Goal: Information Seeking & Learning: Check status

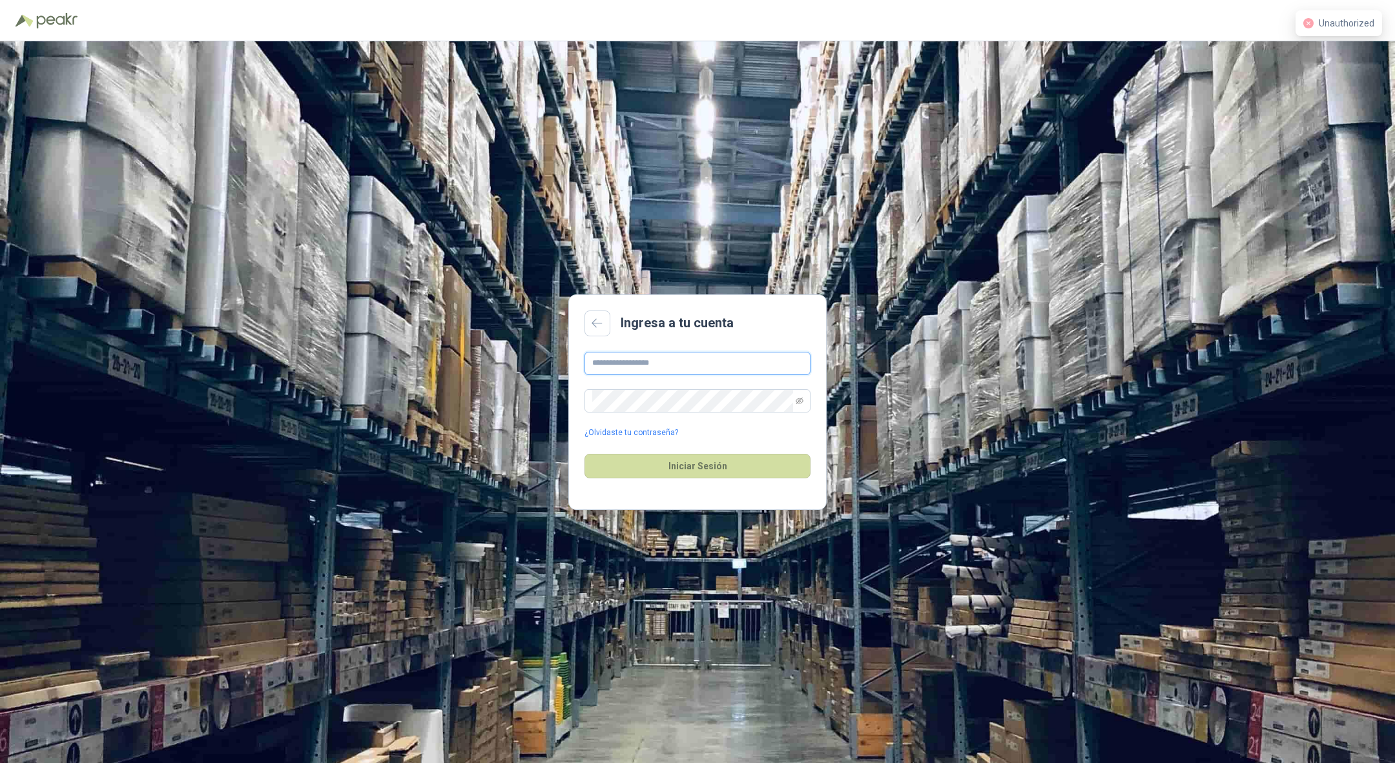
click at [612, 362] on input "text" at bounding box center [697, 363] width 226 height 23
type input "**********"
click at [584, 454] on button "Iniciar Sesión" at bounding box center [697, 466] width 226 height 25
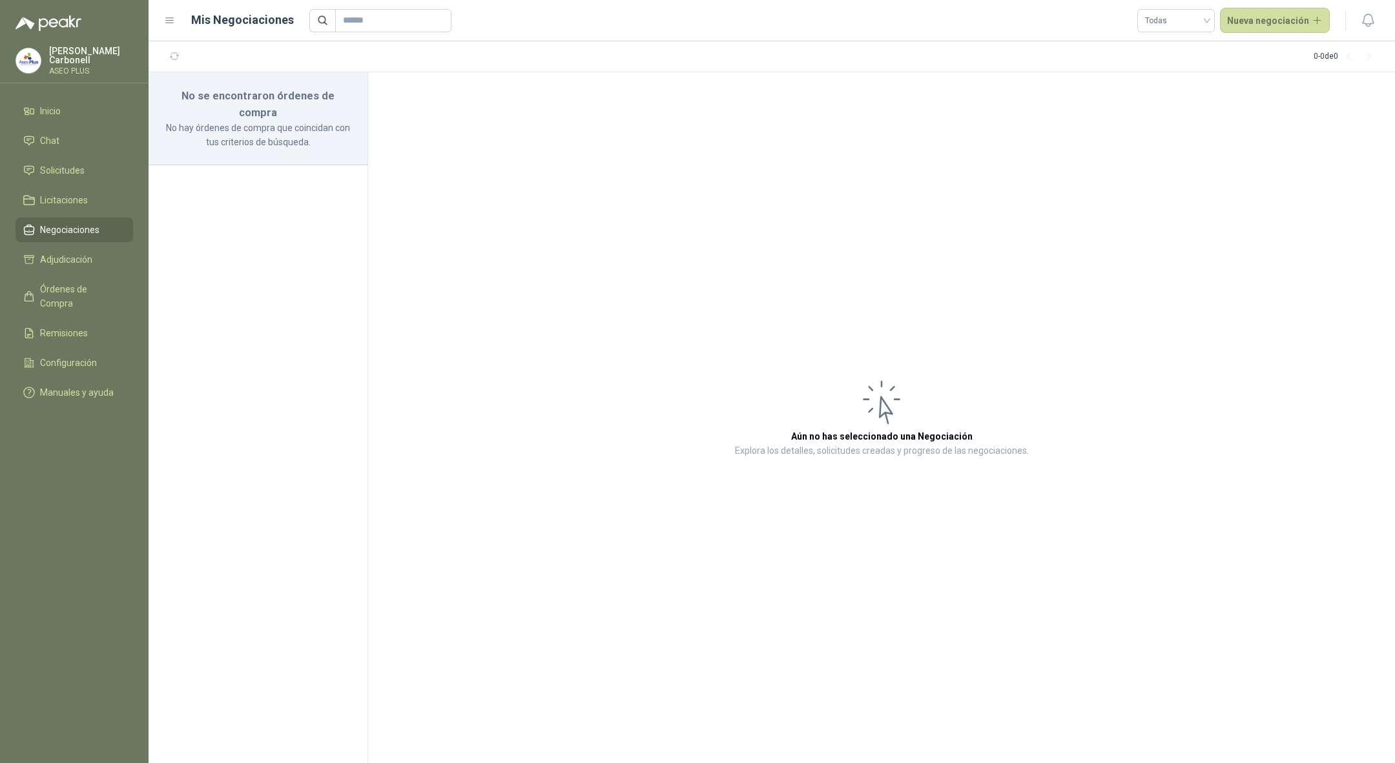
click at [80, 50] on p "Pablo Carbonell" at bounding box center [91, 55] width 84 height 18
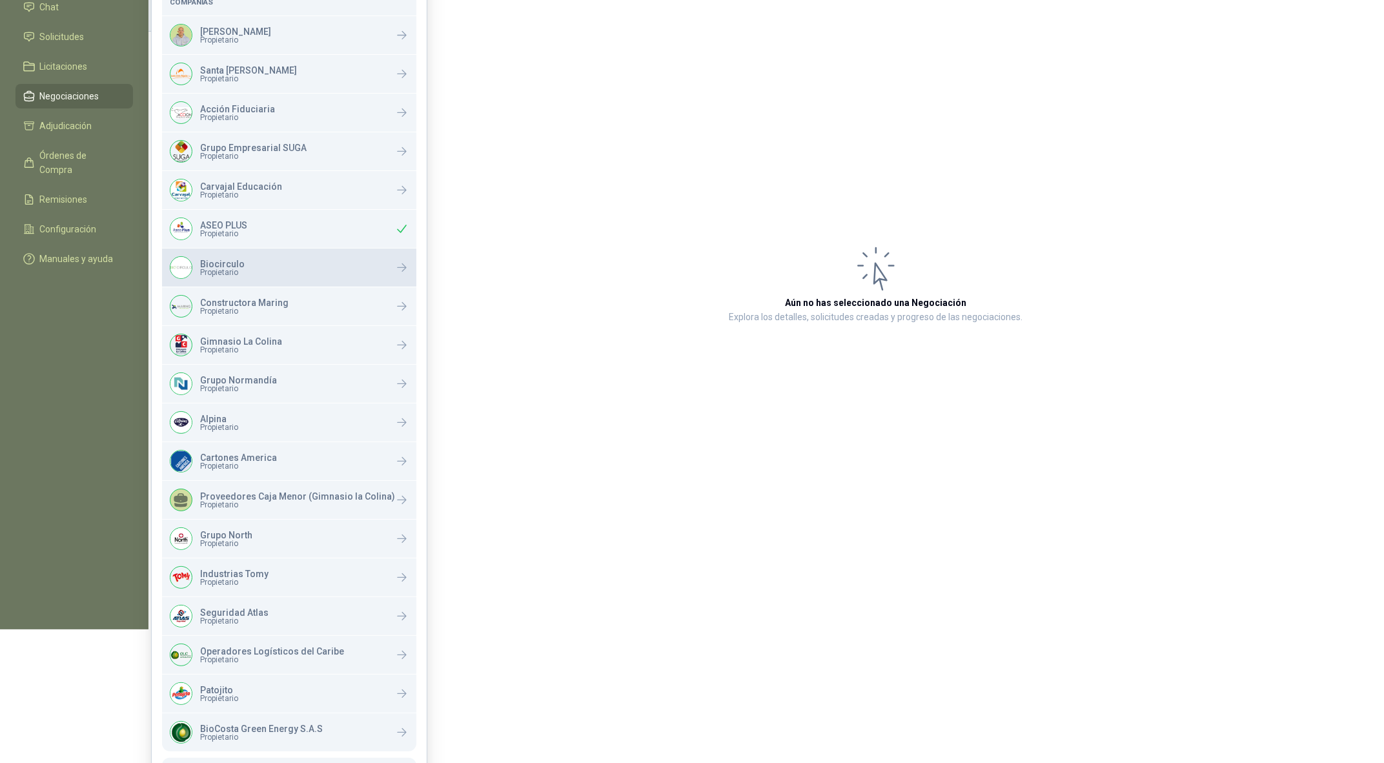
scroll to position [138, 0]
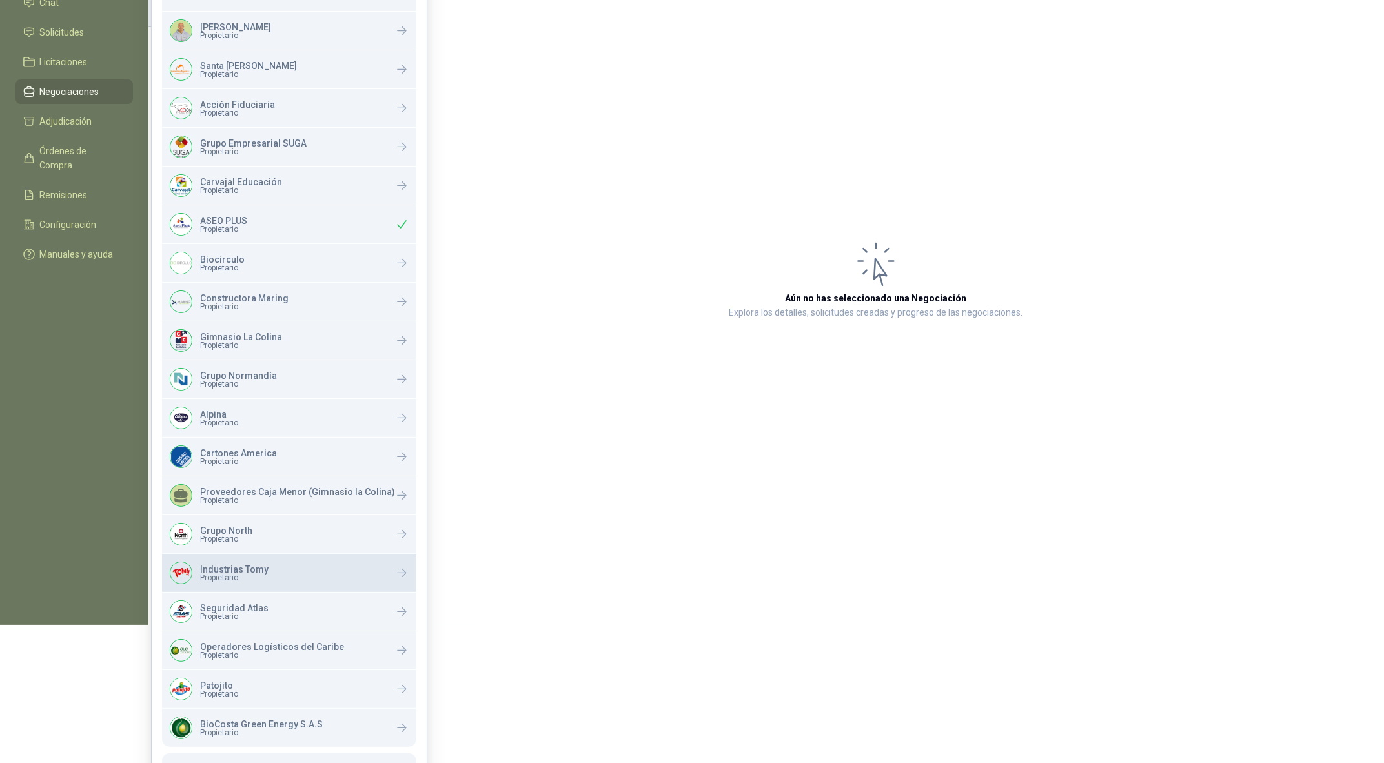
click at [239, 584] on div "Industrias Tomy Propietario" at bounding box center [289, 573] width 254 height 38
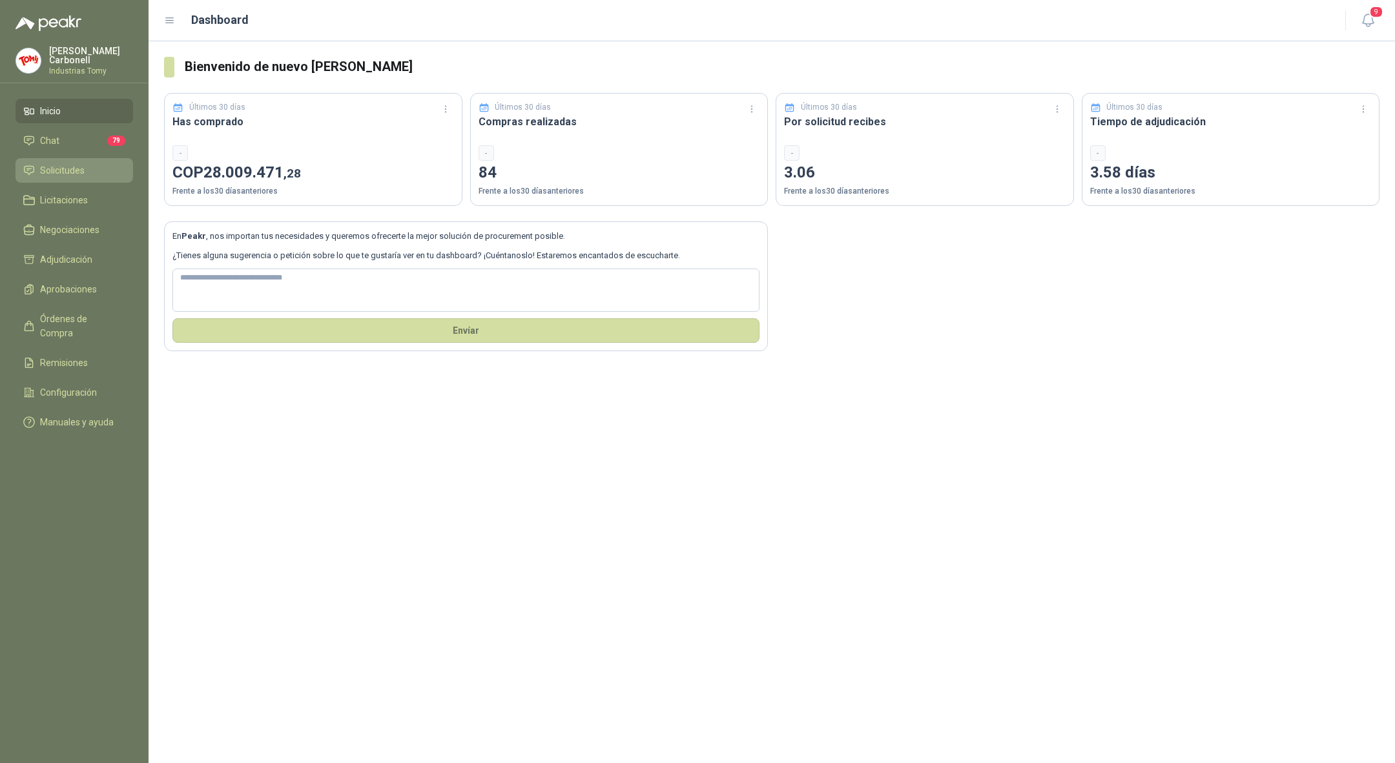
click at [89, 170] on li "Solicitudes" at bounding box center [74, 170] width 102 height 14
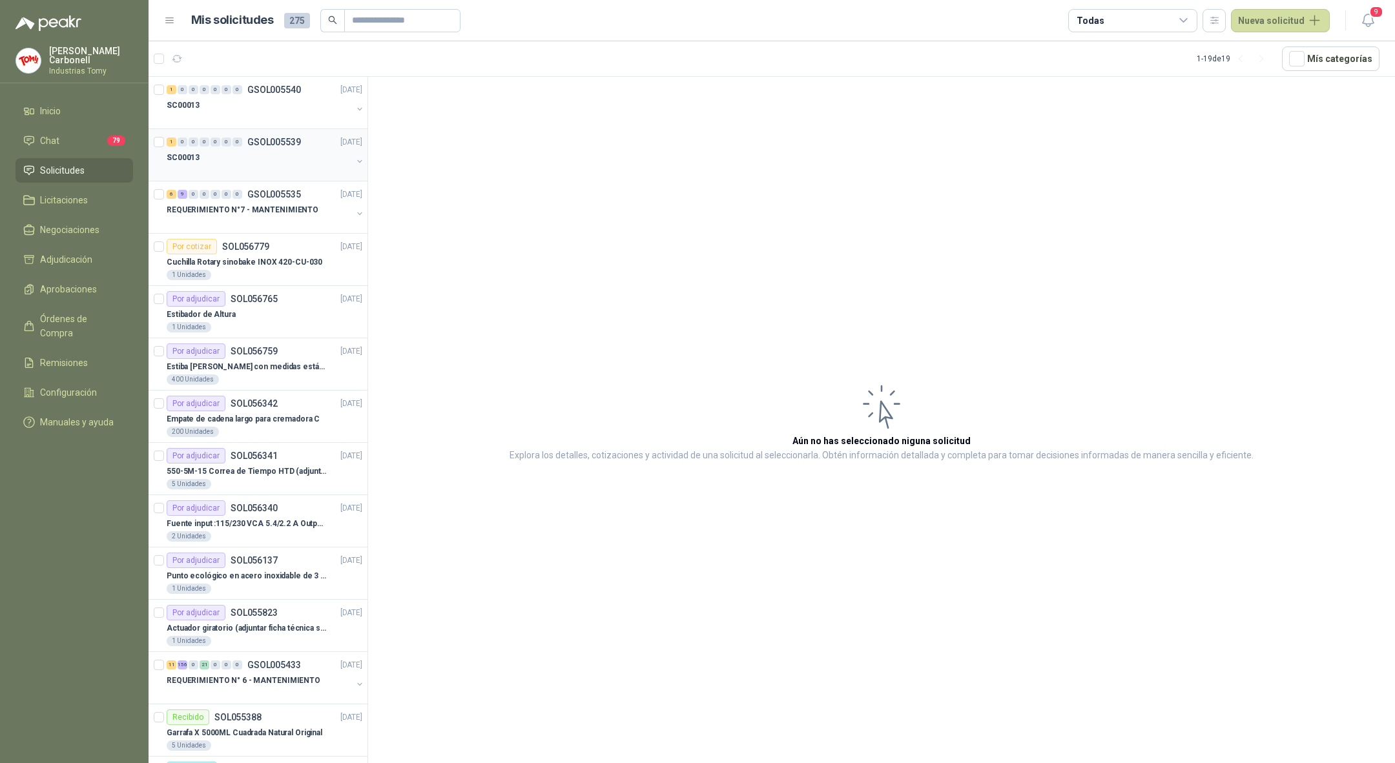
click at [251, 166] on div at bounding box center [259, 170] width 185 height 10
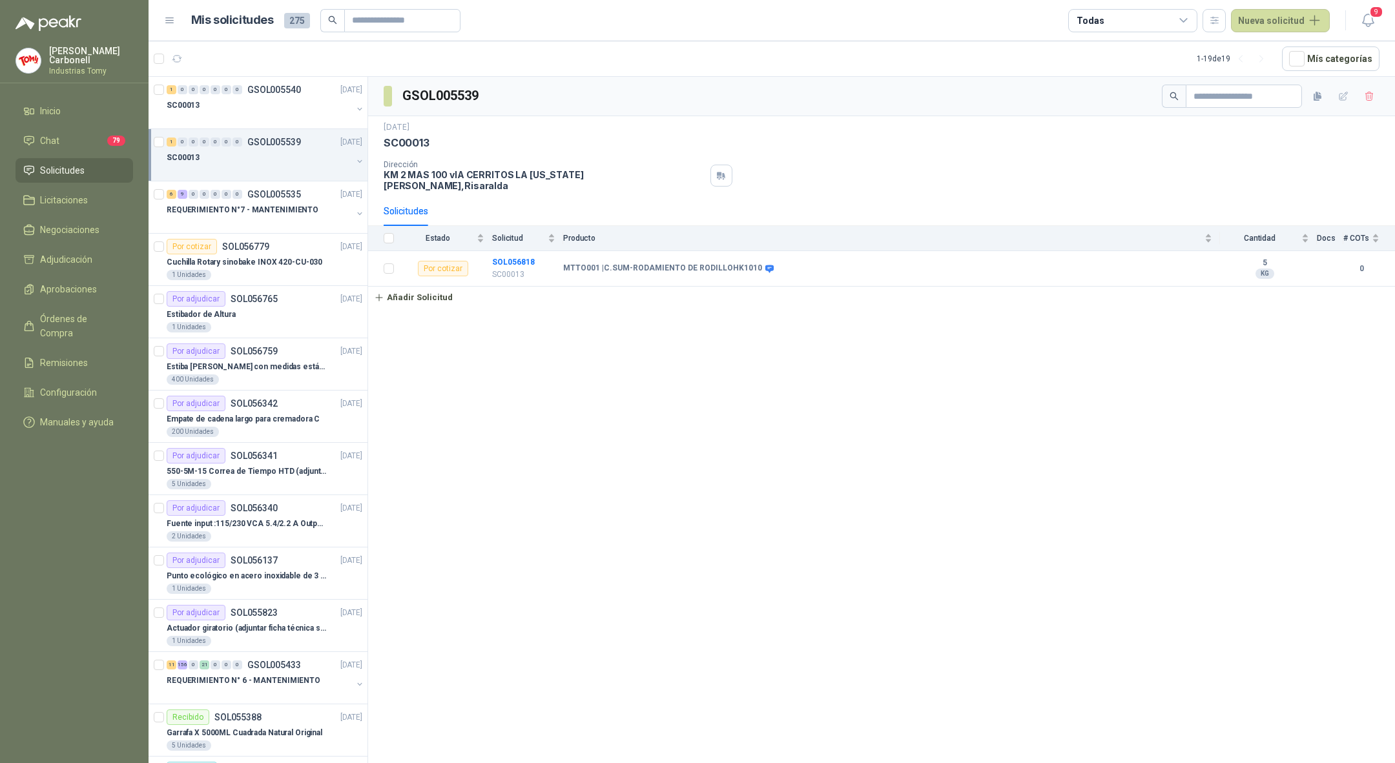
click at [251, 166] on div at bounding box center [259, 170] width 185 height 10
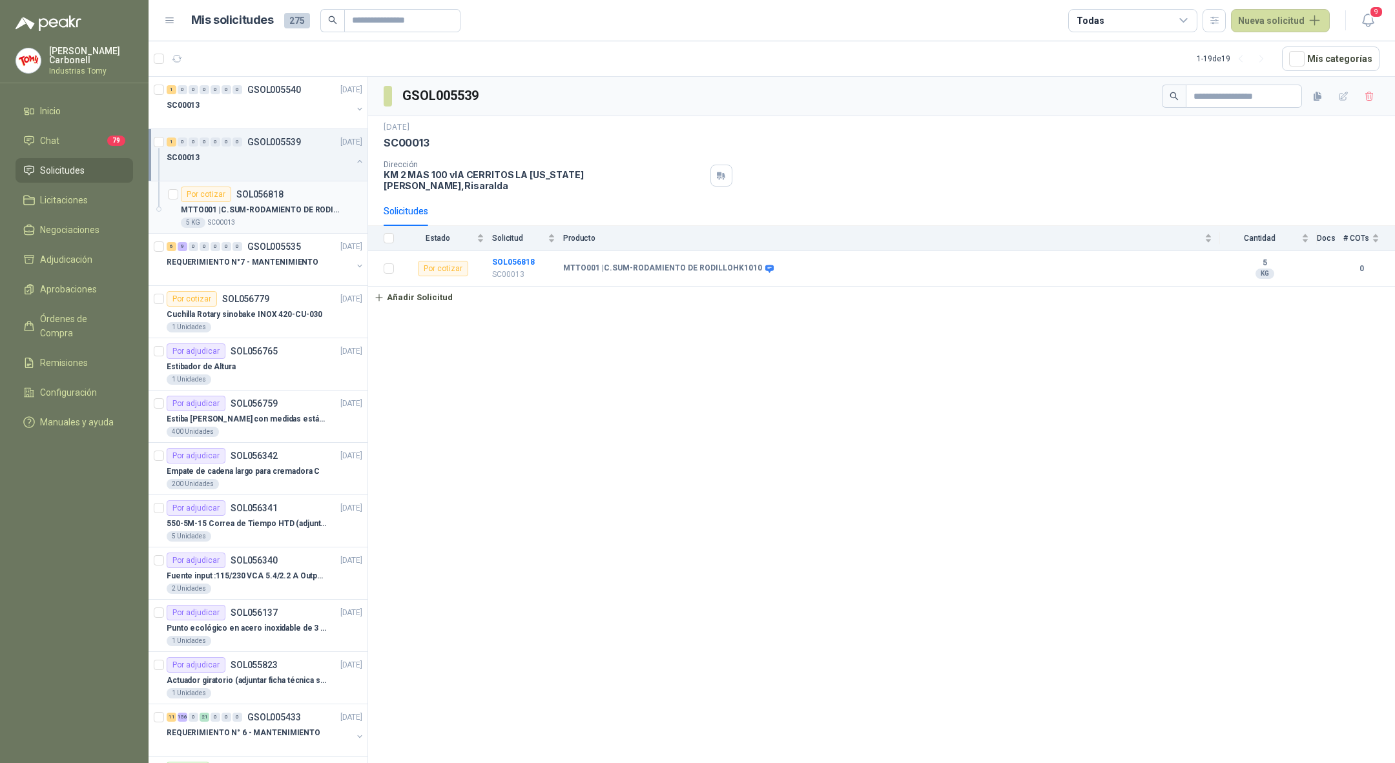
click at [262, 218] on div "5 KG SC00013" at bounding box center [271, 223] width 181 height 10
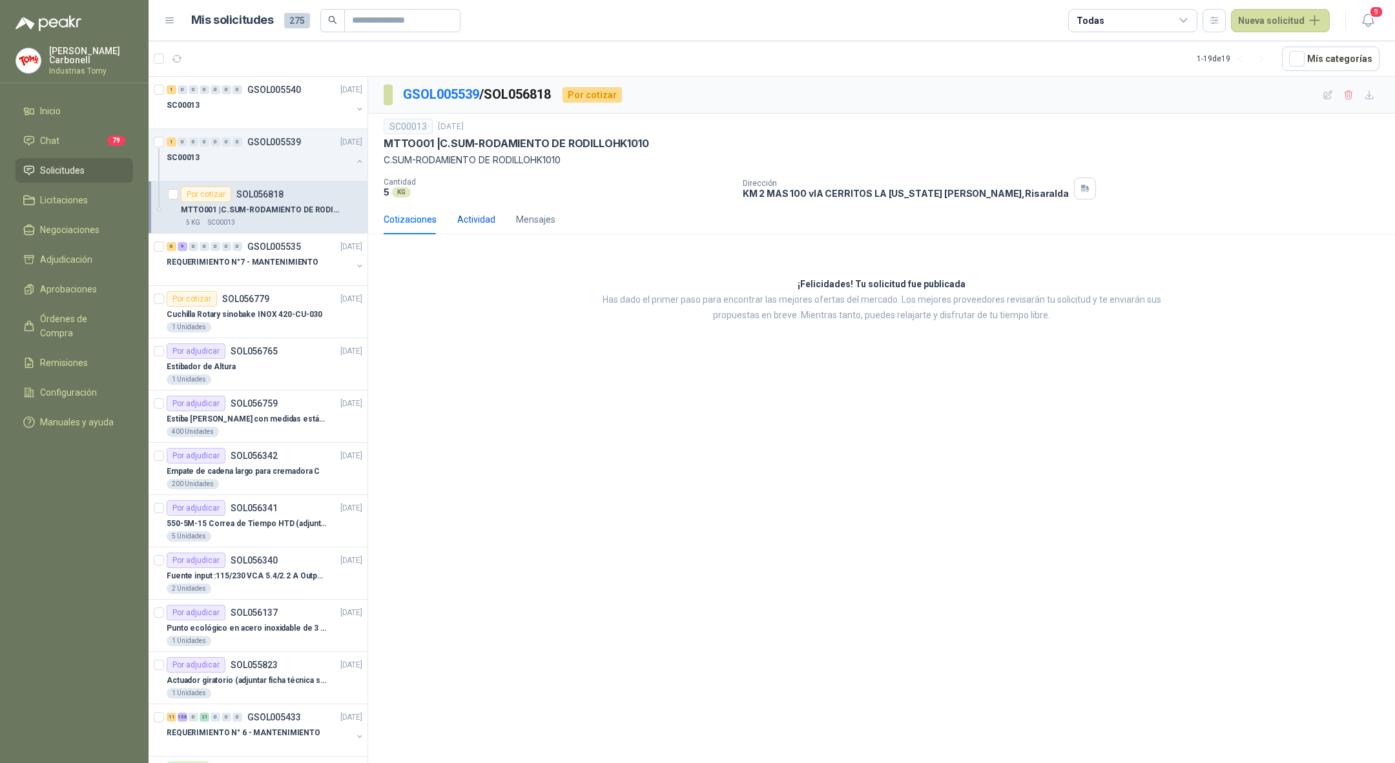
click at [469, 222] on div "Actividad" at bounding box center [476, 219] width 38 height 14
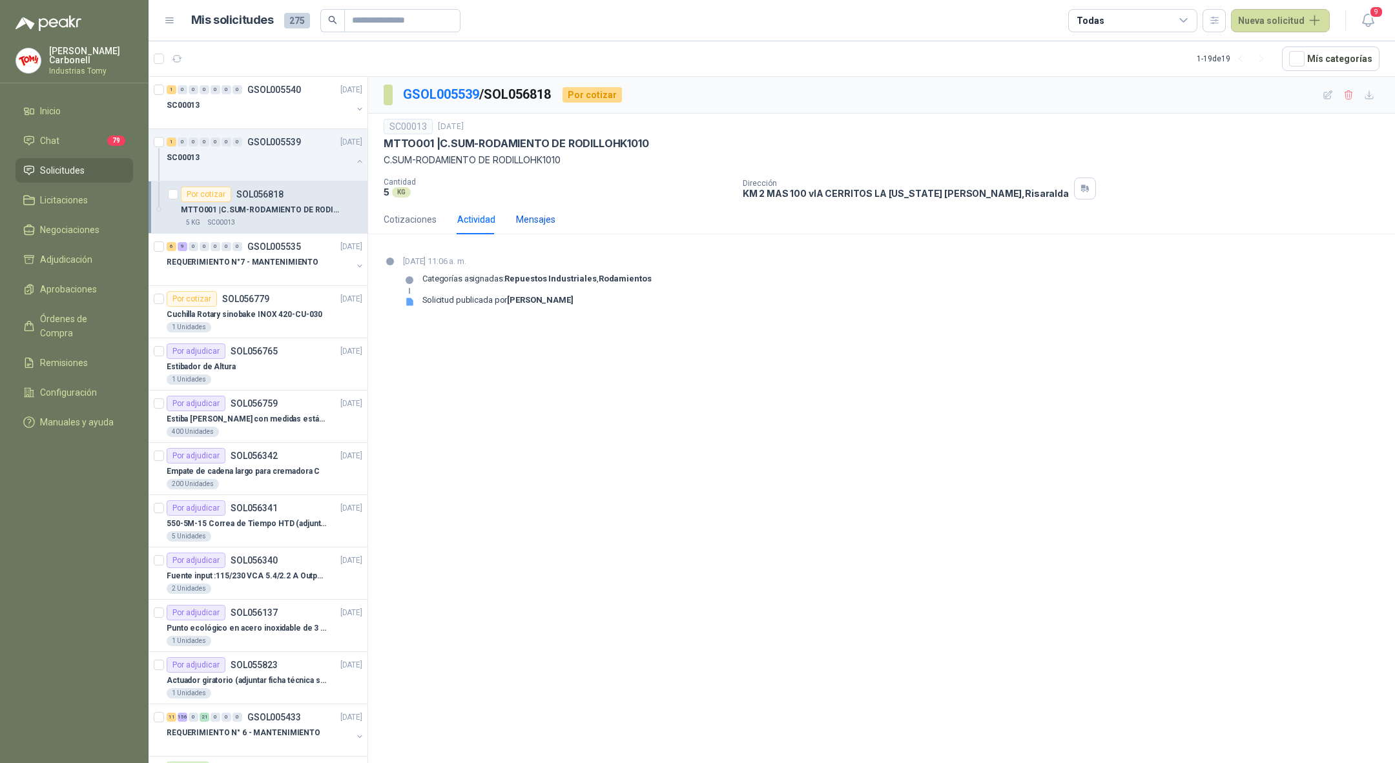
click at [526, 223] on div "Mensajes" at bounding box center [535, 219] width 39 height 14
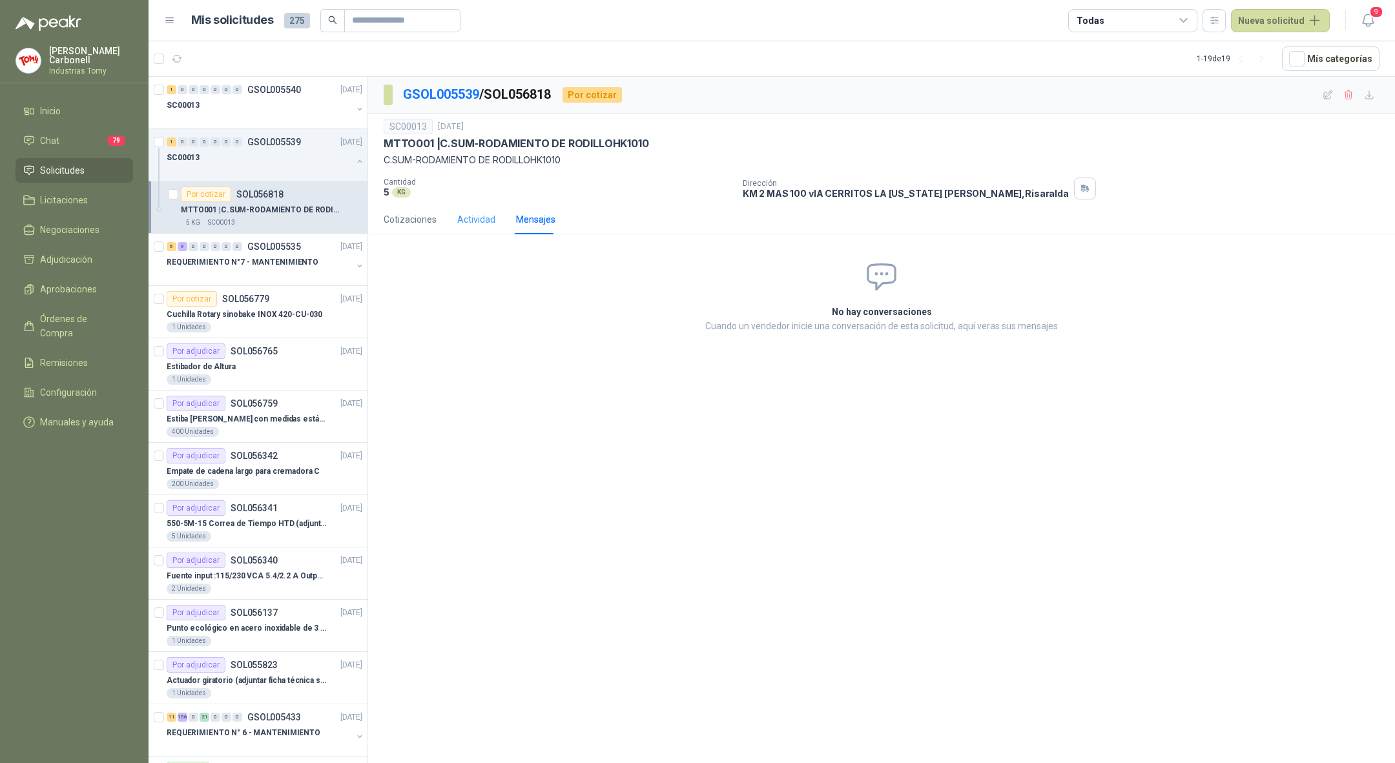
click at [467, 226] on div "Actividad" at bounding box center [476, 220] width 38 height 30
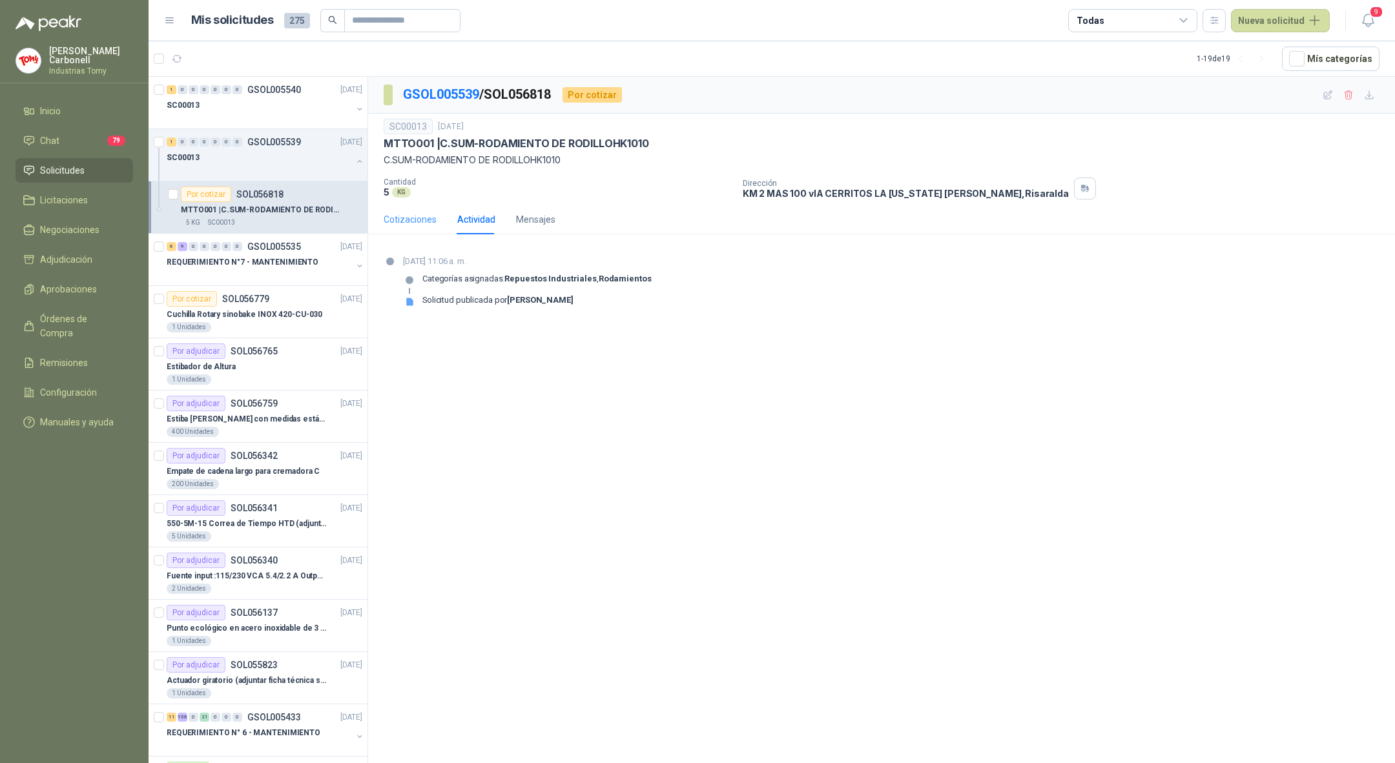
click at [416, 226] on div "Cotizaciones" at bounding box center [410, 220] width 53 height 30
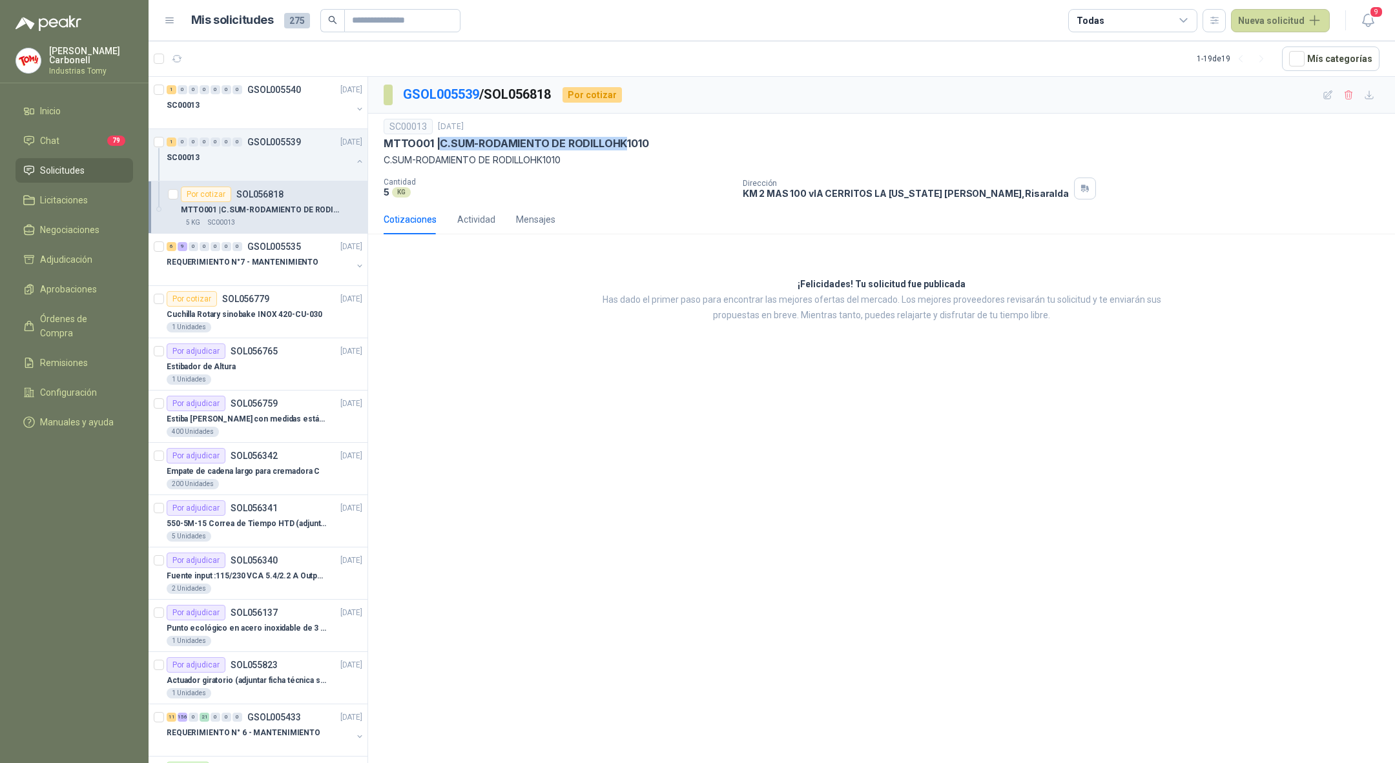
drag, startPoint x: 442, startPoint y: 138, endPoint x: 627, endPoint y: 143, distance: 185.4
click at [627, 143] on p "MTTO001 | C.SUM-RODAMIENTO DE RODILLOHK1010" at bounding box center [516, 144] width 265 height 14
drag, startPoint x: 376, startPoint y: 163, endPoint x: 560, endPoint y: 159, distance: 184.1
click at [560, 159] on div "SC00013 19 sept, 2025 MTTO001 | C.SUM-RODAMIENTO DE RODILLOHK1010 C.SUM-RODAMIE…" at bounding box center [881, 159] width 1027 height 91
click at [612, 159] on p "C.SUM-RODAMIENTO DE RODILLOHK1010" at bounding box center [882, 160] width 996 height 14
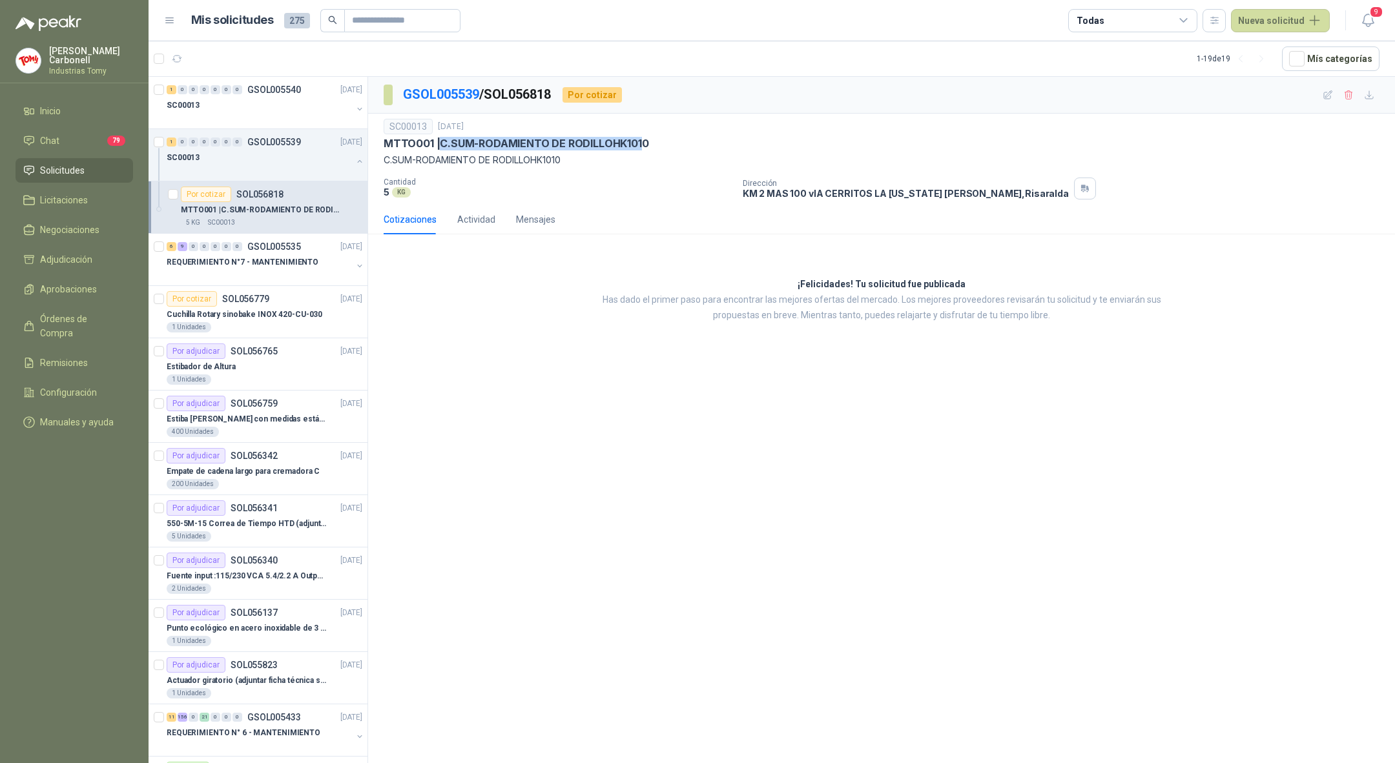
drag, startPoint x: 442, startPoint y: 140, endPoint x: 640, endPoint y: 142, distance: 198.2
click at [640, 142] on p "MTTO001 | C.SUM-RODAMIENTO DE RODILLOHK1010" at bounding box center [516, 144] width 265 height 14
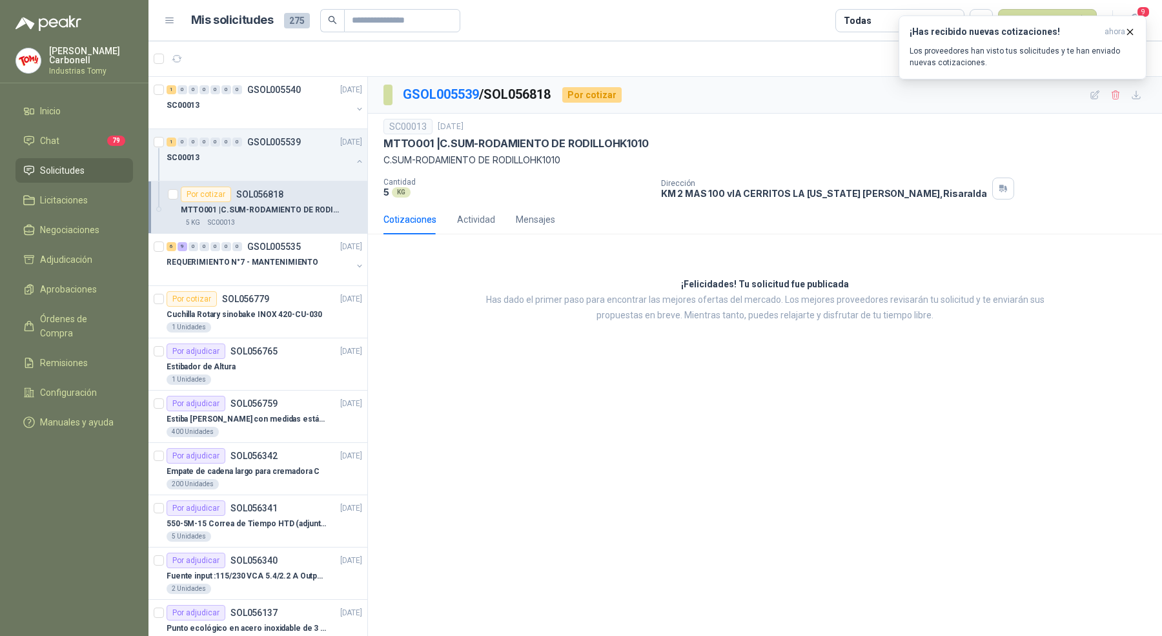
click at [496, 370] on div "GSOL005539 / SOL056818 Por cotizar SC00013 19 sept, 2025 MTTO001 | C.SUM-RODAMI…" at bounding box center [765, 359] width 794 height 564
click at [314, 117] on div at bounding box center [259, 118] width 185 height 10
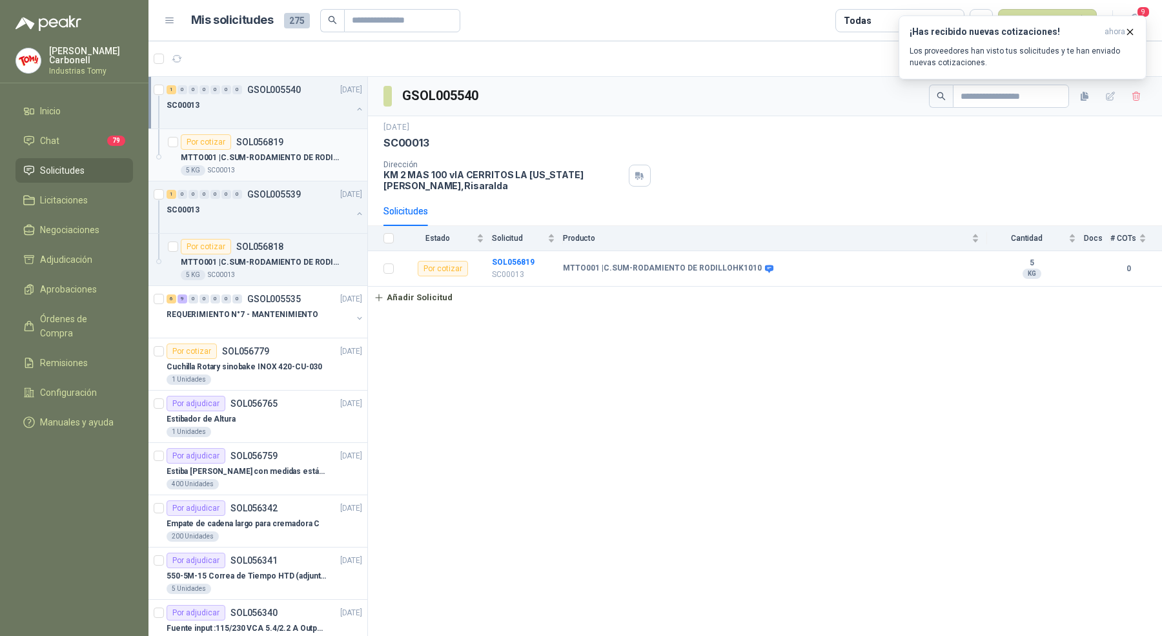
click at [316, 165] on div "5 KG SC00013" at bounding box center [271, 170] width 181 height 10
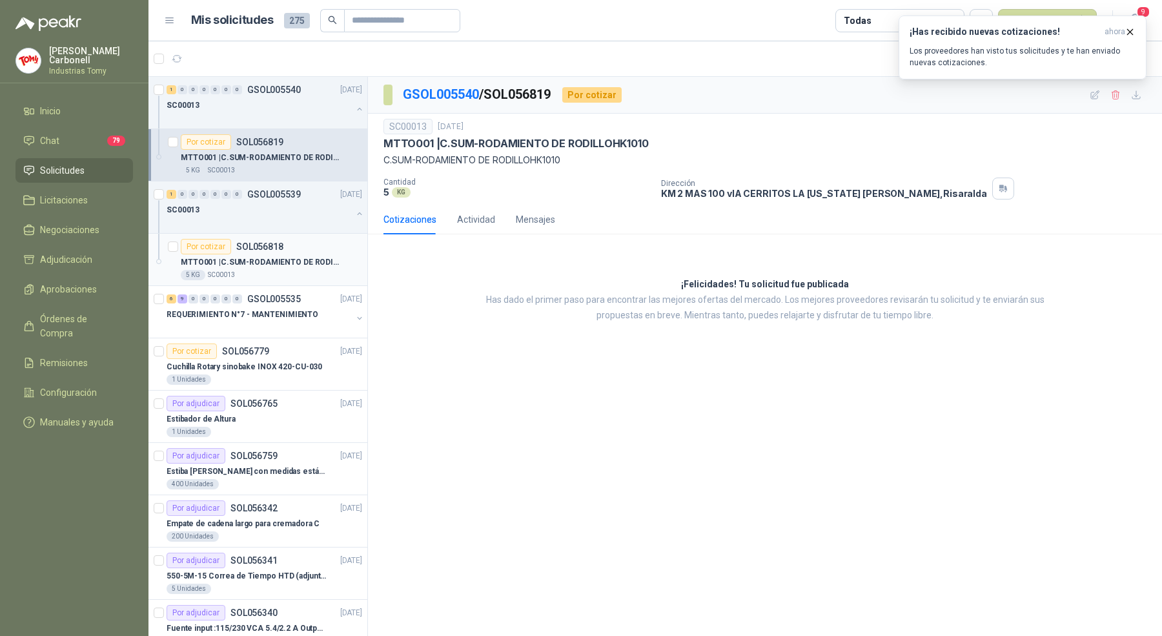
click at [300, 254] on div "MTTO001 | C.SUM-RODAMIENTO DE RODILLOHK1010" at bounding box center [271, 261] width 181 height 15
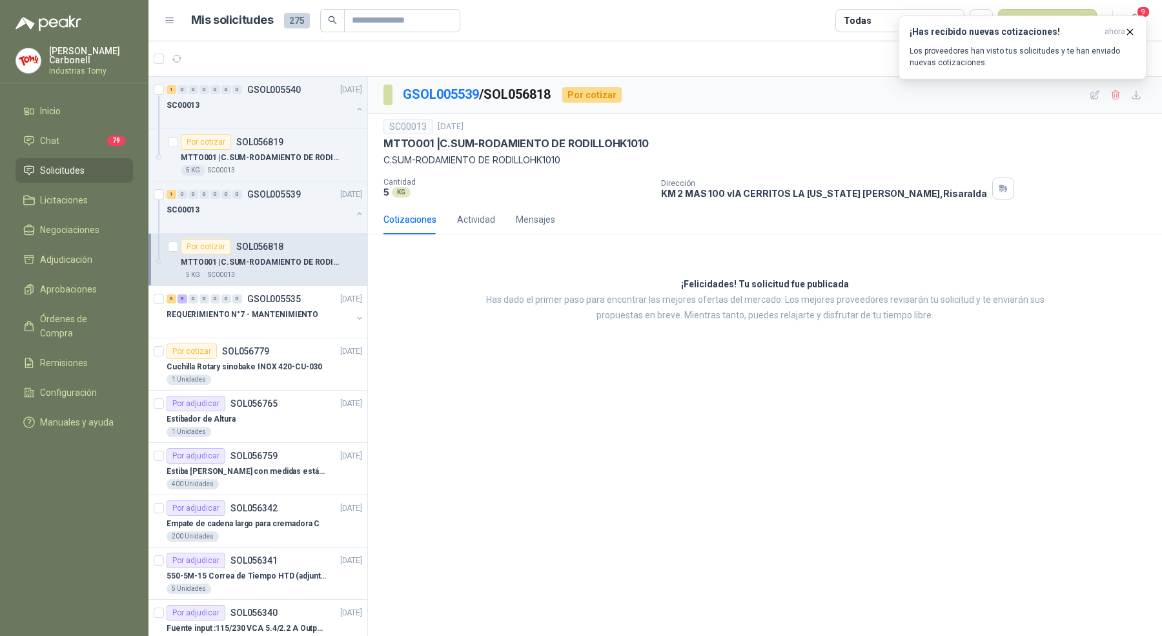
click at [321, 254] on div "MTTO001 | C.SUM-RODAMIENTO DE RODILLOHK1010" at bounding box center [271, 261] width 181 height 15
drag, startPoint x: 383, startPoint y: 141, endPoint x: 431, endPoint y: 142, distance: 48.4
click at [431, 142] on p "MTTO001 | C.SUM-RODAMIENTO DE RODILLOHK1010" at bounding box center [516, 144] width 265 height 14
drag, startPoint x: 387, startPoint y: 126, endPoint x: 430, endPoint y: 127, distance: 43.3
click at [430, 127] on div "SC00013" at bounding box center [408, 126] width 49 height 15
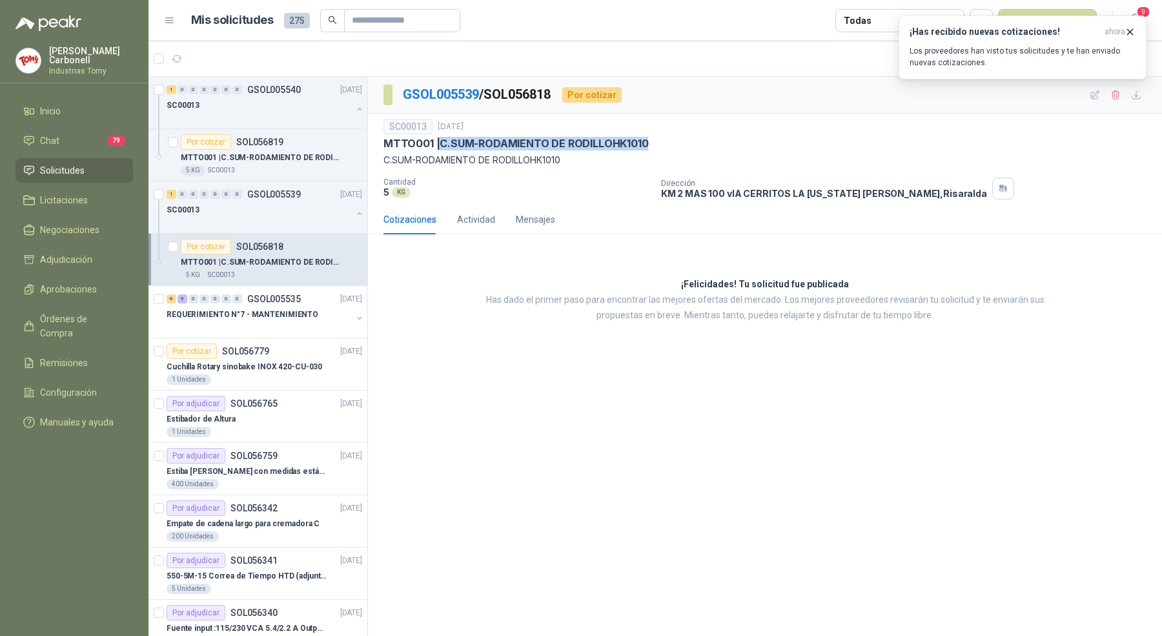
drag, startPoint x: 440, startPoint y: 145, endPoint x: 650, endPoint y: 150, distance: 210.6
click at [650, 150] on div "SC00013 19 sept, 2025 MTTO001 | C.SUM-RODAMIENTO DE RODILLOHK1010 C.SUM-RODAMIE…" at bounding box center [765, 143] width 763 height 48
drag, startPoint x: 382, startPoint y: 158, endPoint x: 570, endPoint y: 159, distance: 188.6
click at [570, 159] on div "SC00013 19 sept, 2025 MTTO001 | C.SUM-RODAMIENTO DE RODILLOHK1010 C.SUM-RODAMIE…" at bounding box center [765, 159] width 794 height 91
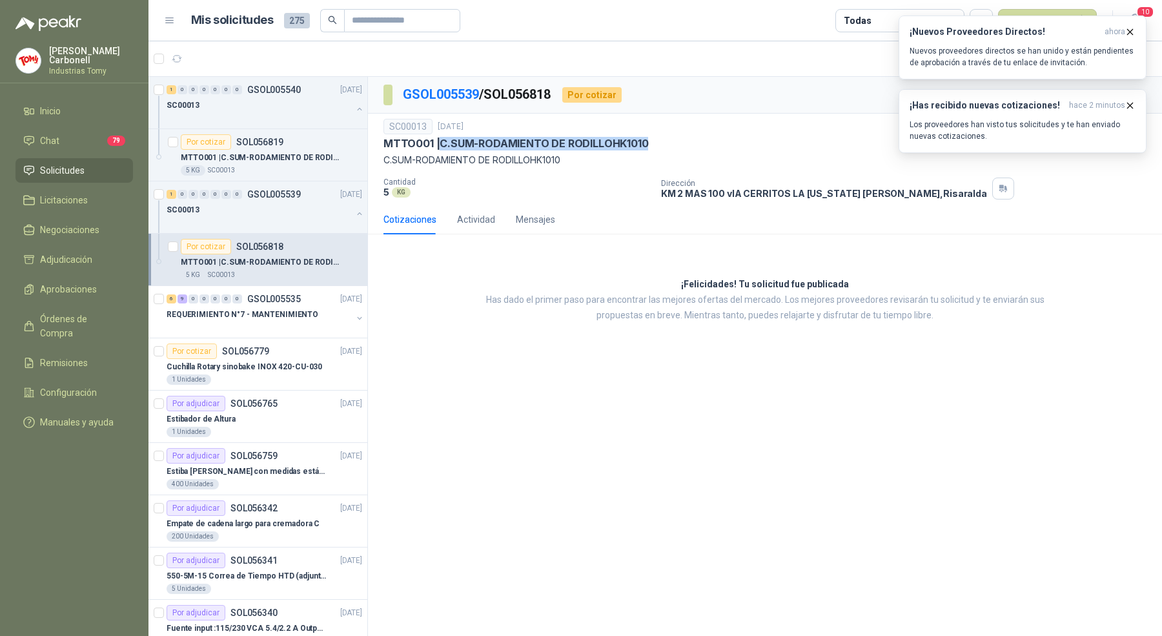
drag, startPoint x: 437, startPoint y: 143, endPoint x: 652, endPoint y: 139, distance: 215.7
click at [652, 139] on div "MTTO001 | C.SUM-RODAMIENTO DE RODILLOHK1010" at bounding box center [765, 144] width 763 height 14
click at [440, 143] on p "MTTO001 | C.SUM-RODAMIENTO DE RODILLOHK1010" at bounding box center [516, 144] width 265 height 14
drag, startPoint x: 440, startPoint y: 143, endPoint x: 646, endPoint y: 141, distance: 206.6
click at [646, 141] on p "MTTO001 | C.SUM-RODAMIENTO DE RODILLOHK1010" at bounding box center [516, 144] width 265 height 14
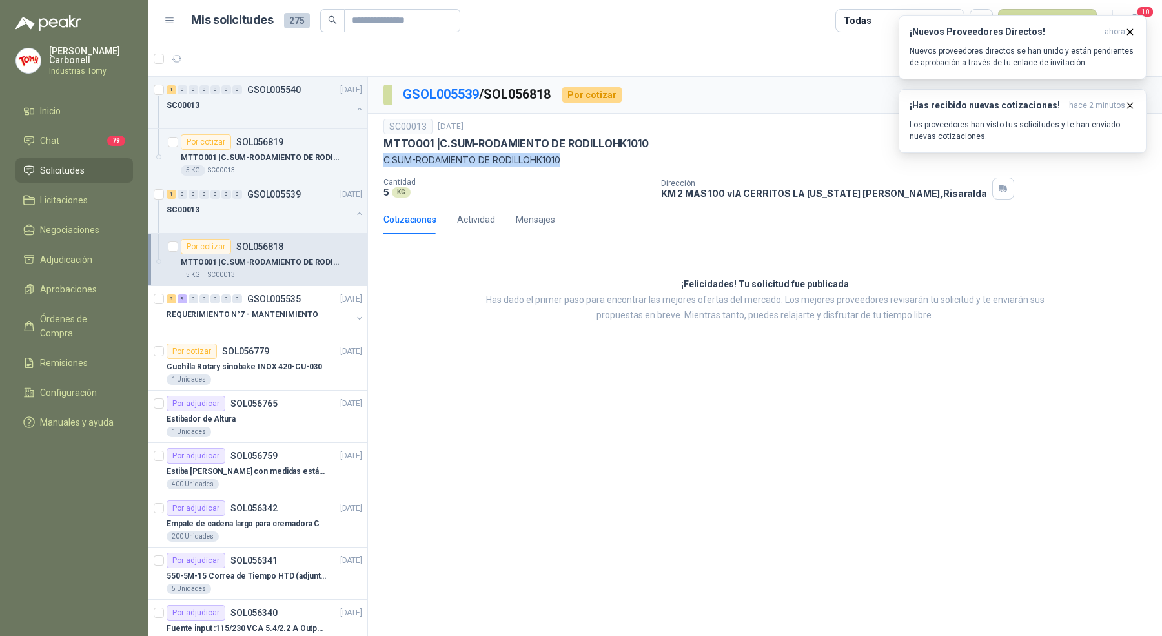
drag, startPoint x: 384, startPoint y: 156, endPoint x: 571, endPoint y: 161, distance: 187.3
click at [571, 161] on p "C.SUM-RODAMIENTO DE RODILLOHK1010" at bounding box center [765, 160] width 763 height 14
click at [404, 153] on p "C.SUM-RODAMIENTO DE RODILLOHK1010" at bounding box center [765, 160] width 763 height 14
drag, startPoint x: 385, startPoint y: 159, endPoint x: 508, endPoint y: 162, distance: 122.7
click at [507, 163] on p "C.SUM-RODAMIENTO DE RODILLOHK1010" at bounding box center [765, 160] width 763 height 14
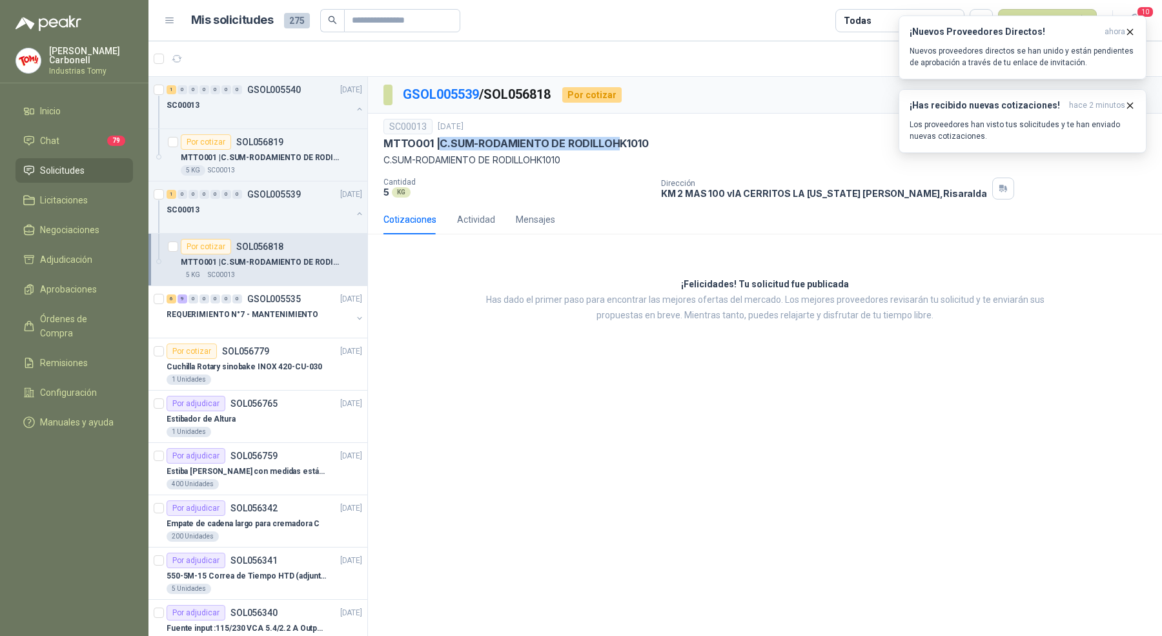
drag, startPoint x: 442, startPoint y: 145, endPoint x: 621, endPoint y: 145, distance: 178.2
click at [621, 145] on p "MTTO001 | C.SUM-RODAMIENTO DE RODILLOHK1010" at bounding box center [516, 144] width 265 height 14
drag, startPoint x: 402, startPoint y: 158, endPoint x: 508, endPoint y: 163, distance: 106.1
click at [508, 163] on p "C.SUM-RODAMIENTO DE RODILLOHK1010" at bounding box center [765, 160] width 763 height 14
click at [539, 148] on p "MTTO001 | C.SUM-RODAMIENTO DE RODILLOHK1010" at bounding box center [516, 144] width 265 height 14
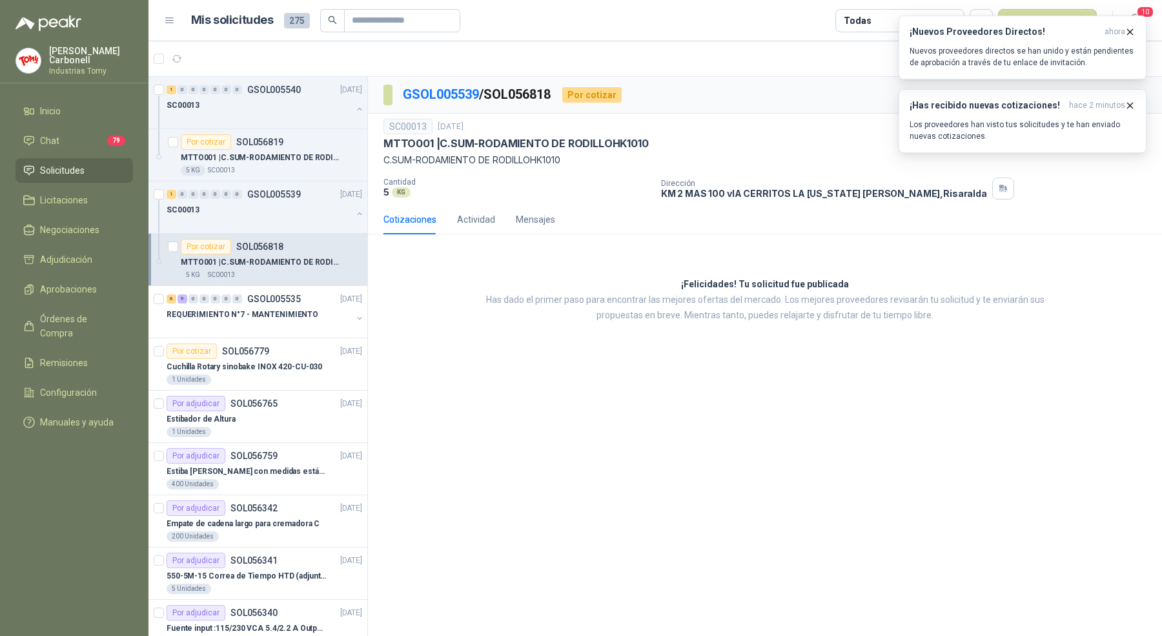
drag, startPoint x: 577, startPoint y: 150, endPoint x: 451, endPoint y: 131, distance: 127.3
click at [451, 131] on div "SC00013 19 sept, 2025 MTTO001 | C.SUM-RODAMIENTO DE RODILLOHK1010 C.SUM-RODAMIE…" at bounding box center [765, 143] width 763 height 48
click at [440, 148] on p "MTTO001 | C.SUM-RODAMIENTO DE RODILLOHK1010" at bounding box center [516, 144] width 265 height 14
drag, startPoint x: 440, startPoint y: 148, endPoint x: 599, endPoint y: 174, distance: 161.0
click at [599, 174] on div "SC00013 19 sept, 2025 MTTO001 | C.SUM-RODAMIENTO DE RODILLOHK1010 C.SUM-RODAMIE…" at bounding box center [765, 159] width 763 height 81
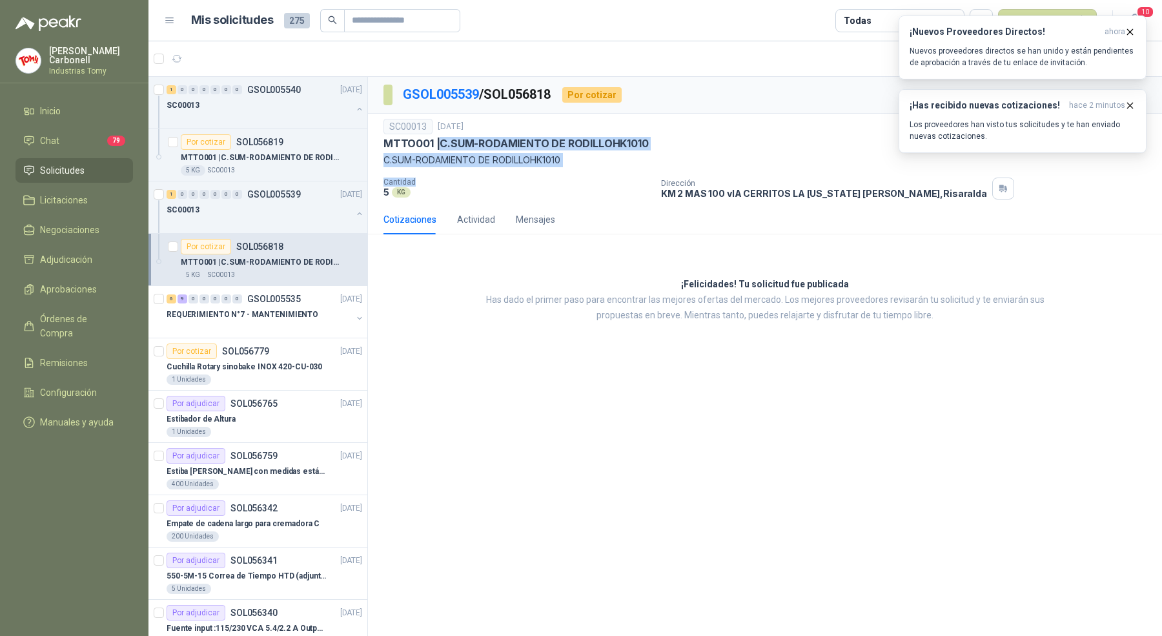
click at [548, 151] on div "SC00013 19 sept, 2025 MTTO001 | C.SUM-RODAMIENTO DE RODILLOHK1010 C.SUM-RODAMIE…" at bounding box center [765, 143] width 763 height 48
click at [180, 56] on icon "button" at bounding box center [177, 59] width 11 height 11
click at [355, 211] on button "button" at bounding box center [360, 214] width 10 height 10
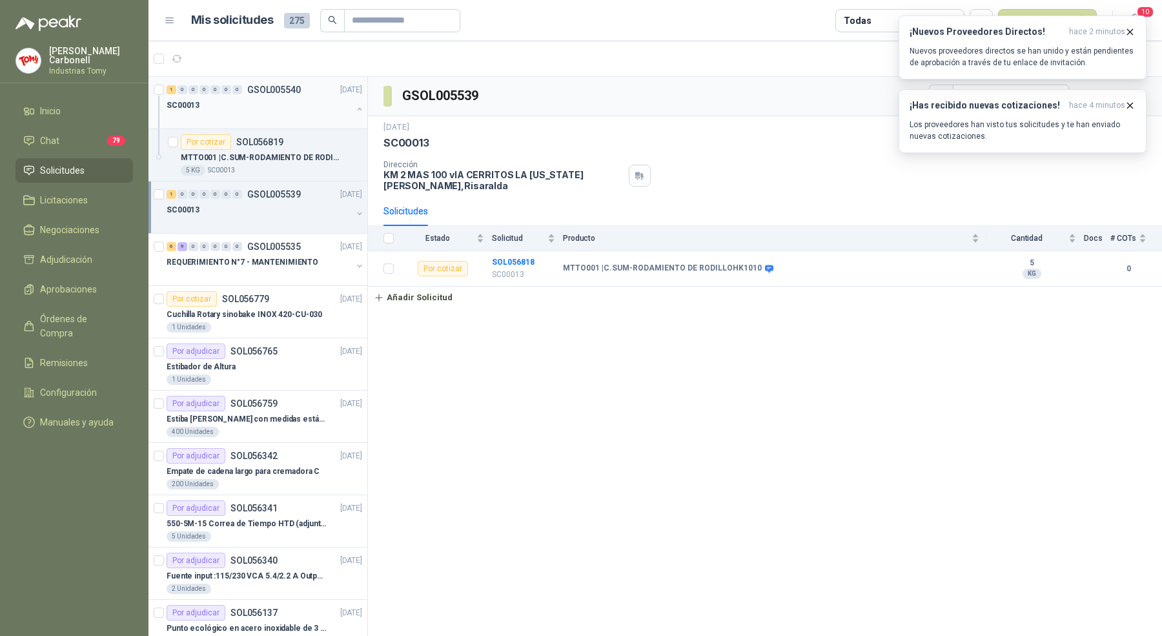
click at [355, 108] on button "button" at bounding box center [360, 109] width 10 height 10
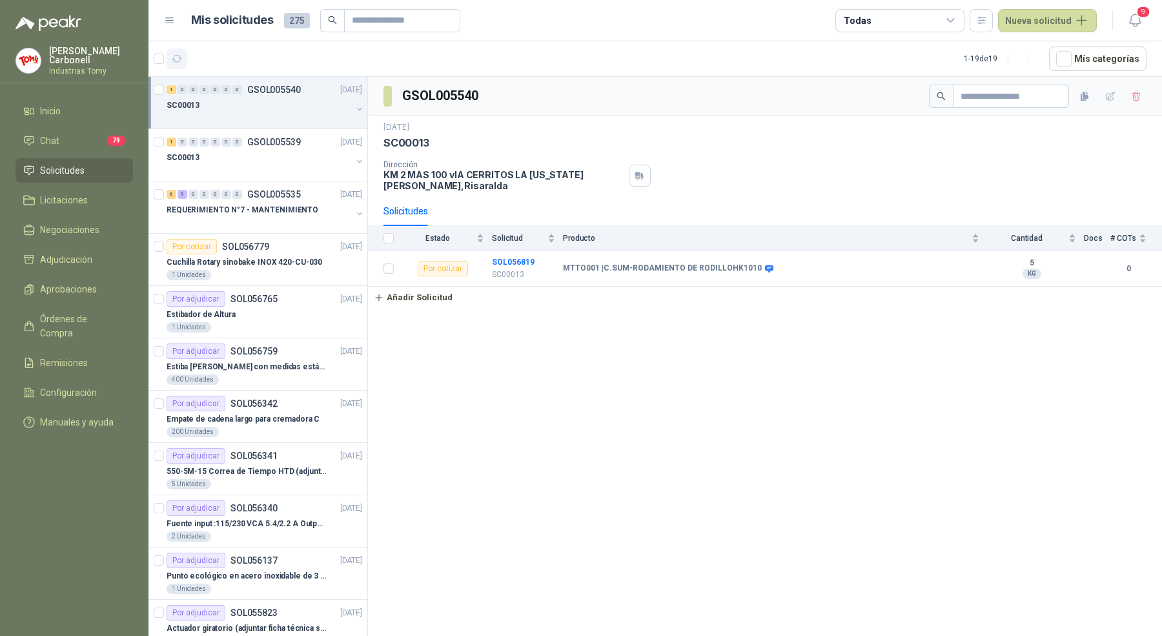
click at [180, 61] on icon "button" at bounding box center [177, 59] width 11 height 11
click at [205, 111] on div "SC00013" at bounding box center [259, 105] width 185 height 15
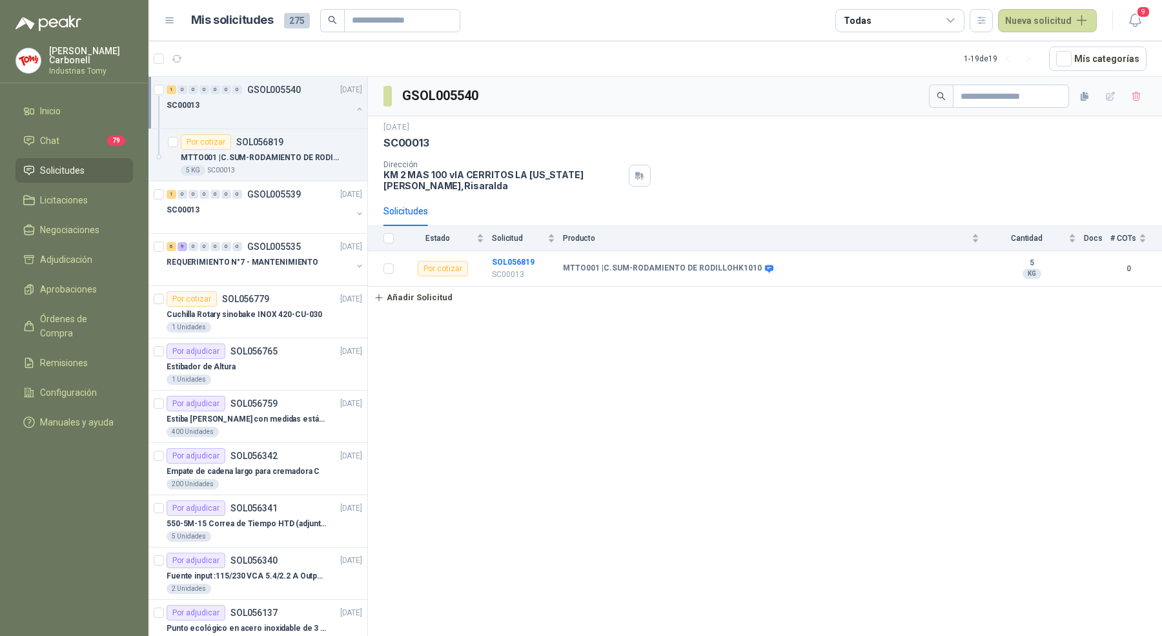
click at [205, 111] on div "SC00013" at bounding box center [259, 105] width 185 height 15
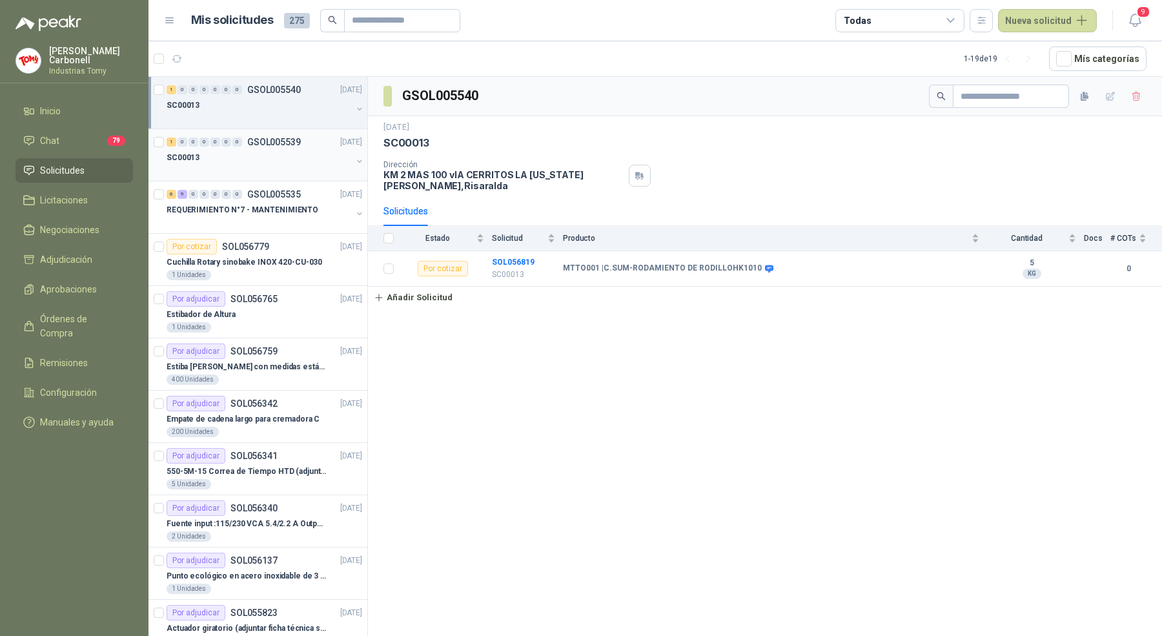
click at [213, 156] on div "SC00013" at bounding box center [259, 157] width 185 height 15
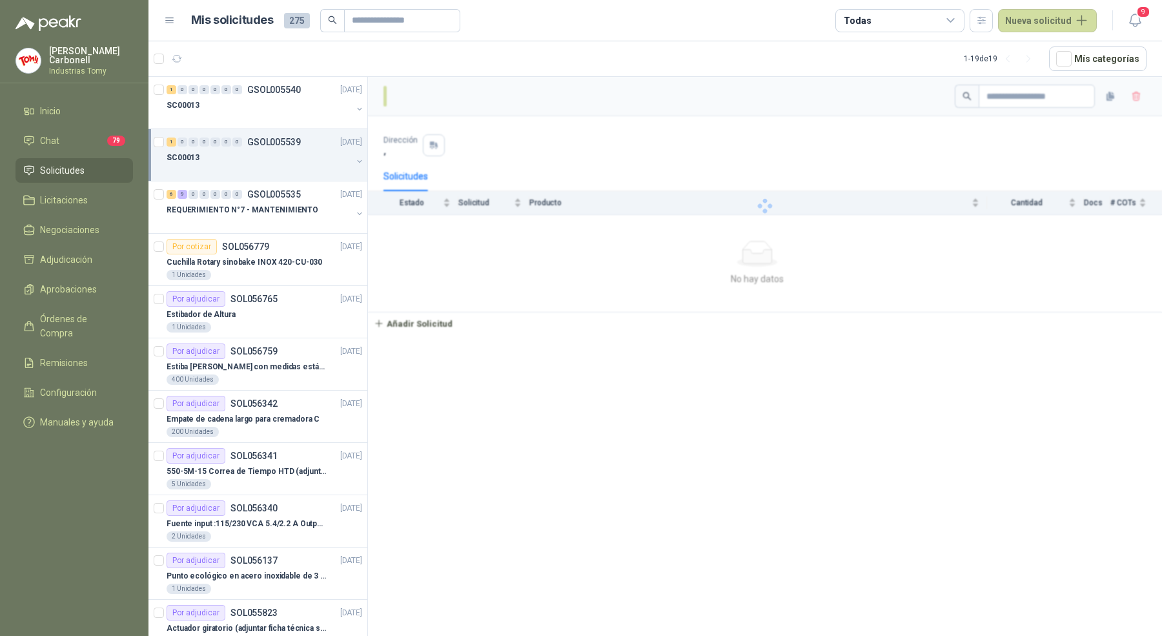
click at [213, 156] on div "SC00013" at bounding box center [259, 157] width 185 height 15
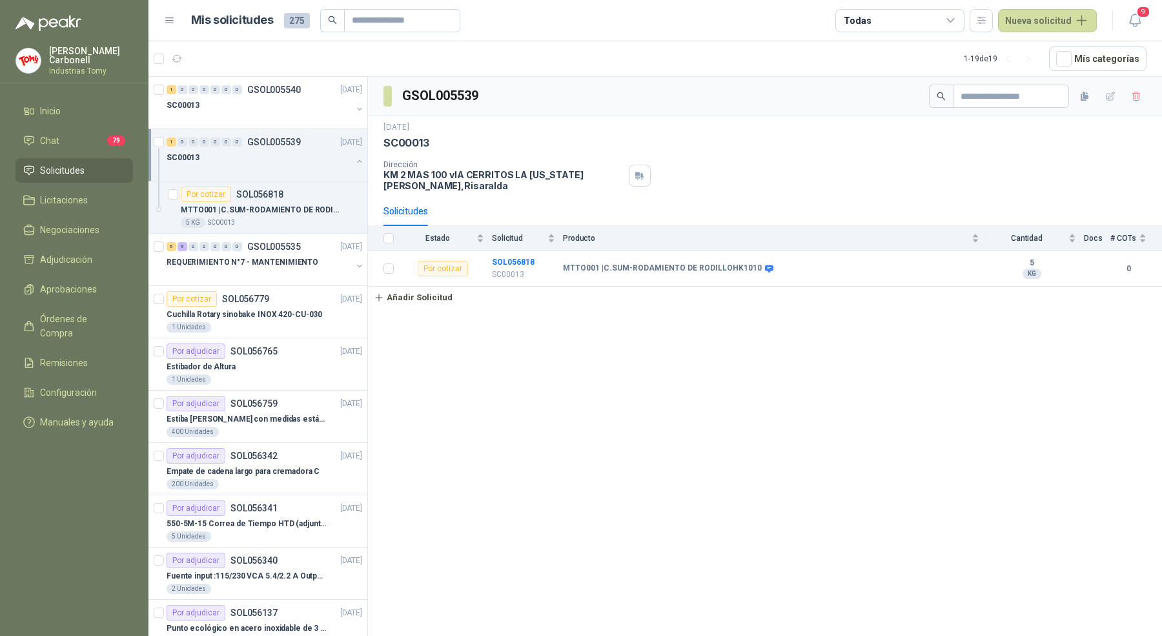
click at [213, 156] on div "SC00013" at bounding box center [259, 157] width 185 height 15
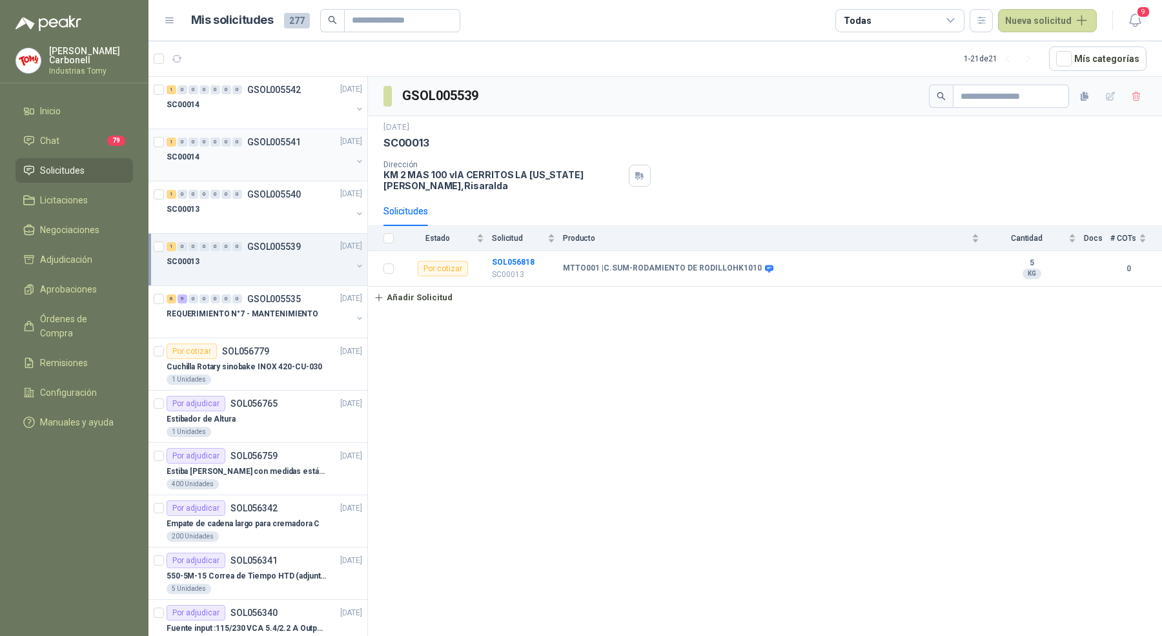
click at [355, 159] on button "button" at bounding box center [360, 161] width 10 height 10
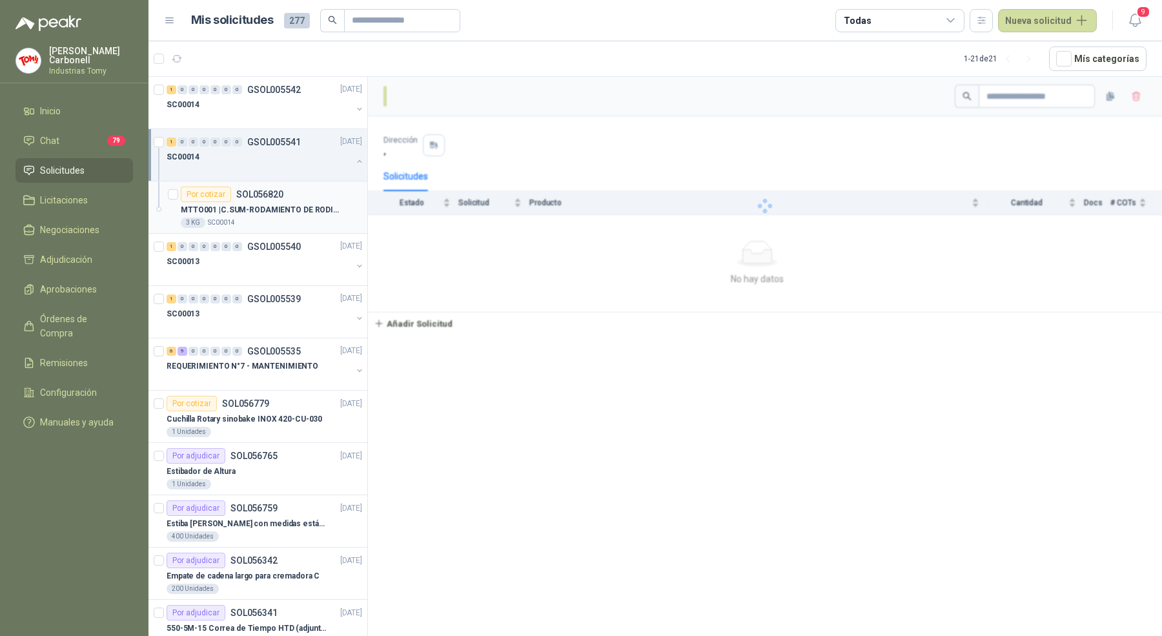
click at [295, 205] on p "MTTO001 | C.SUM-RODAMIENTO DE RODILLOHK1010" at bounding box center [261, 210] width 161 height 12
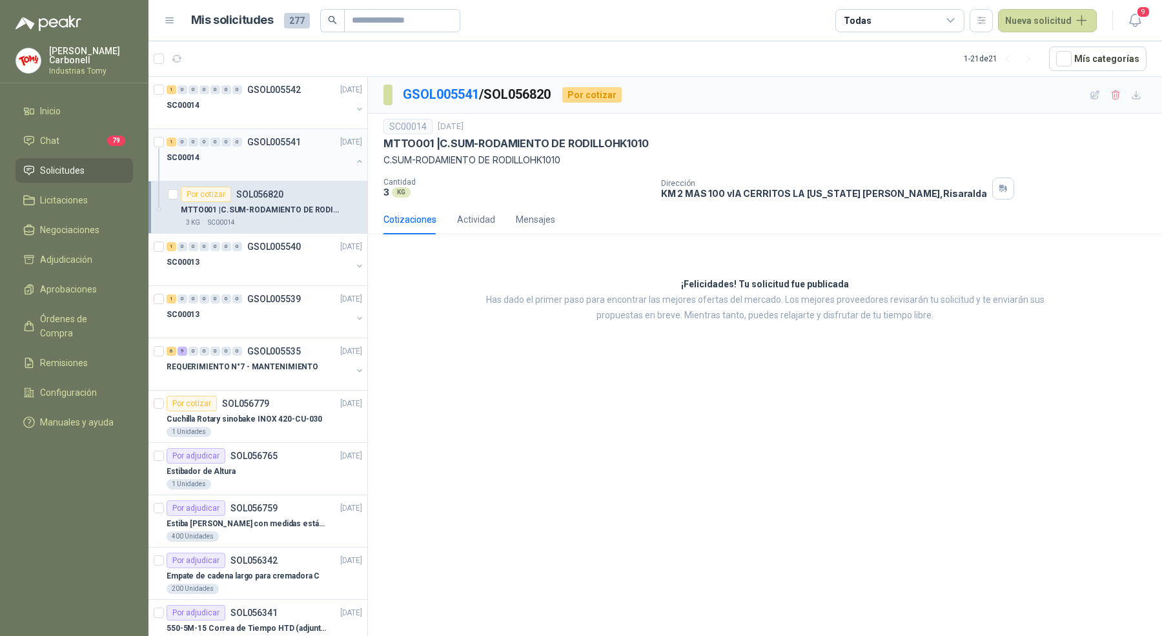
click at [355, 161] on button "button" at bounding box center [360, 161] width 10 height 10
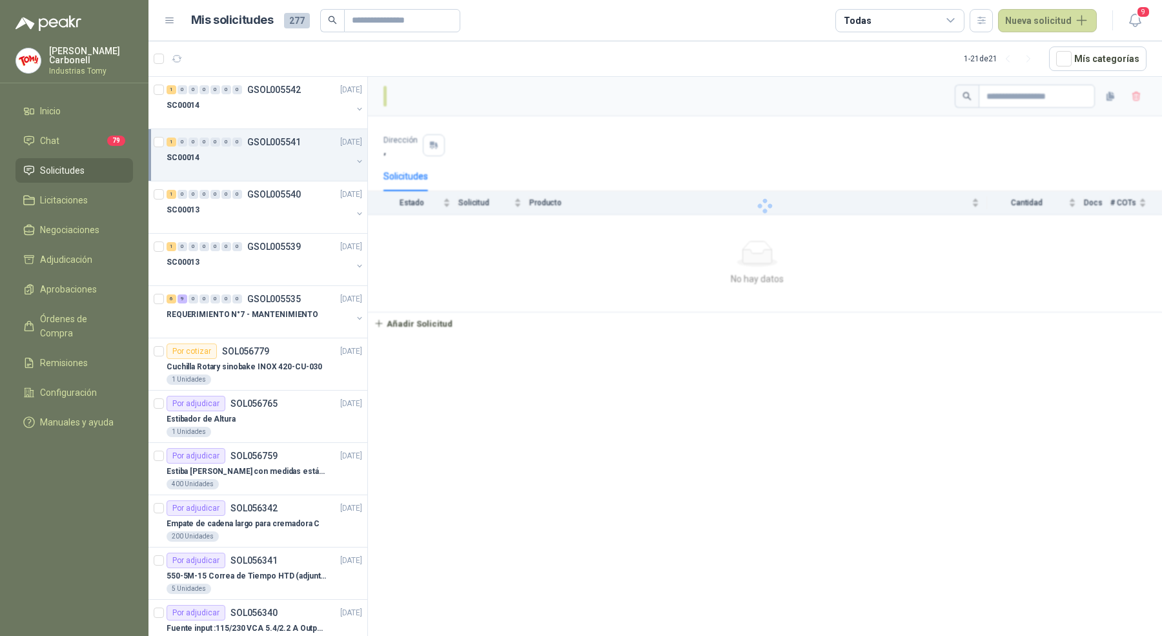
click at [355, 161] on button "button" at bounding box center [360, 161] width 10 height 10
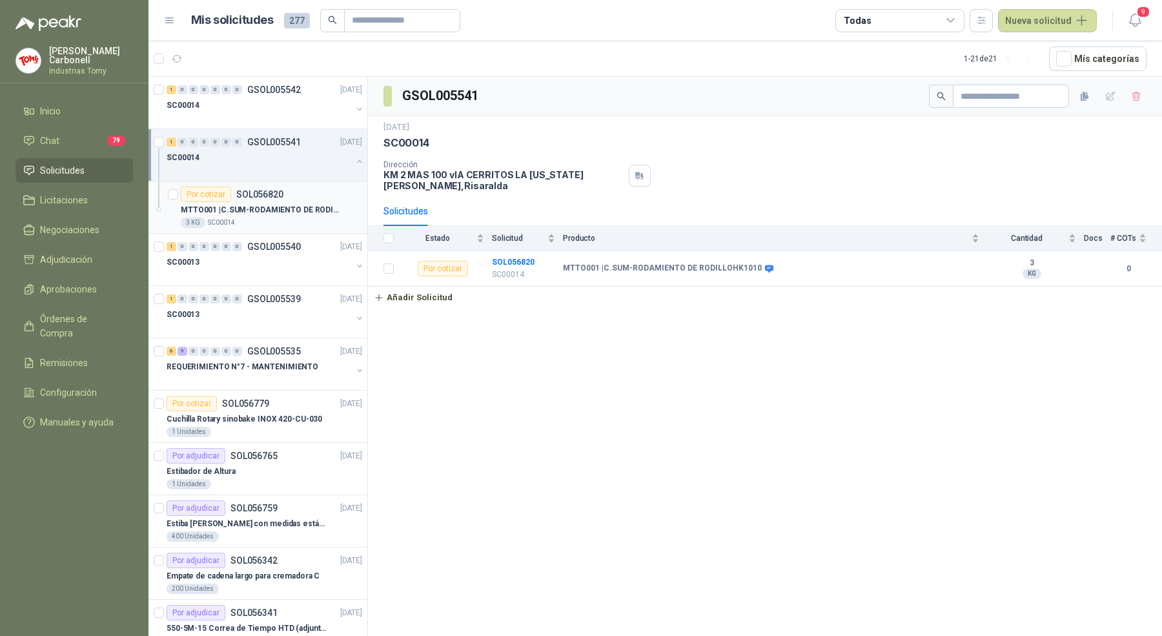
click at [324, 204] on p "MTTO001 | C.SUM-RODAMIENTO DE RODILLOHK1010" at bounding box center [261, 210] width 161 height 12
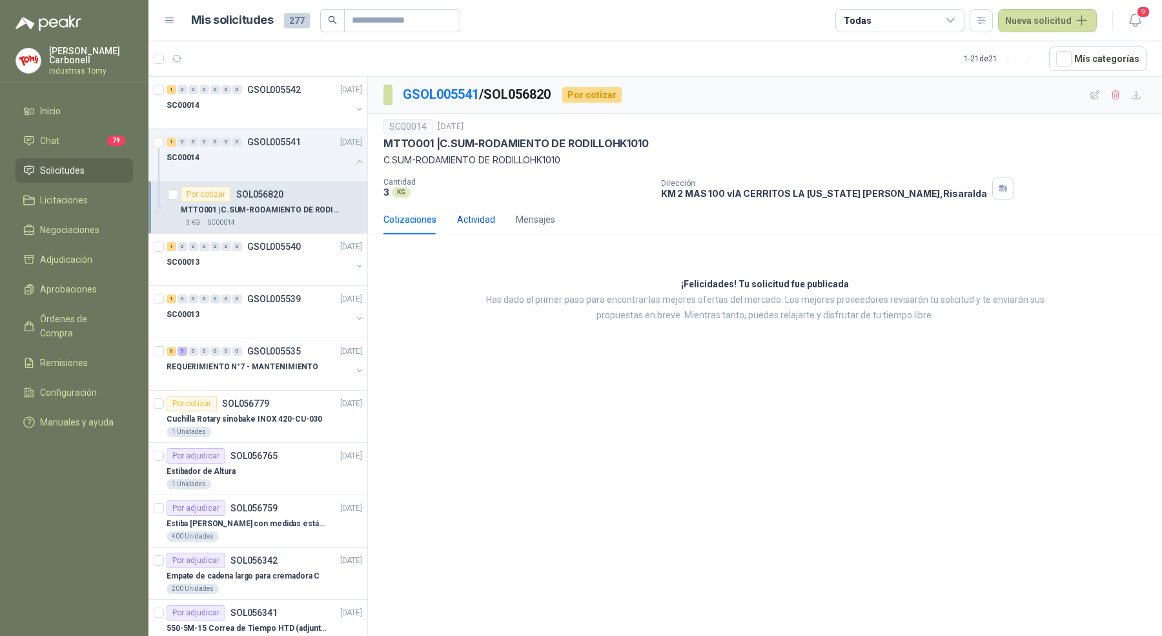
click at [472, 222] on div "Actividad" at bounding box center [476, 219] width 38 height 14
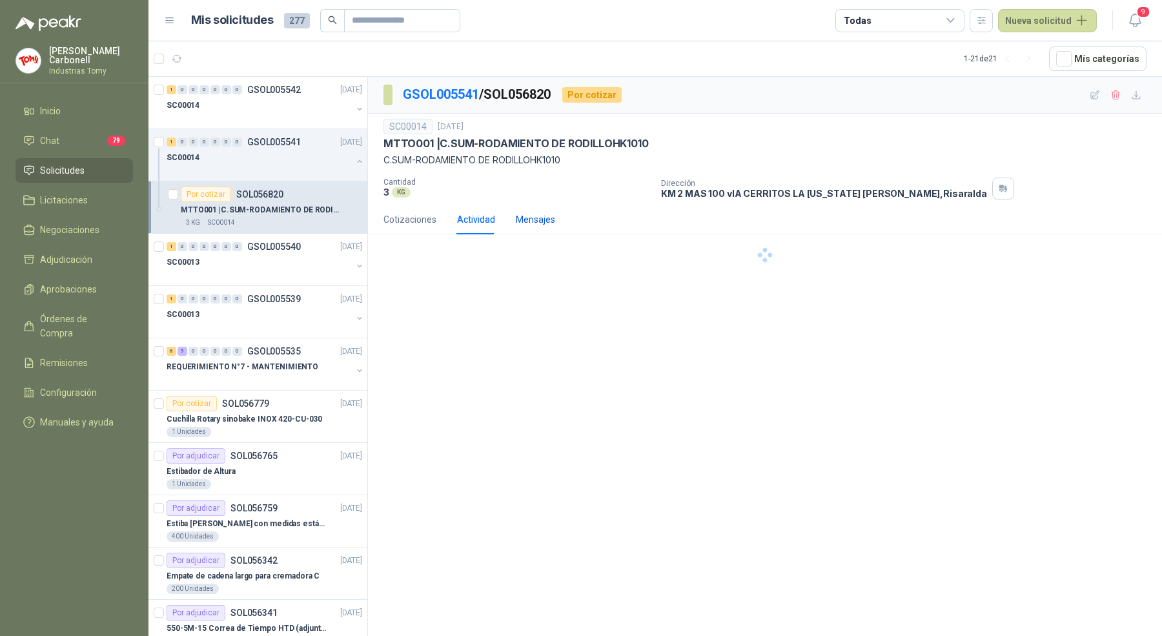
click at [536, 220] on div "Mensajes" at bounding box center [535, 219] width 39 height 14
click at [415, 218] on div "Cotizaciones" at bounding box center [410, 219] width 53 height 14
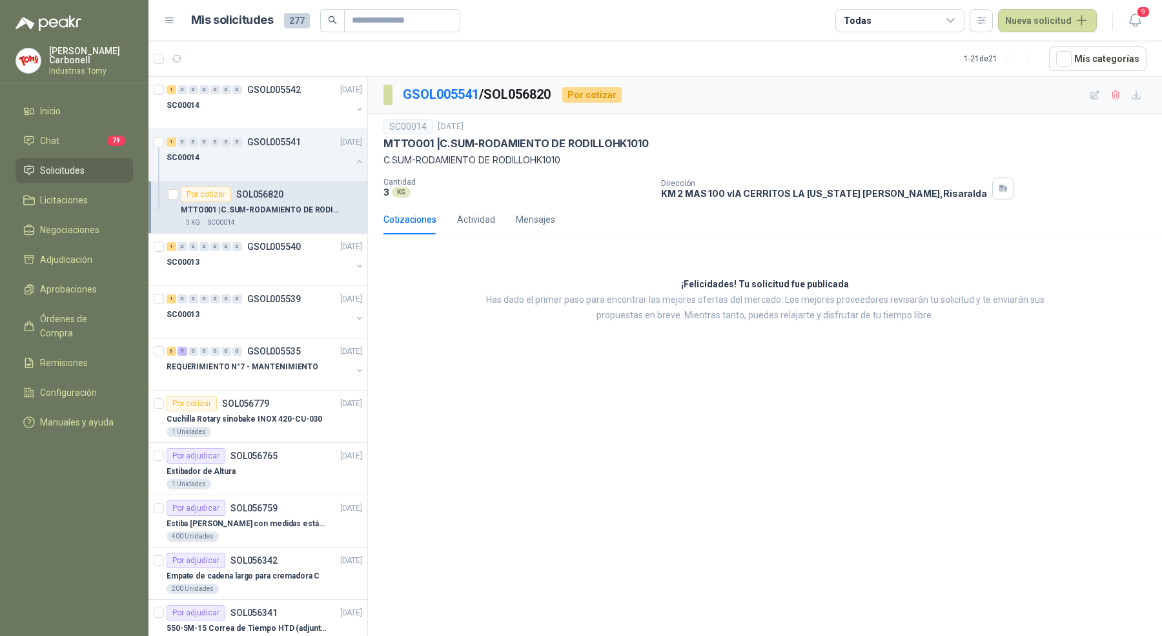
click at [511, 211] on div "Cotizaciones Actividad Mensajes" at bounding box center [470, 220] width 172 height 30
click at [482, 212] on div "Actividad" at bounding box center [476, 219] width 38 height 14
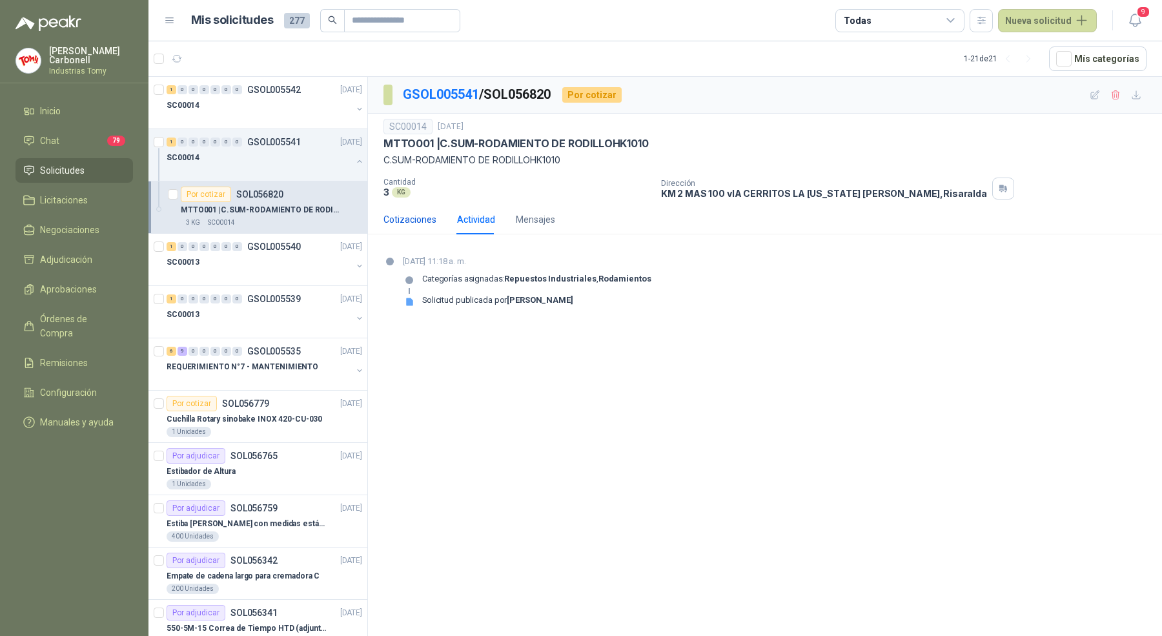
click at [420, 223] on div "Cotizaciones" at bounding box center [410, 219] width 53 height 14
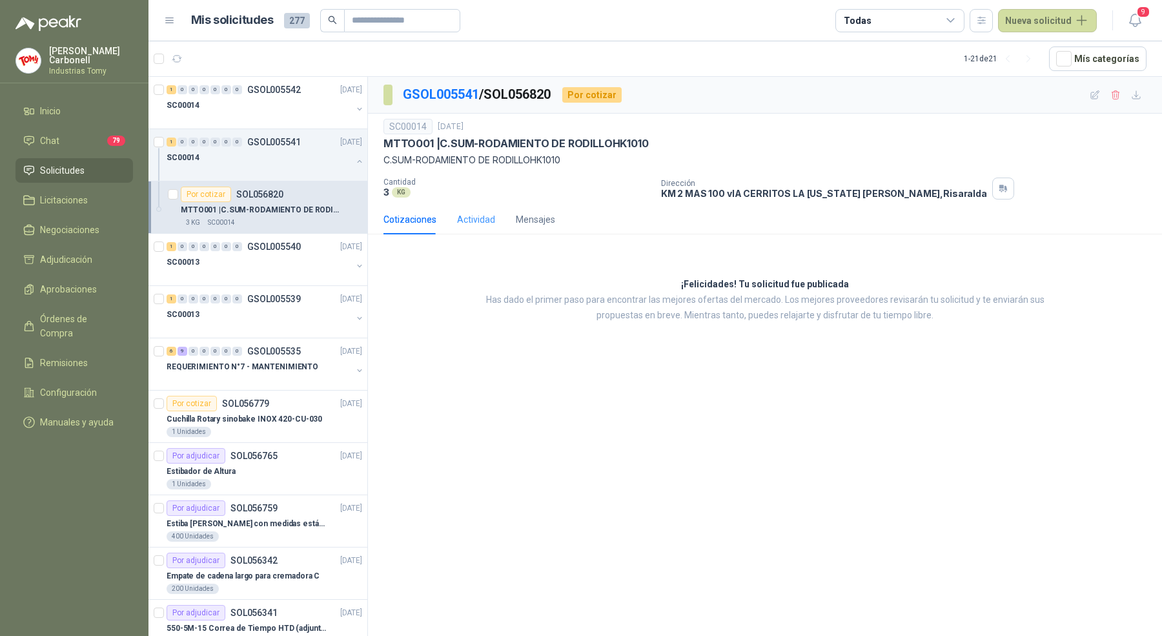
click at [476, 225] on div "Actividad" at bounding box center [476, 220] width 38 height 30
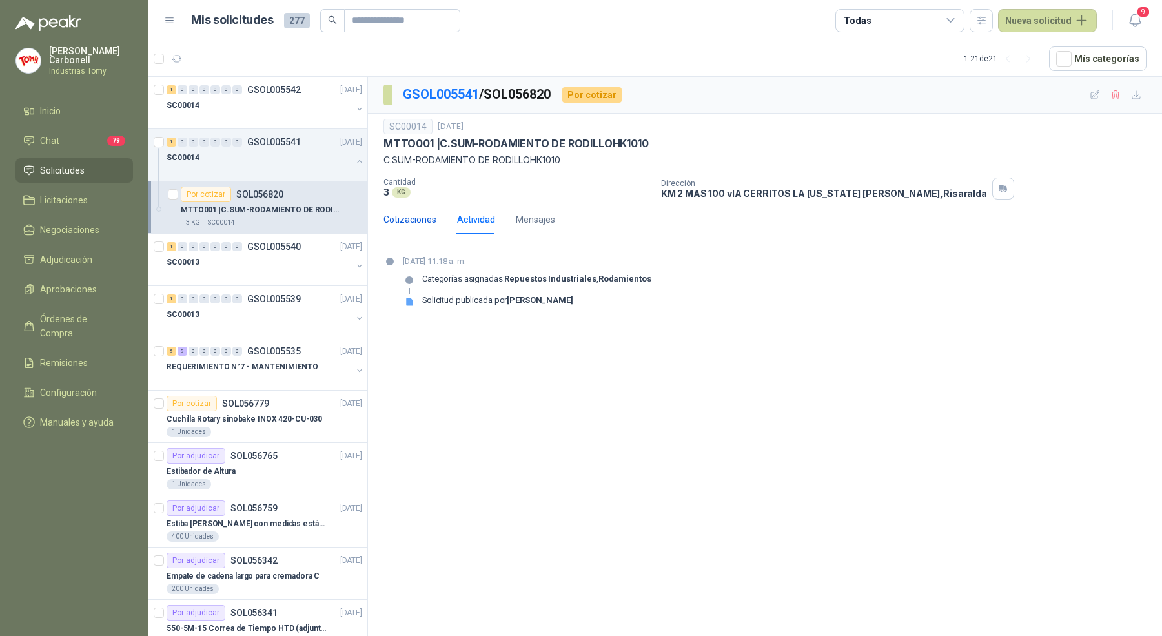
click at [410, 216] on div "Cotizaciones" at bounding box center [410, 219] width 53 height 14
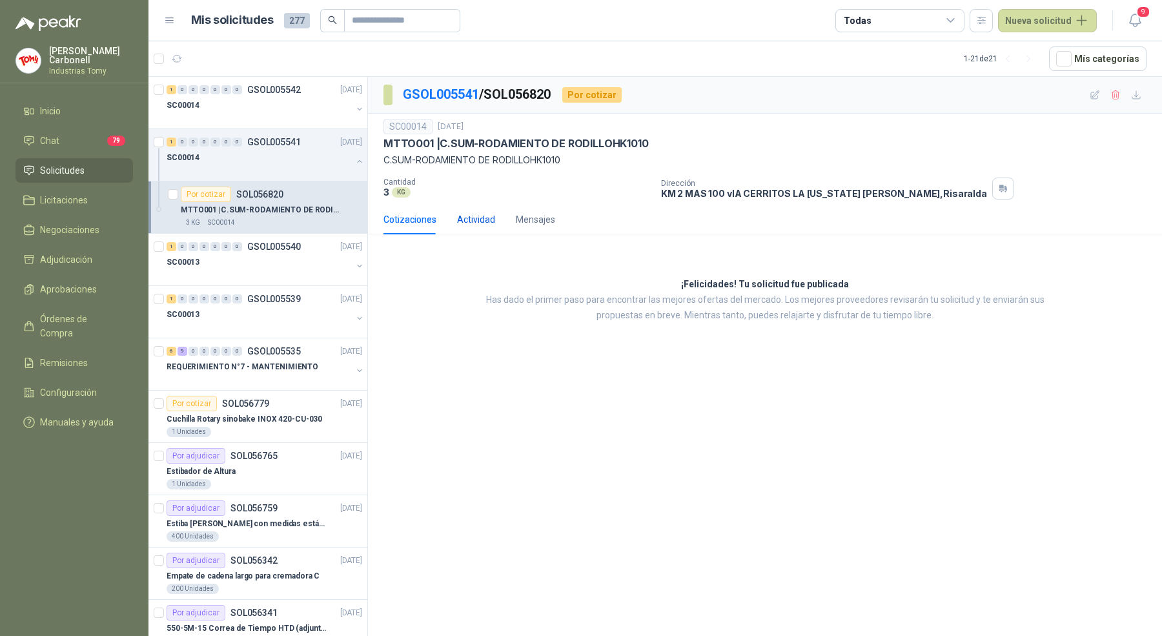
click at [472, 220] on div "Actividad" at bounding box center [476, 219] width 38 height 14
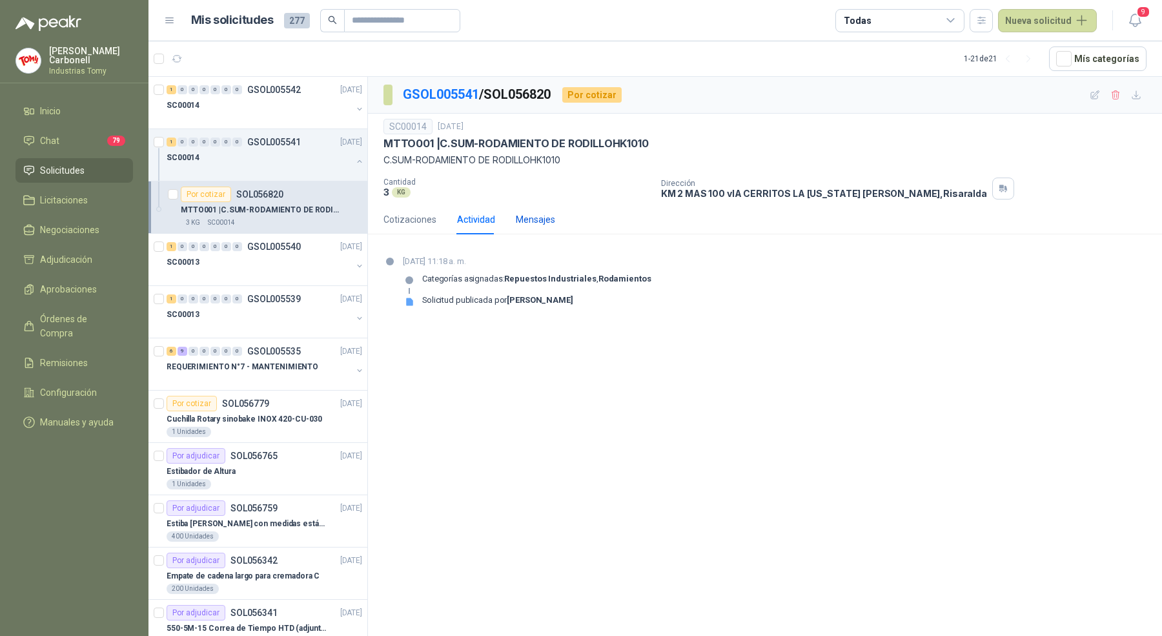
click at [537, 220] on div "Mensajes" at bounding box center [535, 219] width 39 height 14
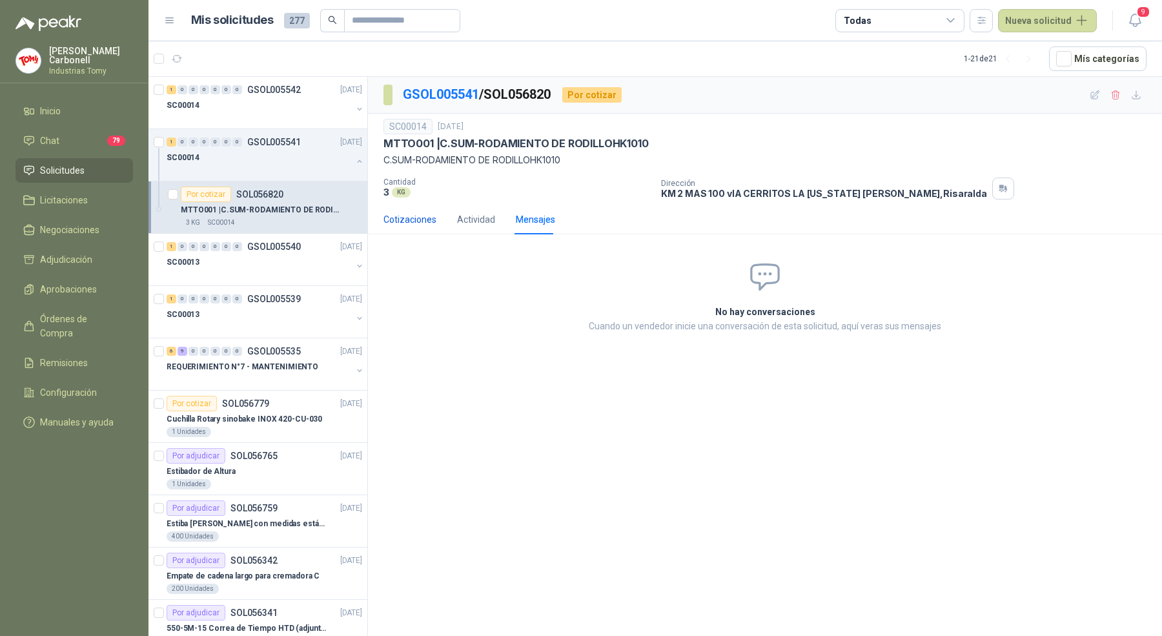
click at [432, 215] on div "Cotizaciones" at bounding box center [410, 219] width 53 height 14
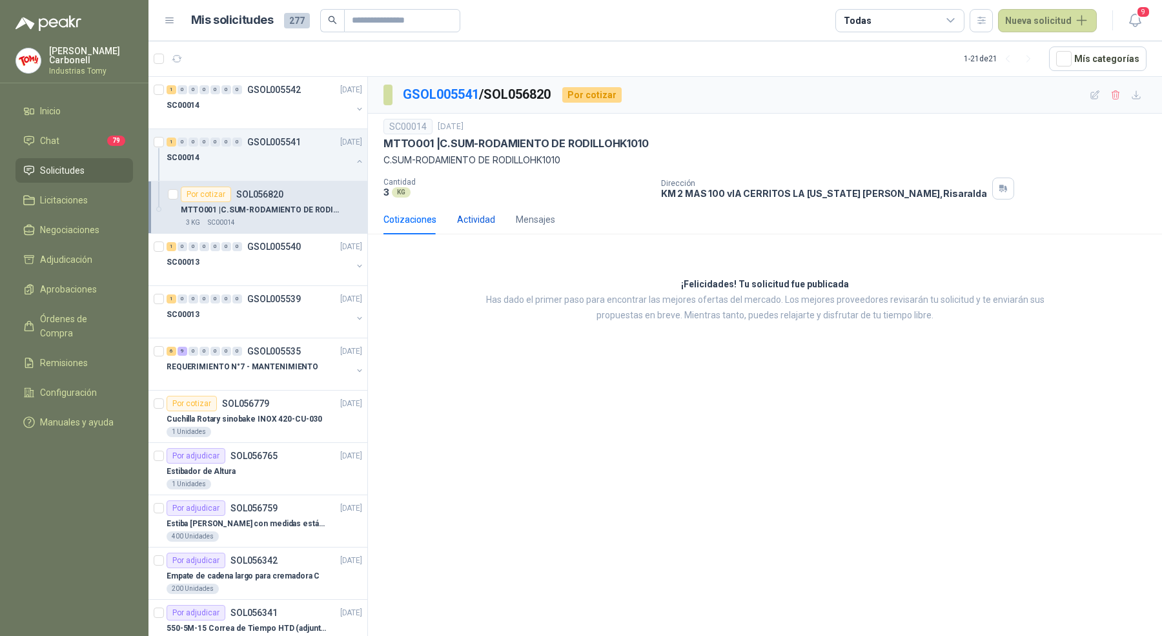
click at [459, 215] on div "Actividad" at bounding box center [476, 219] width 38 height 14
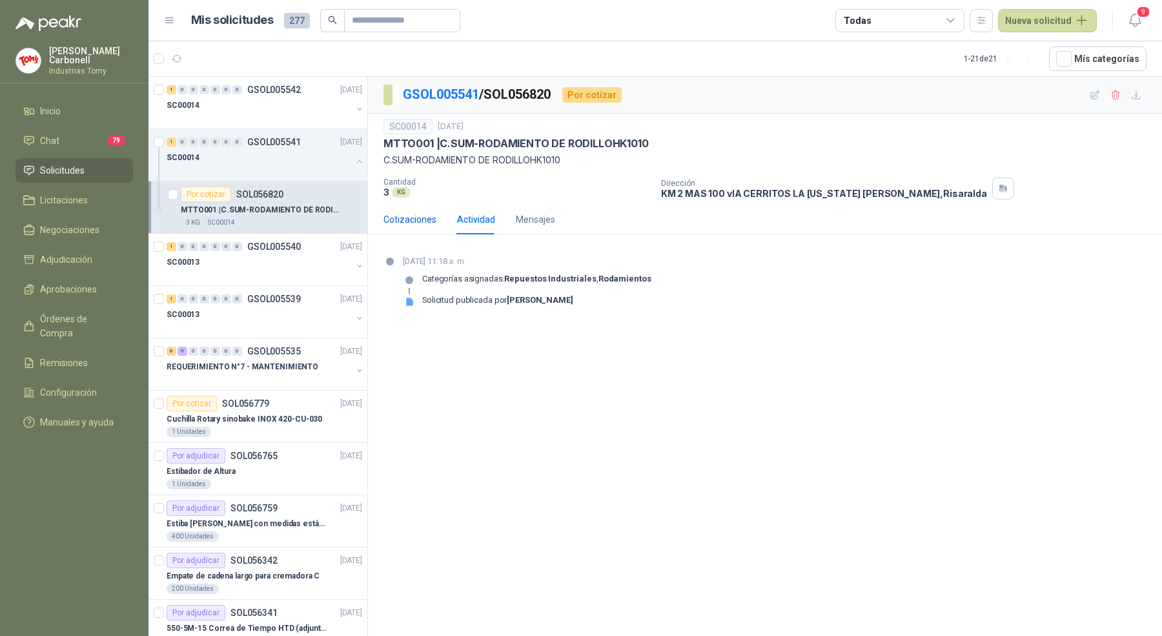
click at [413, 220] on div "Cotizaciones" at bounding box center [410, 219] width 53 height 14
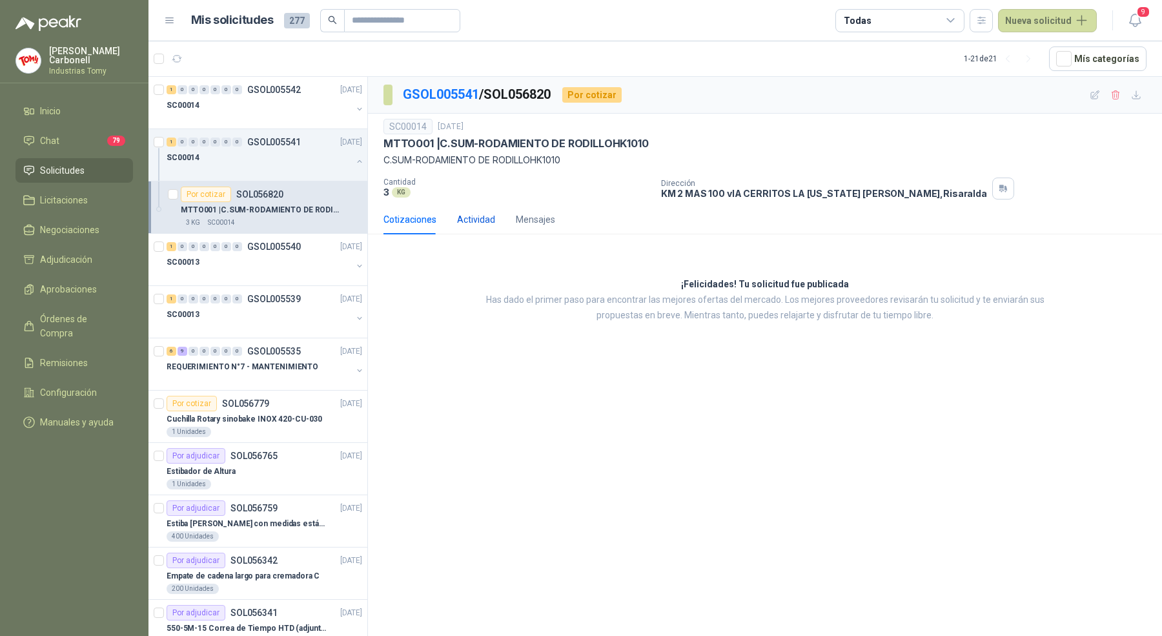
click at [459, 220] on div "Actividad" at bounding box center [476, 219] width 38 height 14
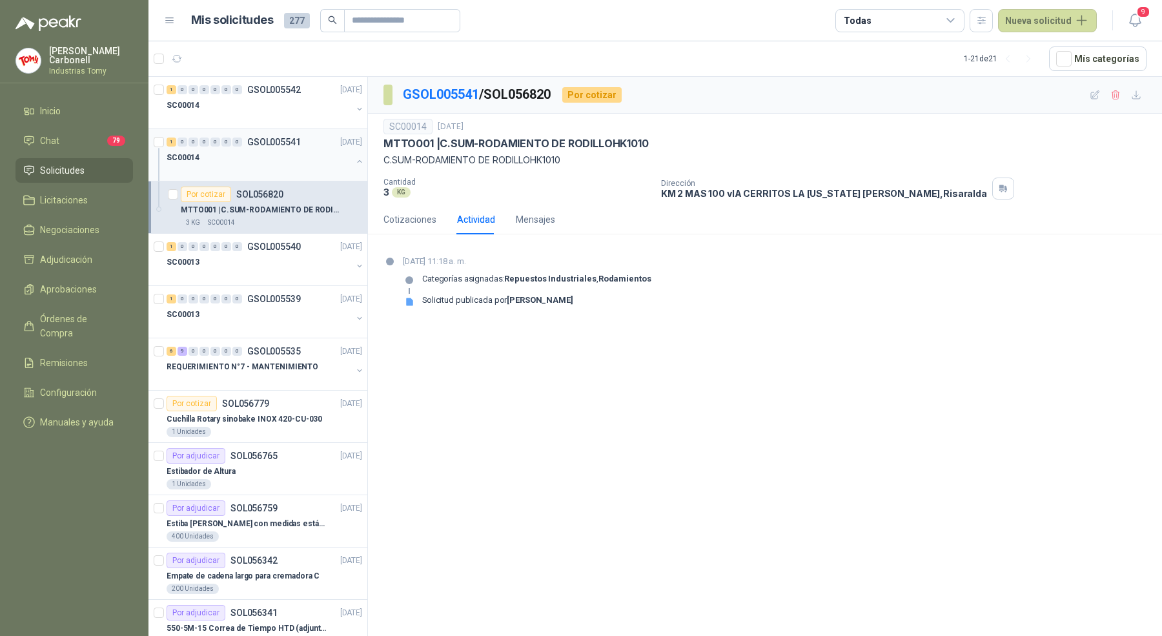
click at [355, 158] on button "button" at bounding box center [360, 161] width 10 height 10
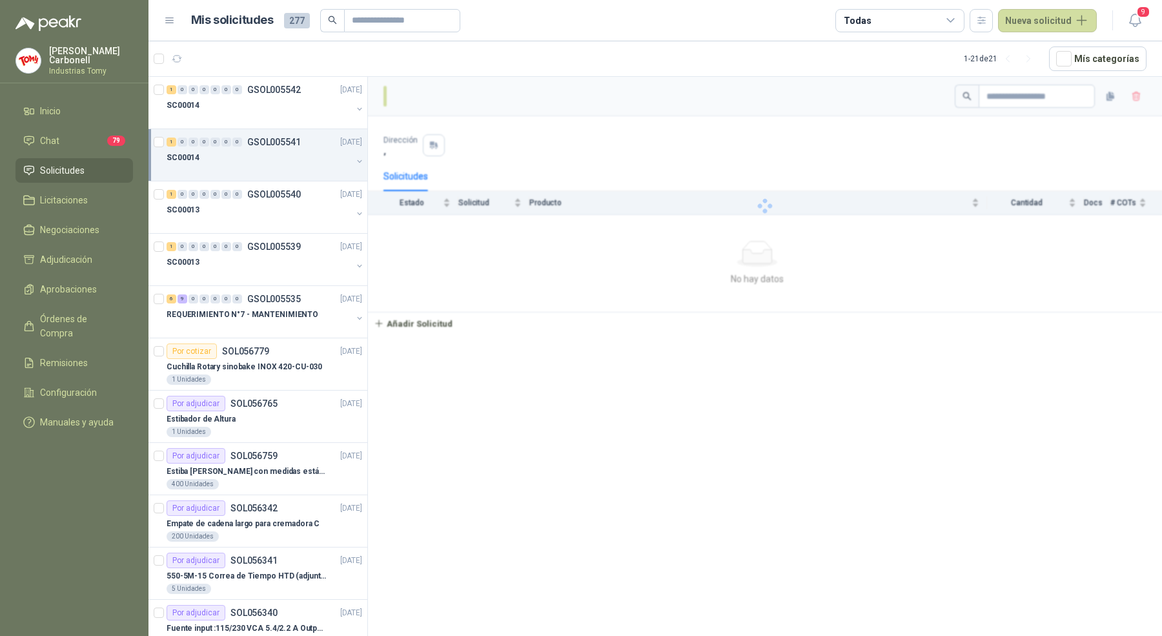
click at [355, 158] on button "button" at bounding box center [360, 161] width 10 height 10
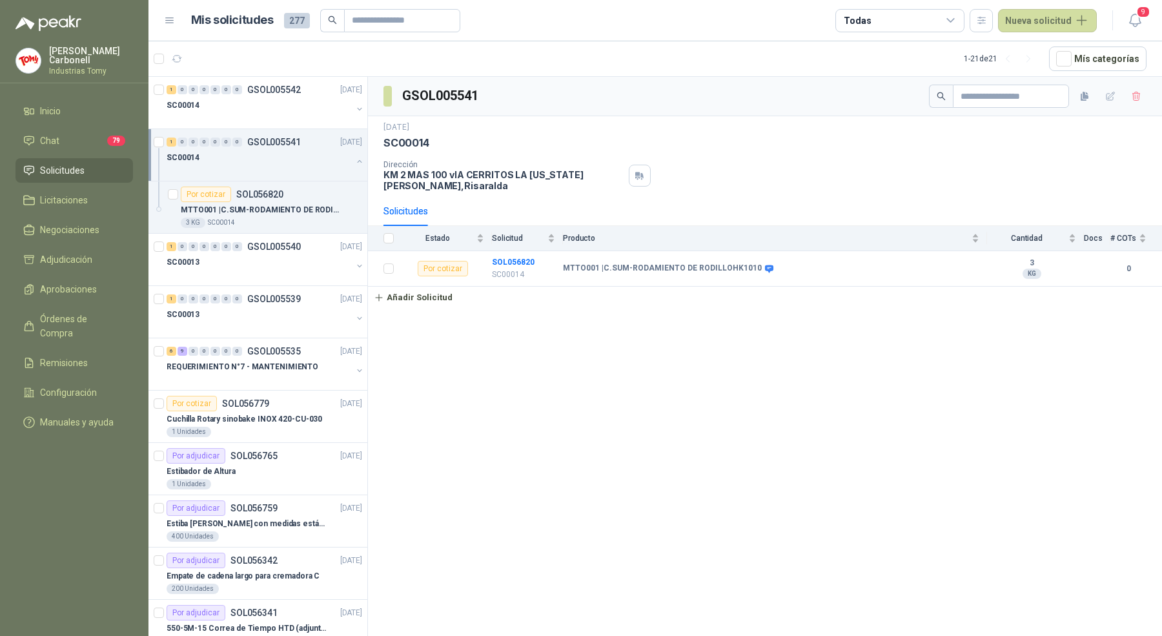
click at [355, 158] on button "button" at bounding box center [360, 161] width 10 height 10
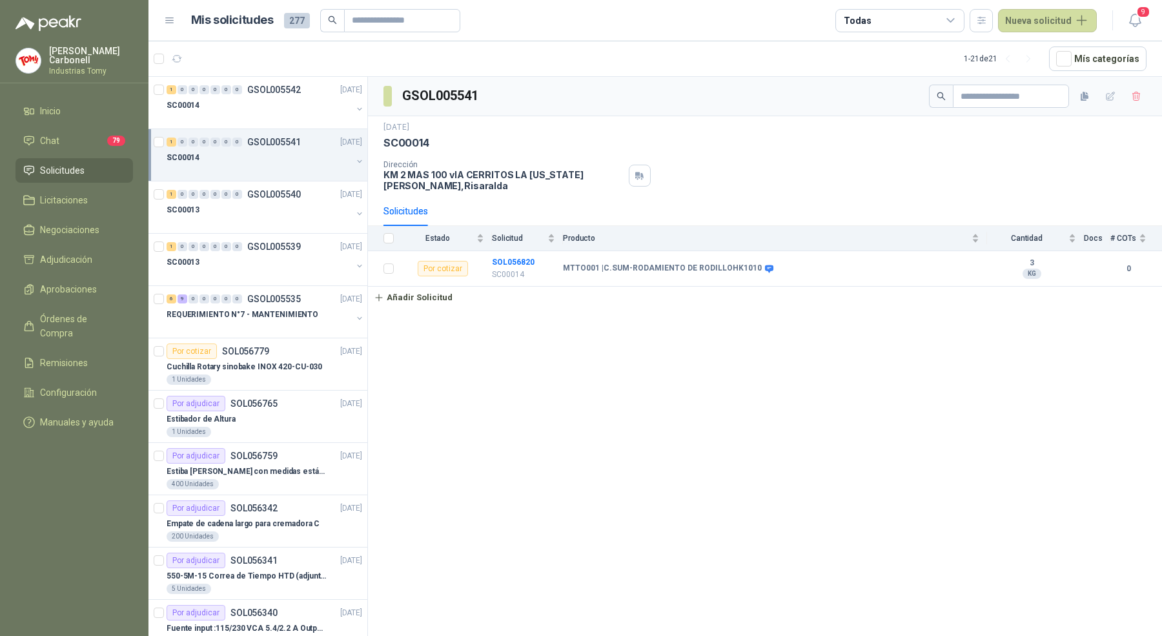
click at [355, 158] on button "button" at bounding box center [360, 161] width 10 height 10
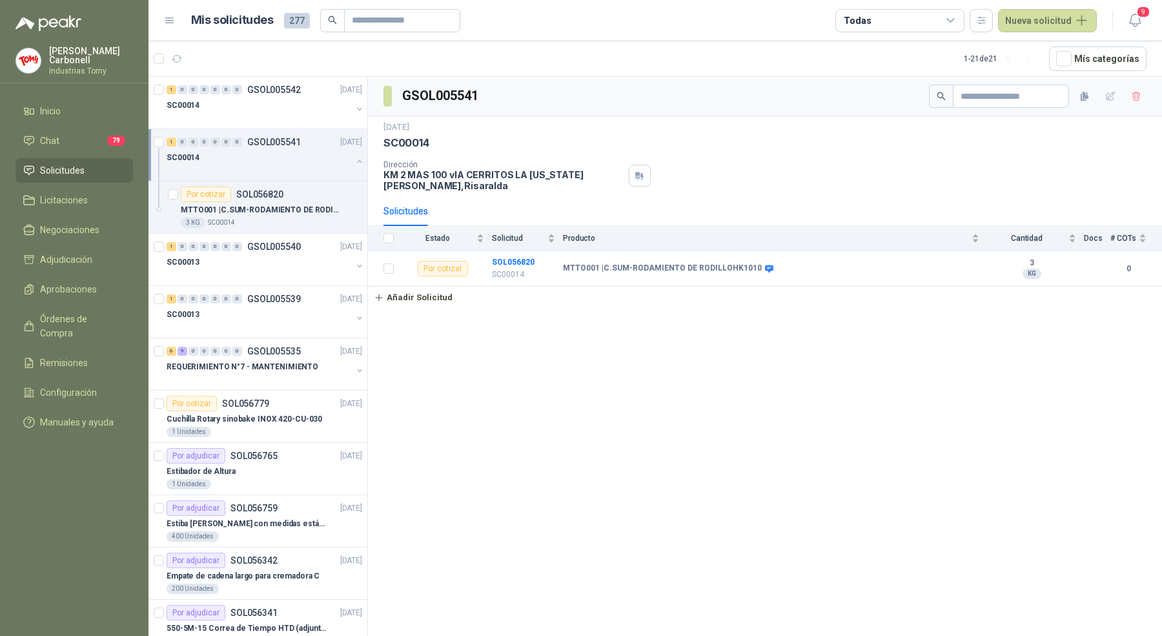
click at [355, 158] on button "button" at bounding box center [360, 161] width 10 height 10
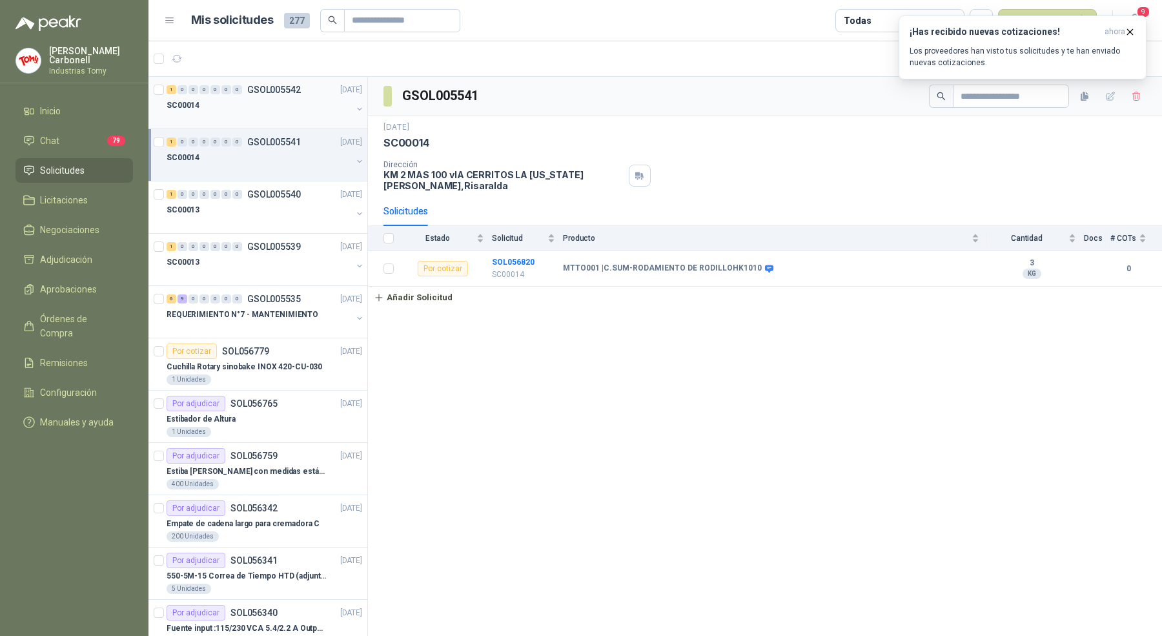
click at [235, 88] on div "0" at bounding box center [237, 89] width 10 height 9
click at [355, 108] on button "button" at bounding box center [360, 109] width 10 height 10
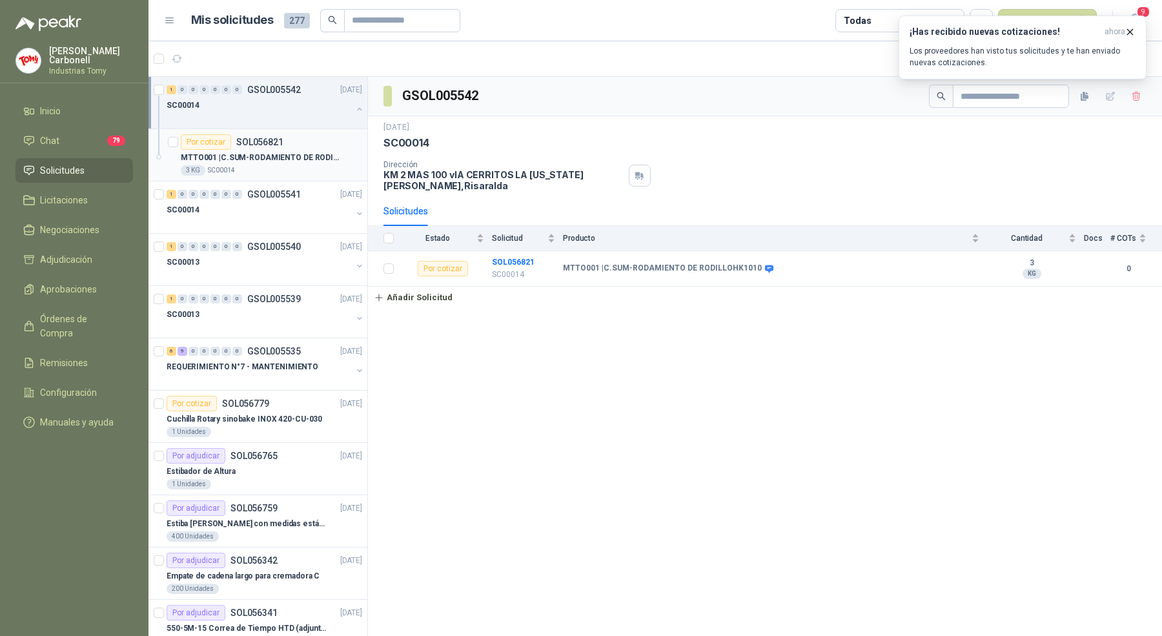
click at [267, 163] on div "MTTO001 | C.SUM-RODAMIENTO DE RODILLOHK1010" at bounding box center [271, 157] width 181 height 15
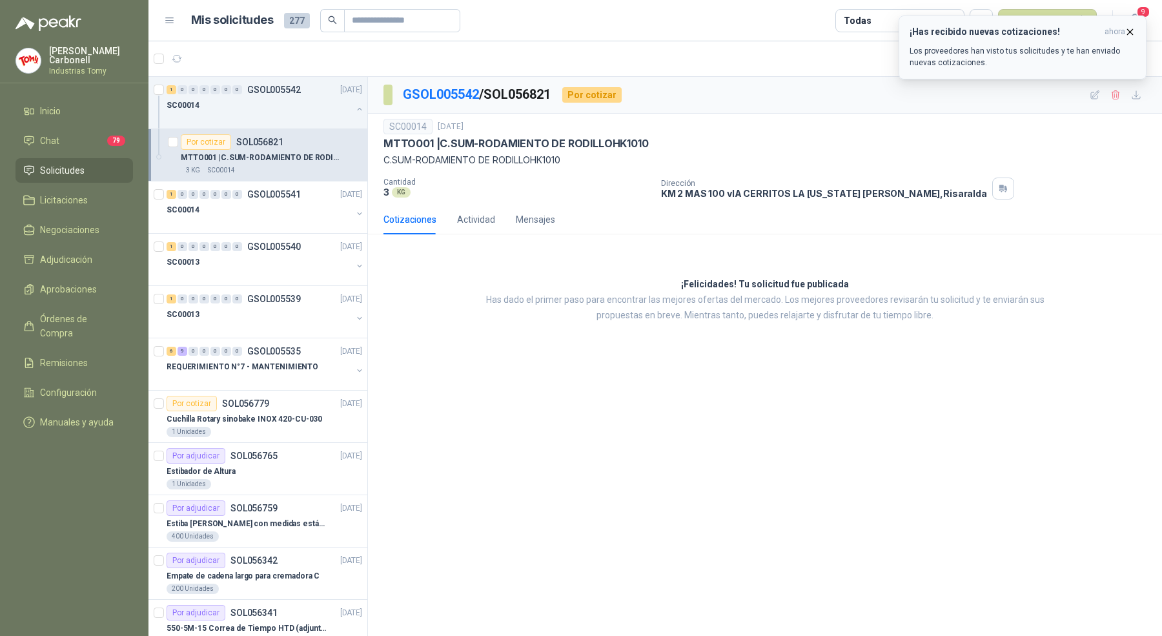
click at [1129, 31] on icon "button" at bounding box center [1130, 31] width 11 height 11
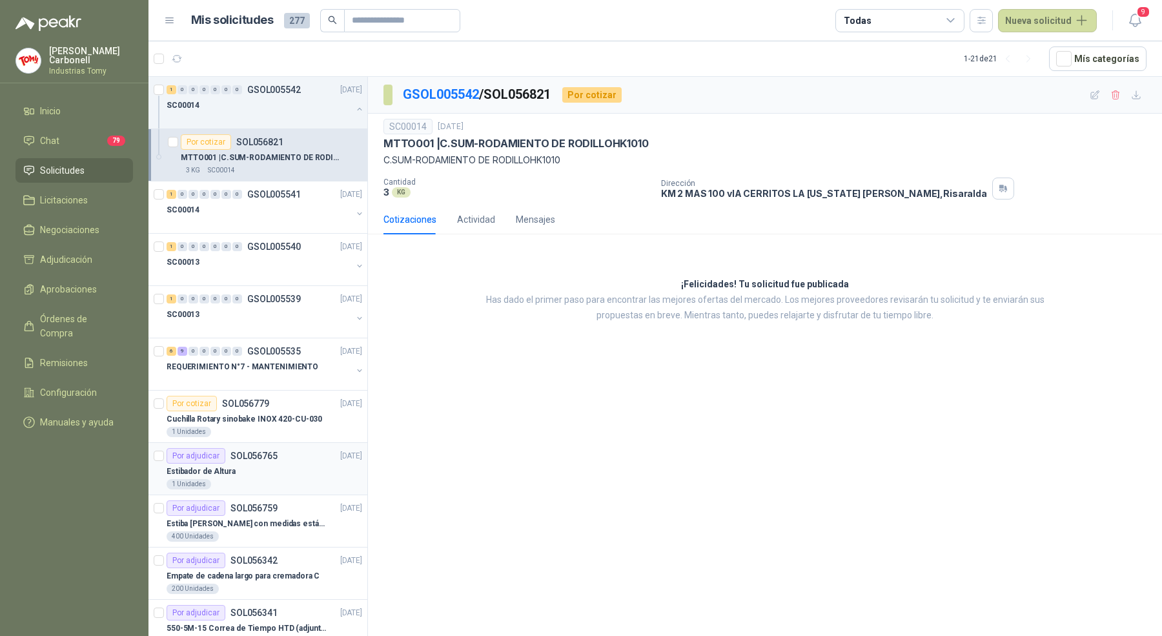
click at [272, 471] on div "Estibador de Altura" at bounding box center [265, 471] width 196 height 15
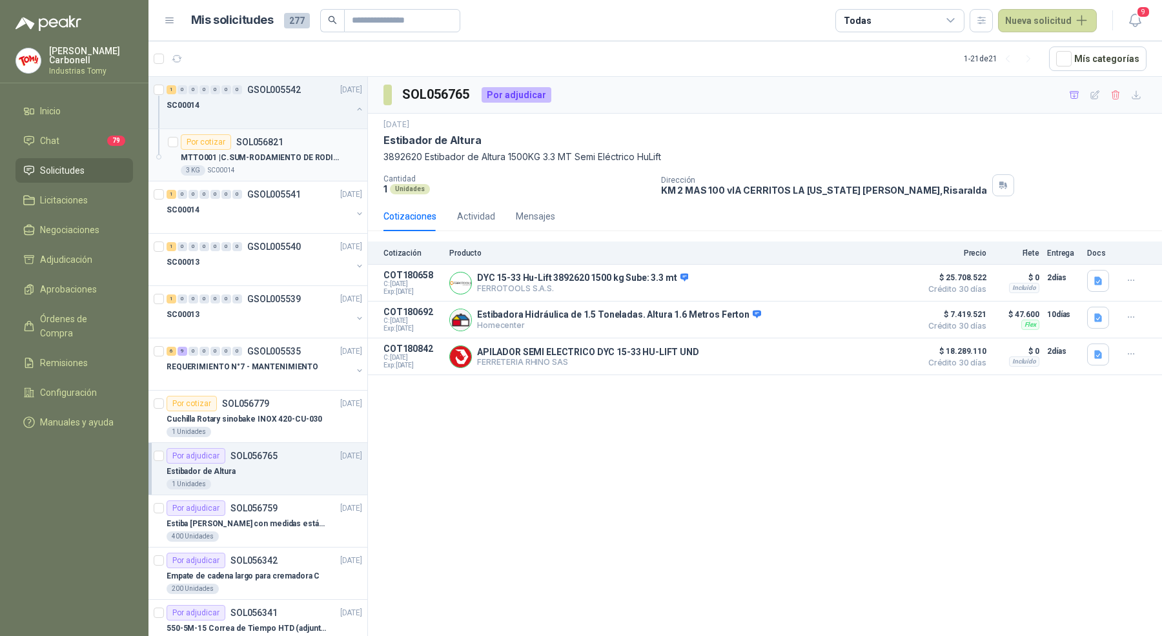
click at [313, 155] on p "MTTO001 | C.SUM-RODAMIENTO DE RODILLOHK1010" at bounding box center [261, 158] width 161 height 12
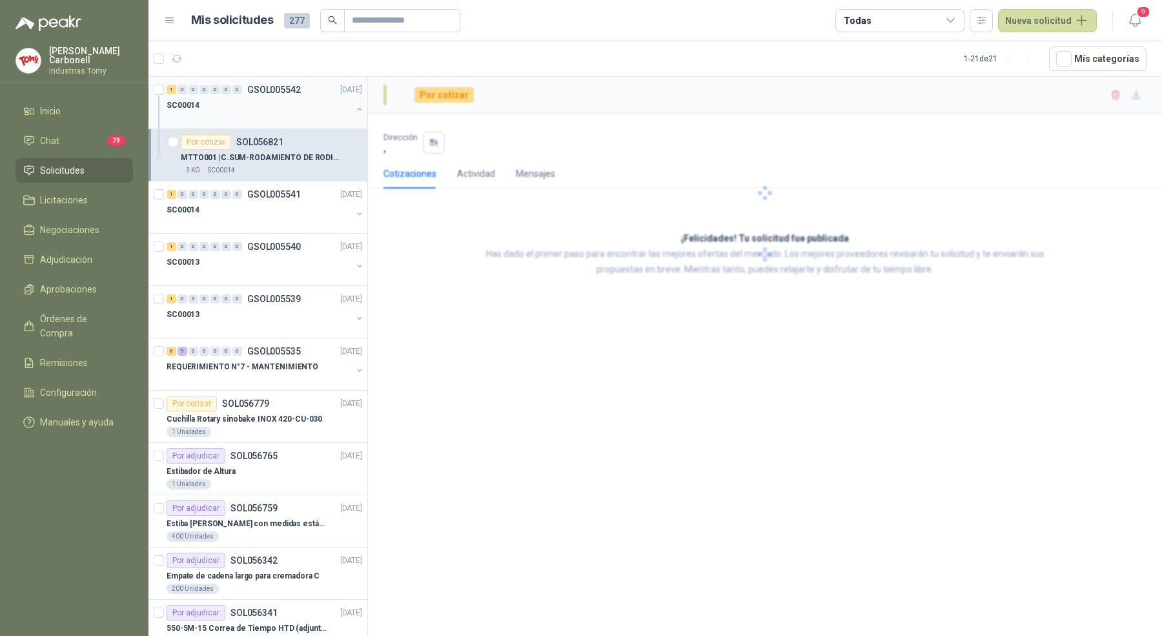
click at [313, 90] on div "1 0 0 0 0 0 0 GSOL005542 [DATE]" at bounding box center [266, 89] width 198 height 15
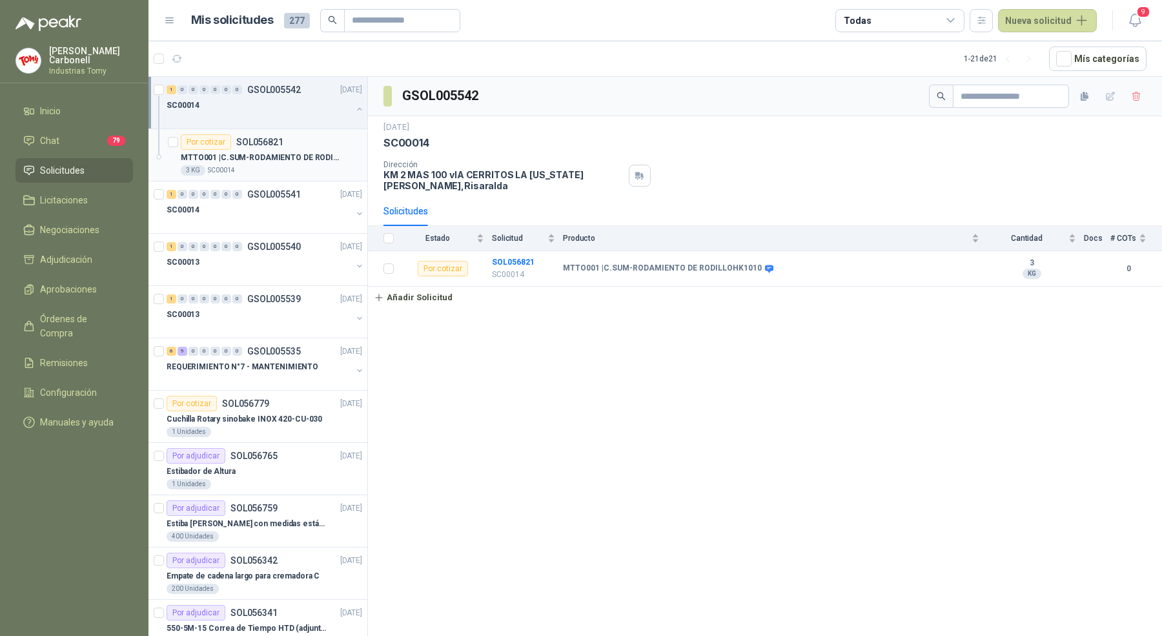
click at [304, 142] on div "Por cotizar SOL056821" at bounding box center [271, 141] width 181 height 15
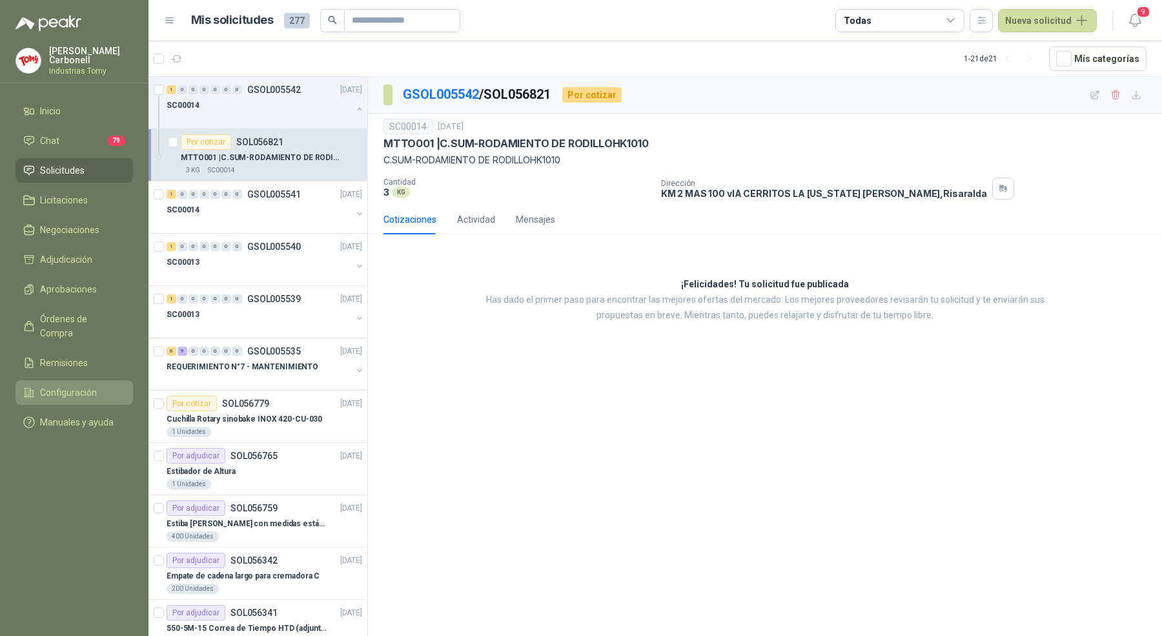
click at [93, 386] on span "Configuración" at bounding box center [68, 393] width 57 height 14
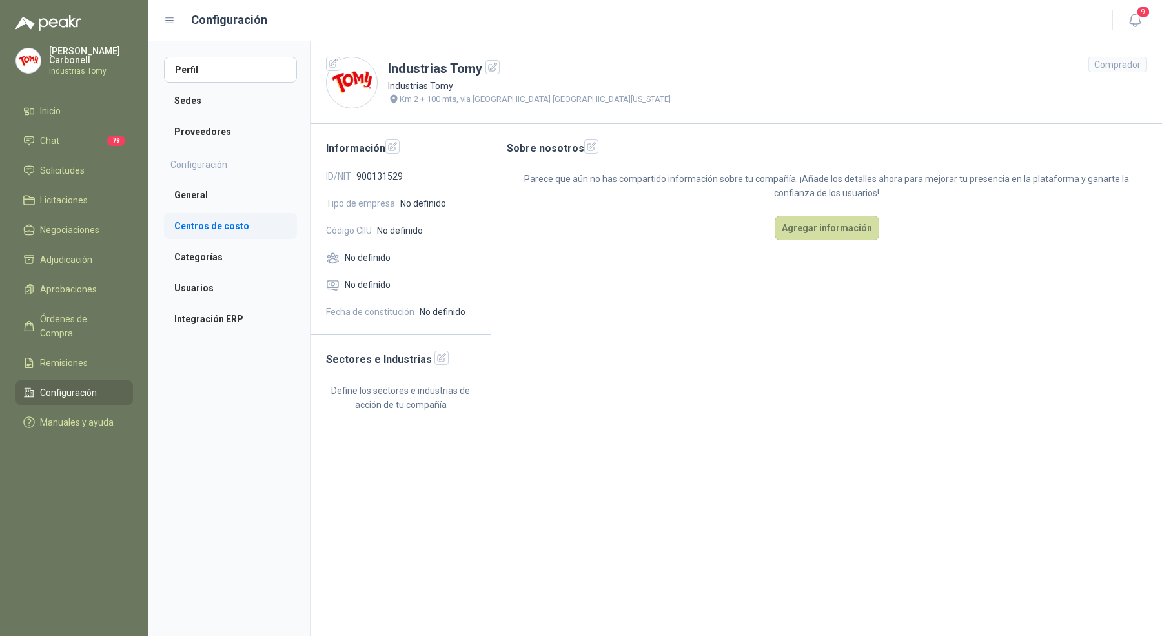
click at [230, 219] on li "Centros de costo" at bounding box center [230, 226] width 133 height 26
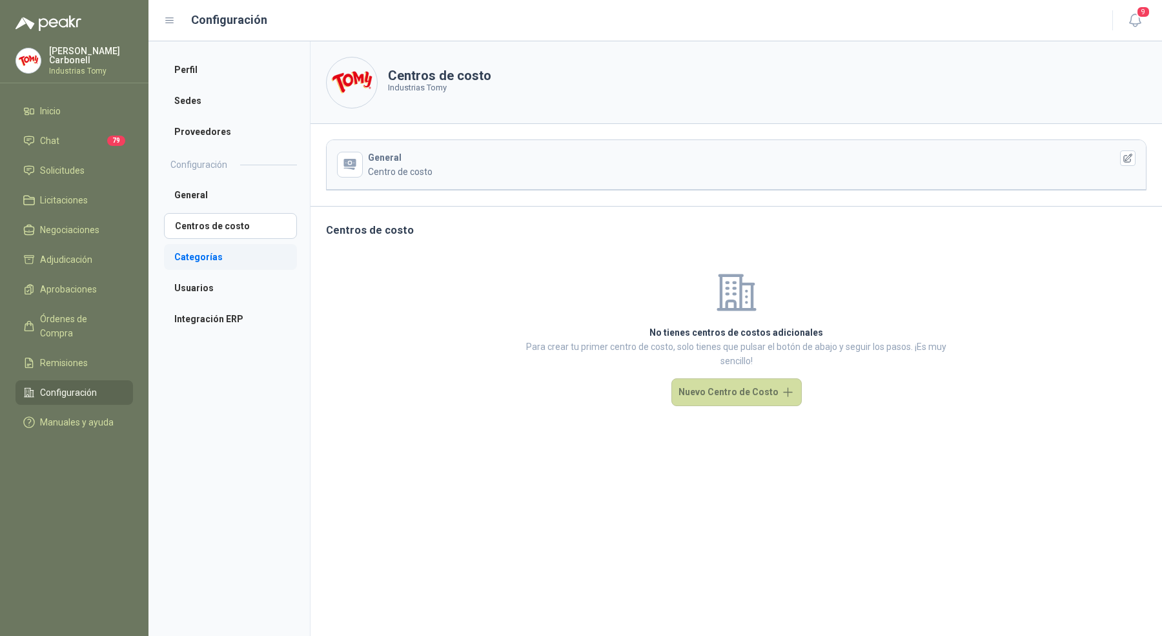
click at [221, 263] on li "Categorías" at bounding box center [230, 257] width 133 height 26
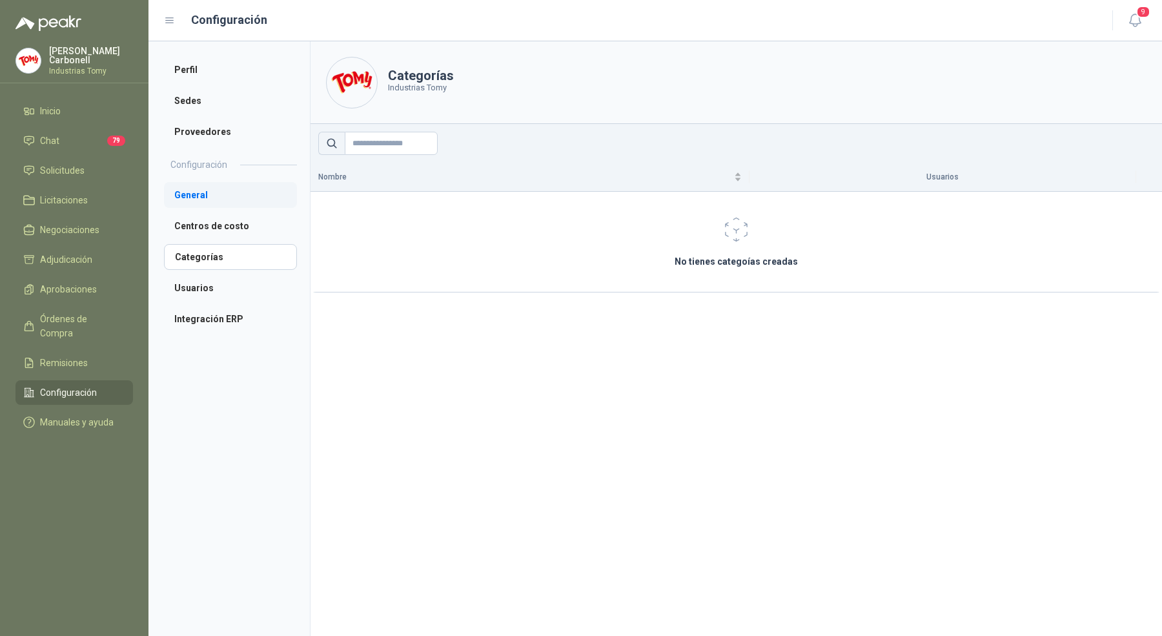
click at [218, 204] on li "General" at bounding box center [230, 195] width 133 height 26
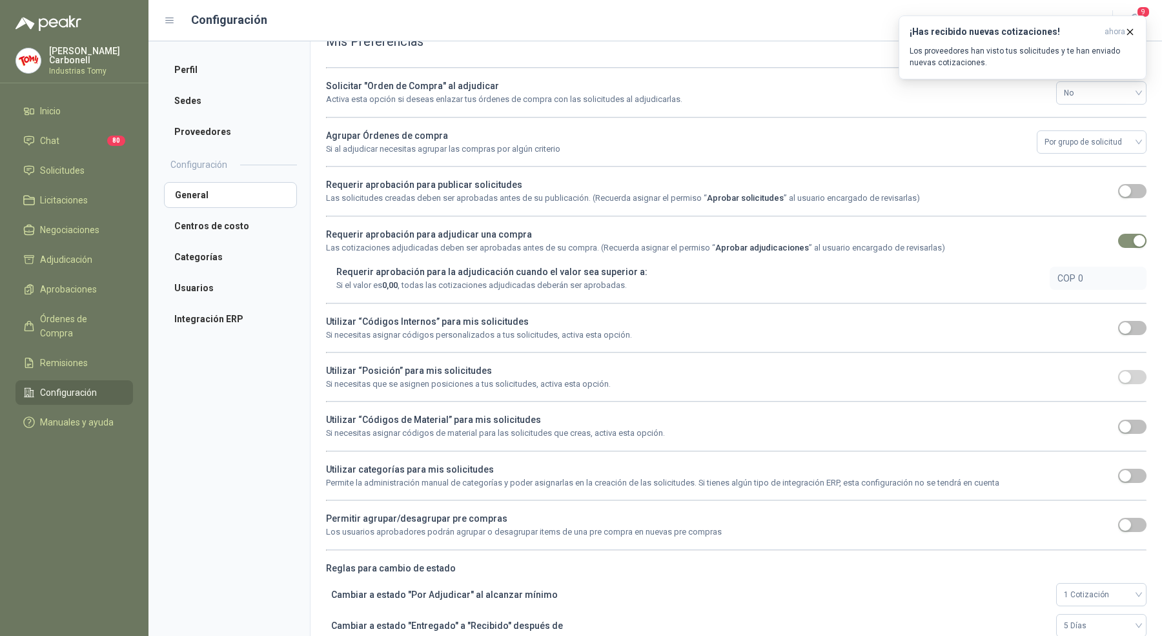
scroll to position [119, 0]
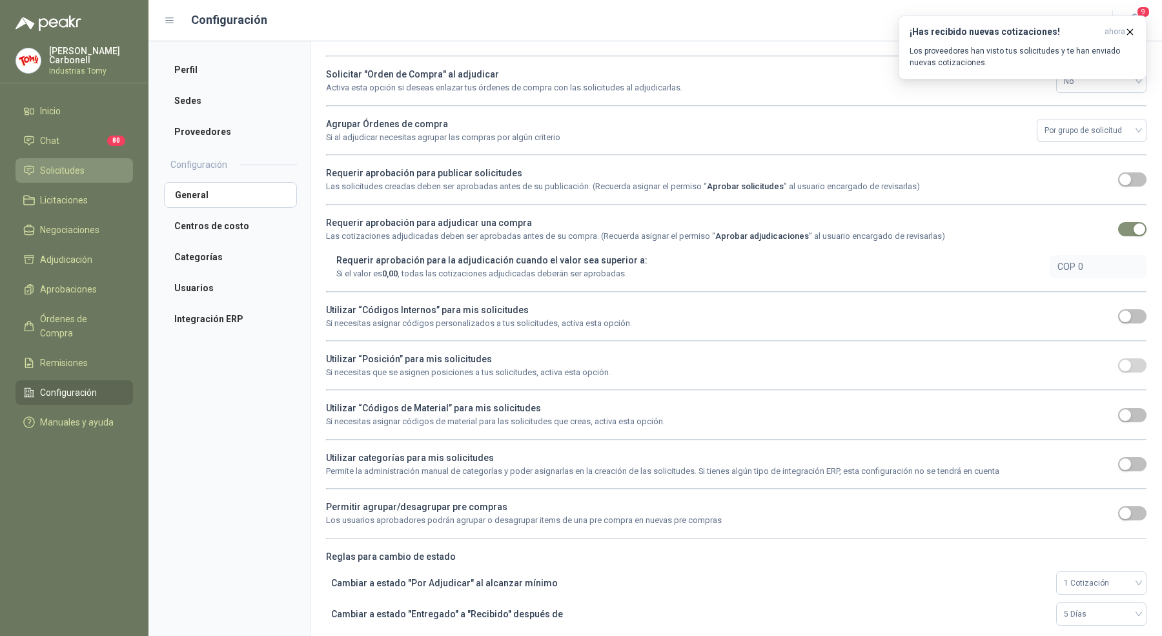
click at [65, 159] on link "Solicitudes" at bounding box center [74, 170] width 118 height 25
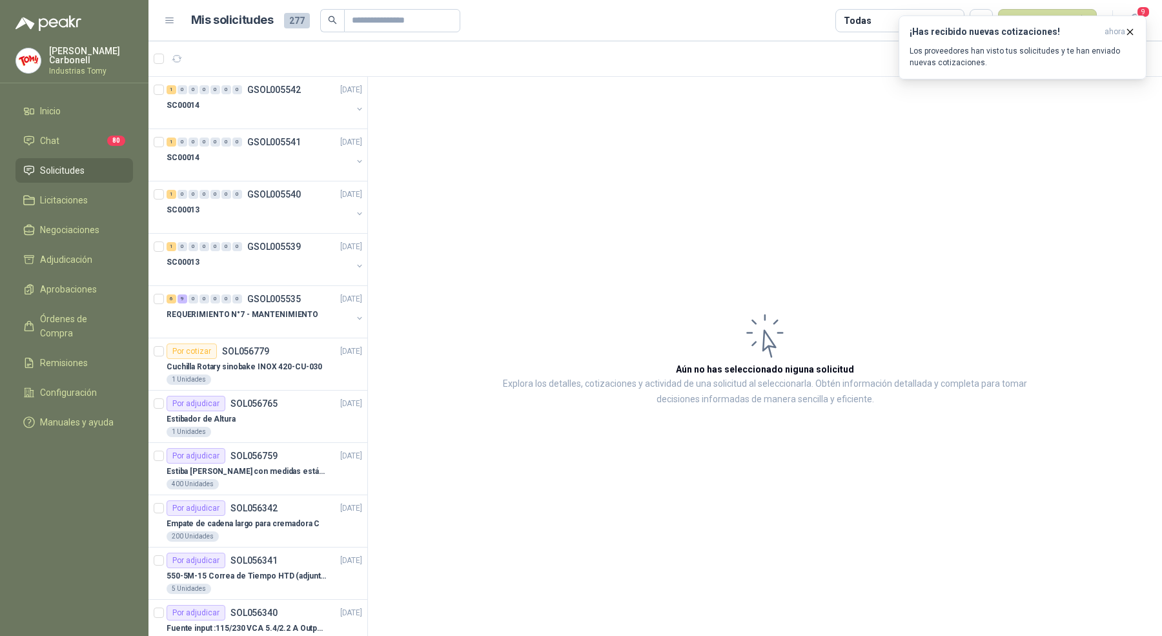
click at [183, 71] on article "1 - 21 de 21 Mís categorías" at bounding box center [656, 58] width 1014 height 35
click at [179, 57] on icon "button" at bounding box center [177, 59] width 10 height 6
click at [222, 258] on div "SC00013" at bounding box center [259, 261] width 185 height 15
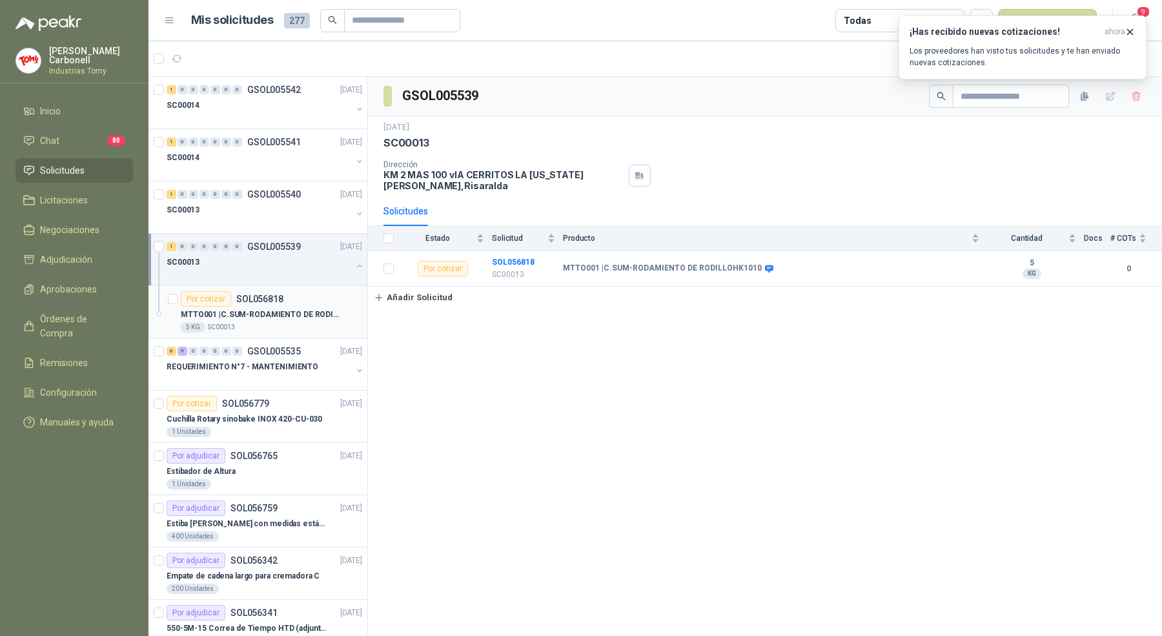
click at [234, 307] on div "MTTO001 | C.SUM-RODAMIENTO DE RODILLOHK1010" at bounding box center [271, 314] width 181 height 15
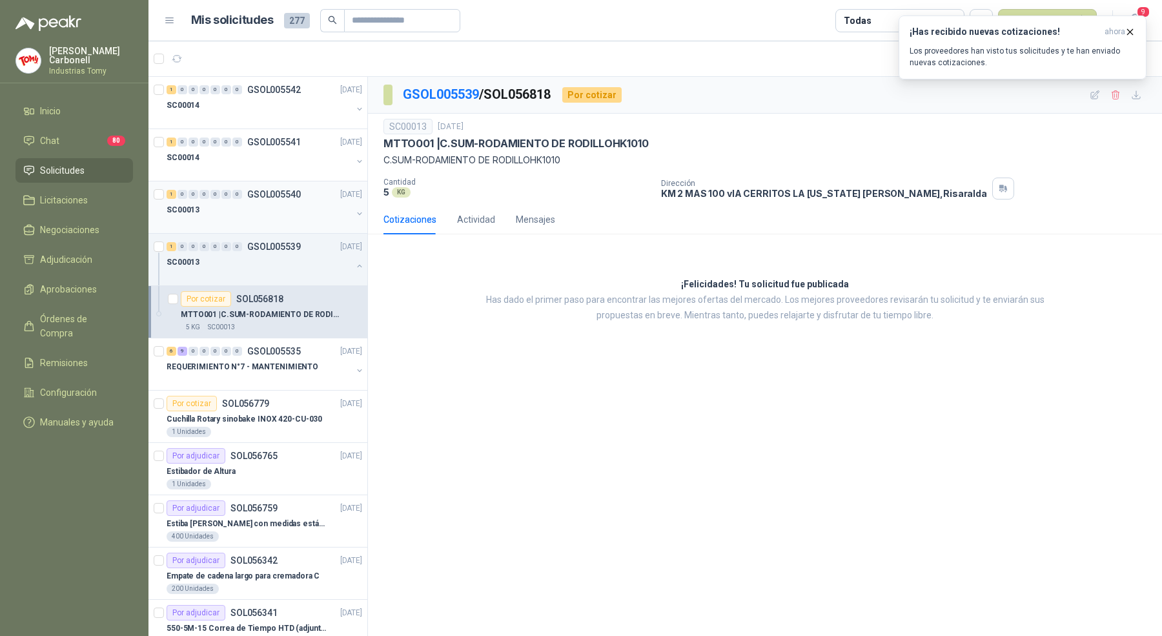
click at [230, 202] on div "SC00013" at bounding box center [259, 209] width 185 height 15
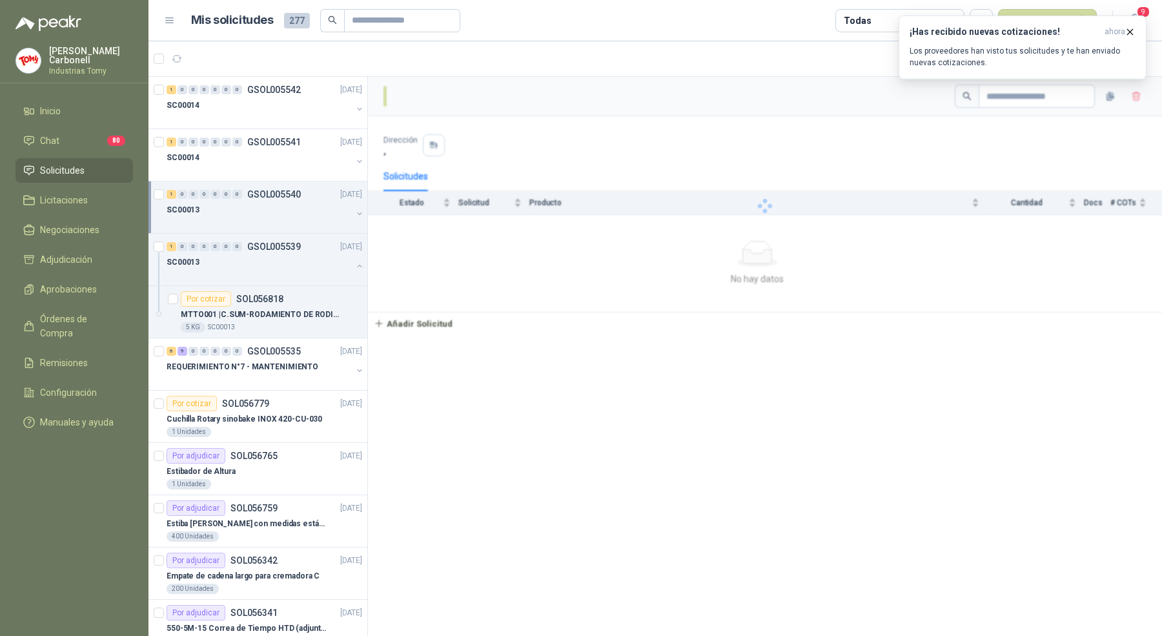
click at [230, 202] on div "SC00013" at bounding box center [259, 209] width 185 height 15
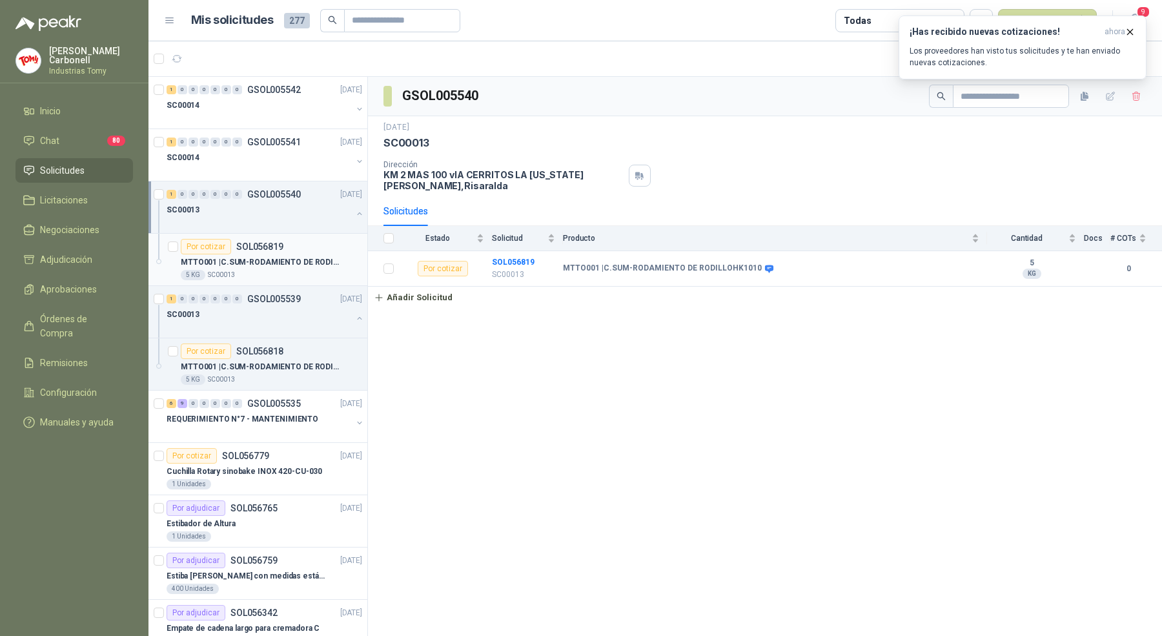
click at [231, 271] on p "SC00013" at bounding box center [221, 275] width 27 height 10
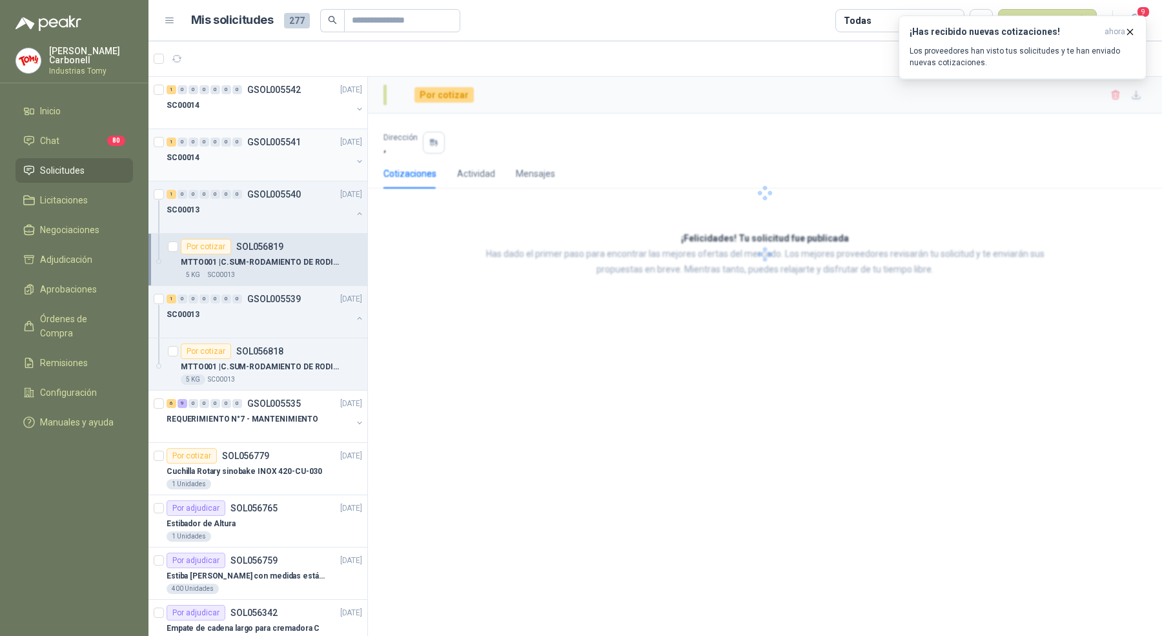
click at [231, 141] on div "0" at bounding box center [226, 142] width 10 height 9
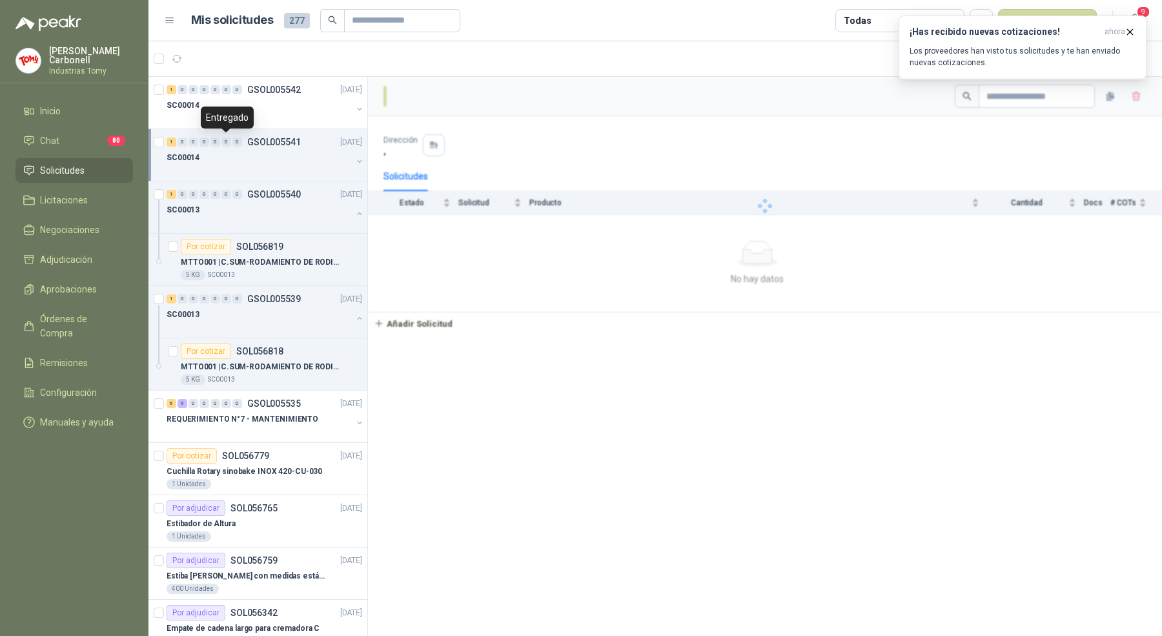
click at [231, 141] on div "0" at bounding box center [226, 142] width 10 height 9
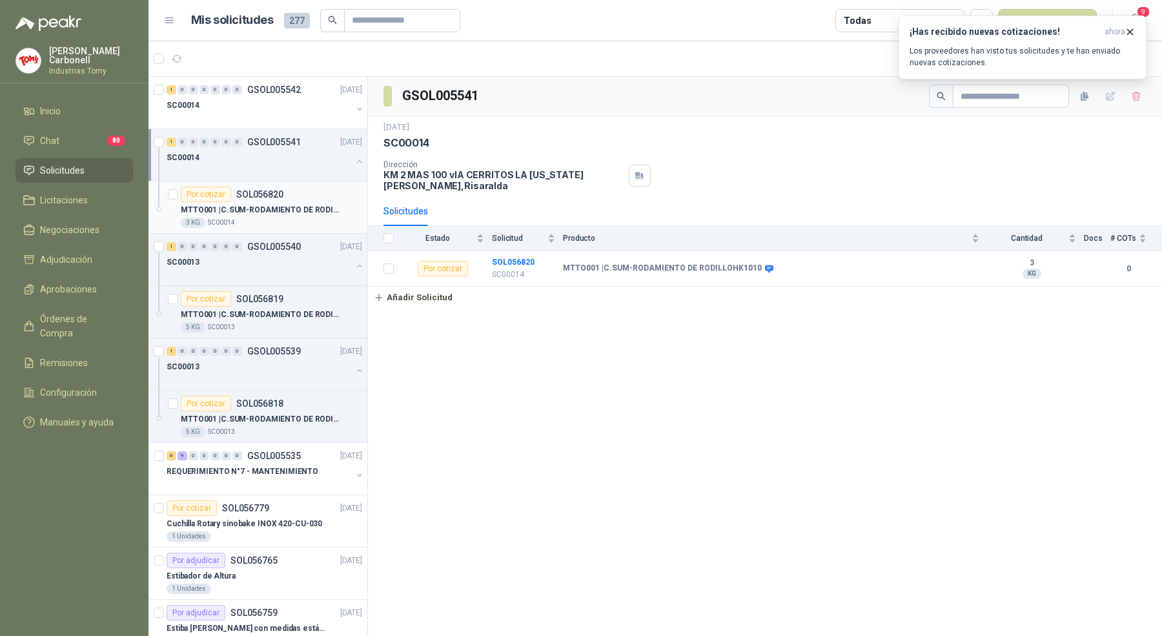
click at [234, 225] on div "3 KG SC00014" at bounding box center [271, 223] width 181 height 10
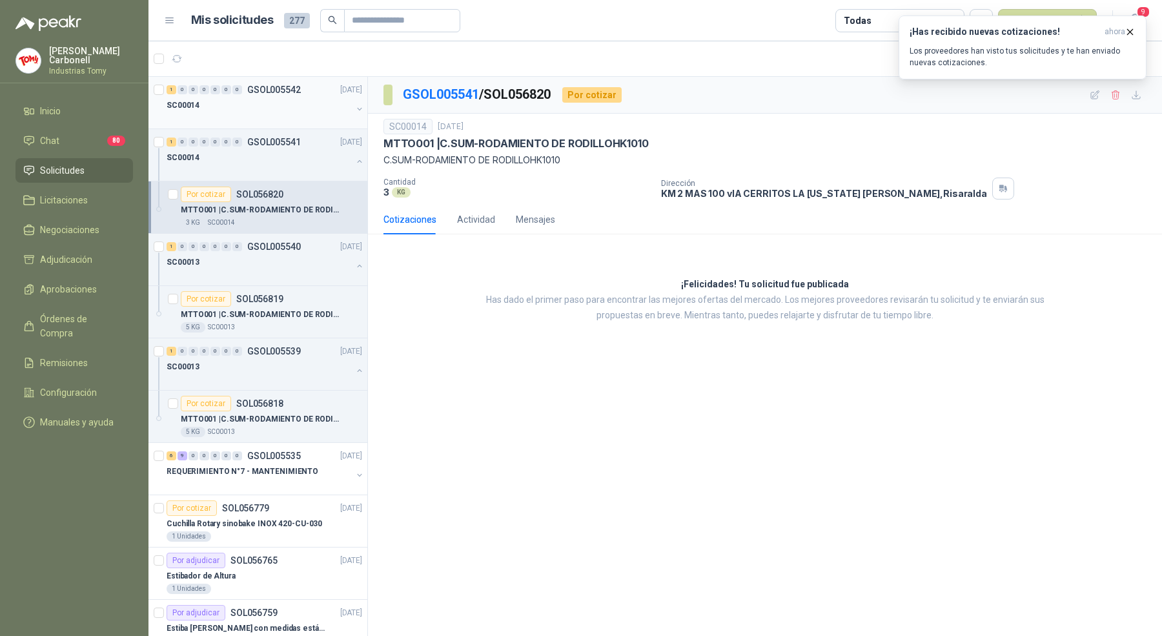
click at [236, 98] on div "SC00014" at bounding box center [259, 105] width 185 height 15
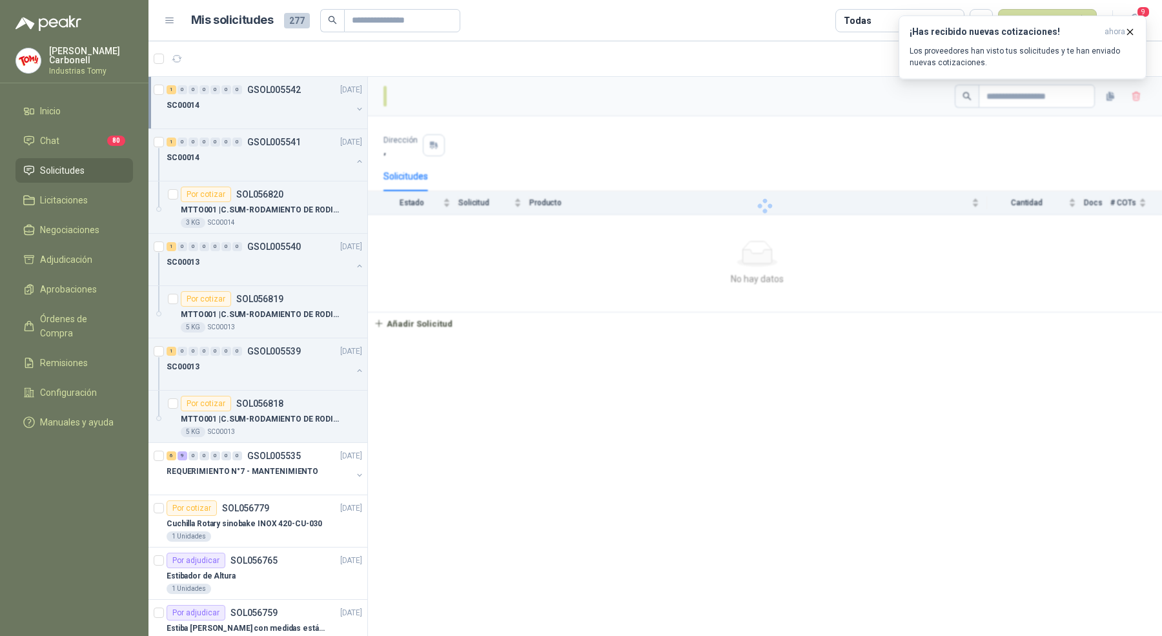
click at [236, 98] on div "SC00014" at bounding box center [259, 105] width 185 height 15
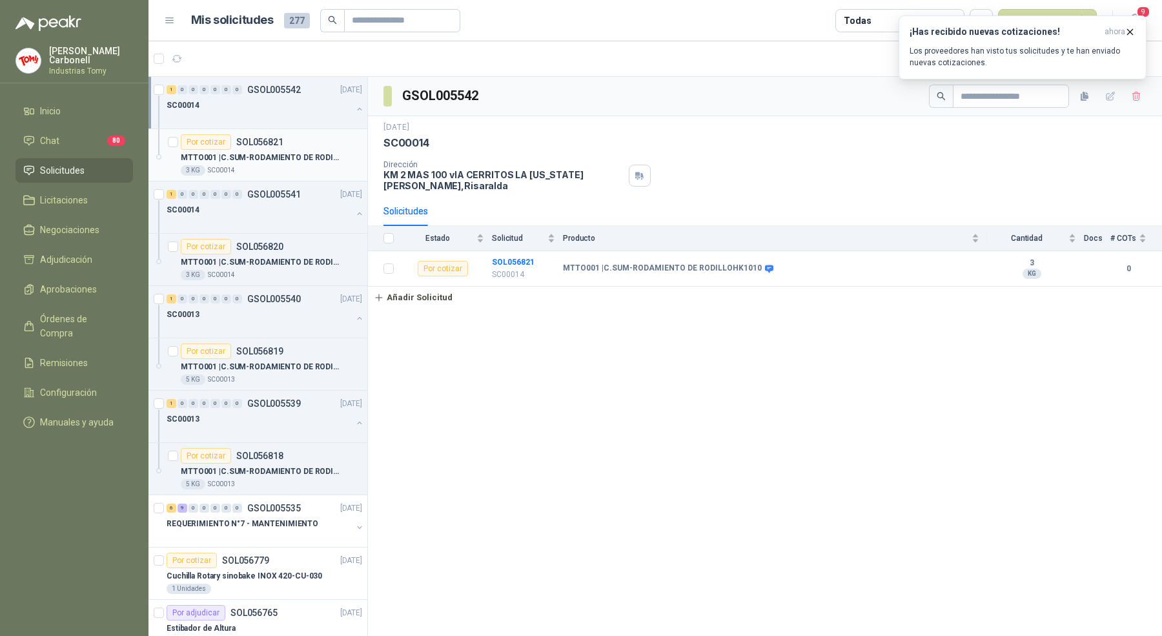
click at [236, 165] on div "3 KG SC00014" at bounding box center [271, 170] width 181 height 10
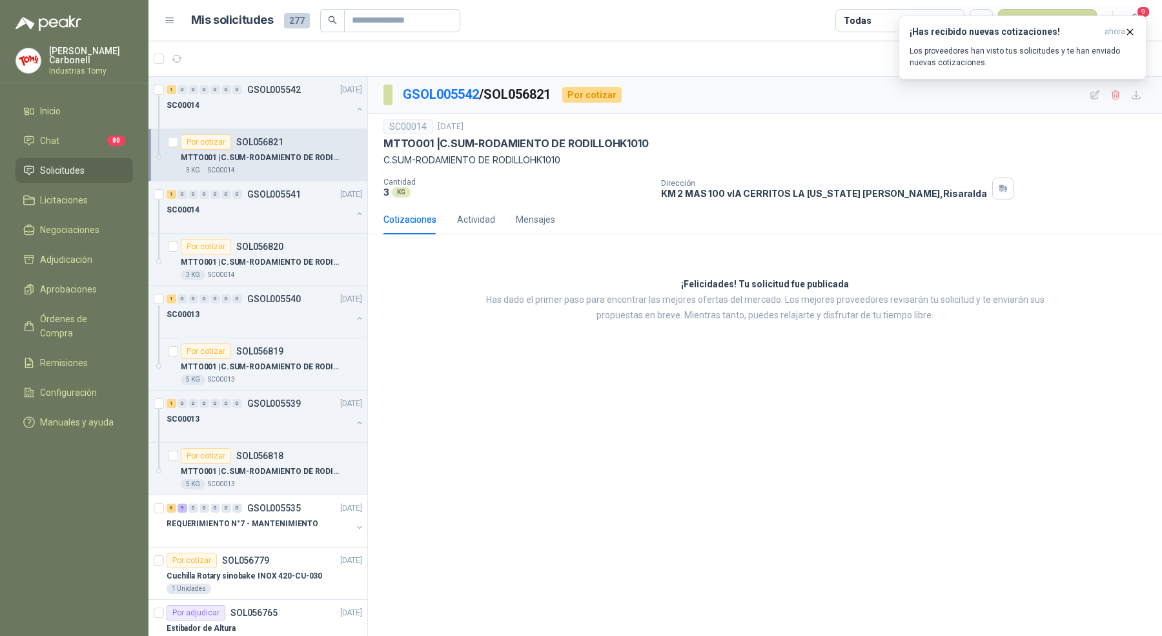
click at [236, 165] on div "3 KG SC00014" at bounding box center [271, 170] width 181 height 10
click at [258, 257] on p "MTTO001 | C.SUM-RODAMIENTO DE RODILLOHK1010" at bounding box center [261, 262] width 161 height 12
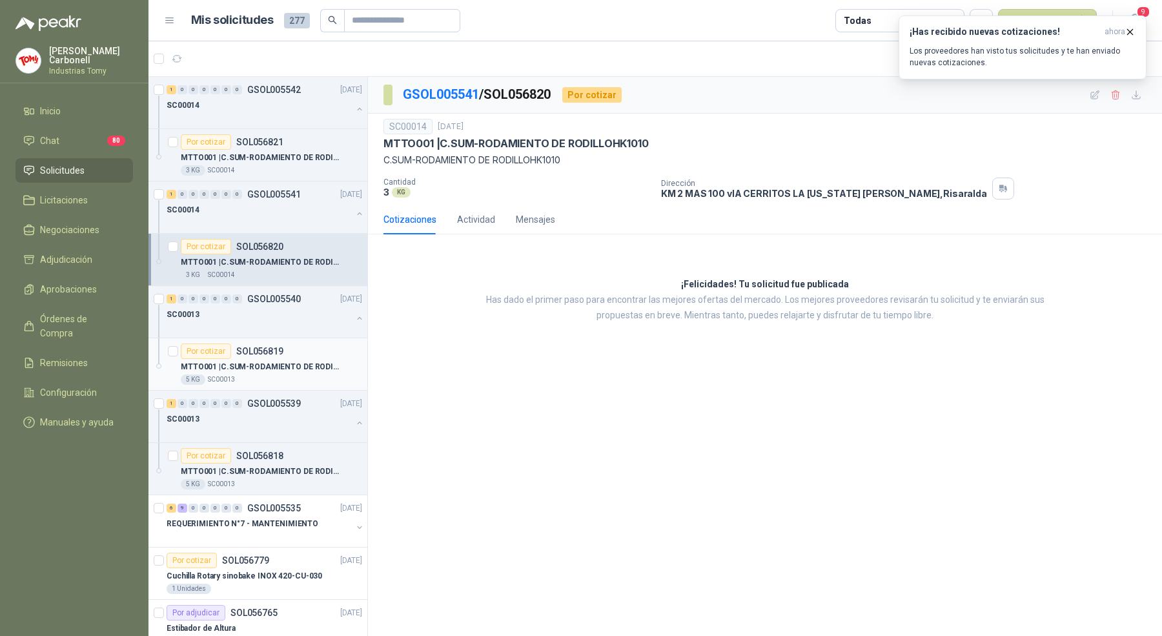
click at [271, 380] on div "5 KG SC00013" at bounding box center [271, 380] width 181 height 10
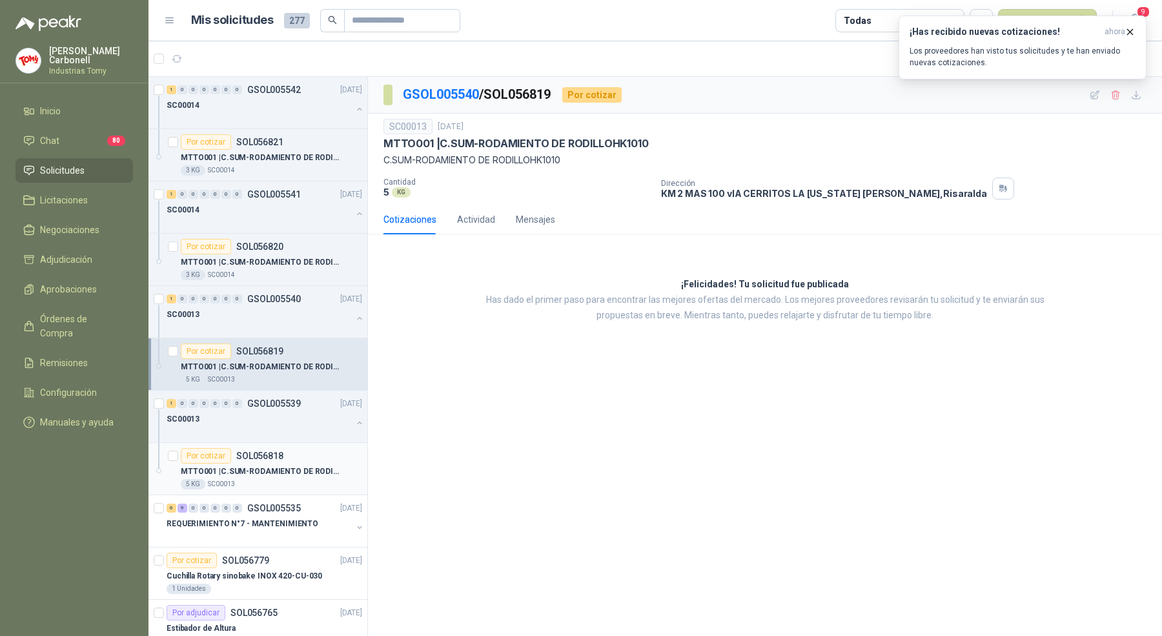
click at [289, 475] on p "MTTO001 | C.SUM-RODAMIENTO DE RODILLOHK1010" at bounding box center [261, 472] width 161 height 12
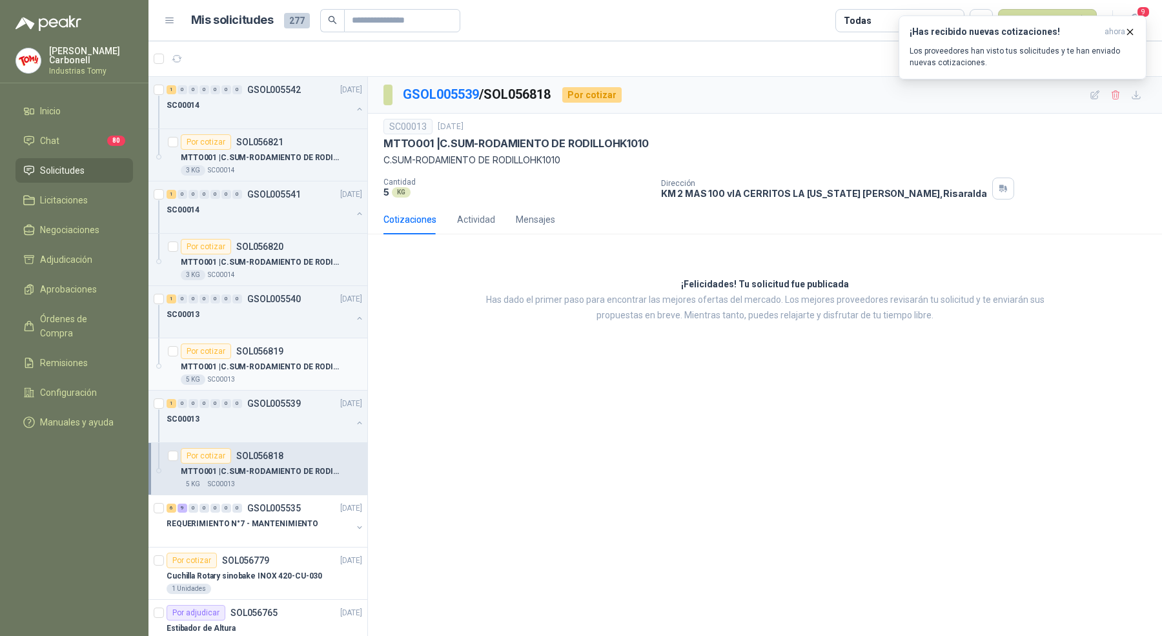
click at [291, 368] on p "MTTO001 | C.SUM-RODAMIENTO DE RODILLOHK1010" at bounding box center [261, 367] width 161 height 12
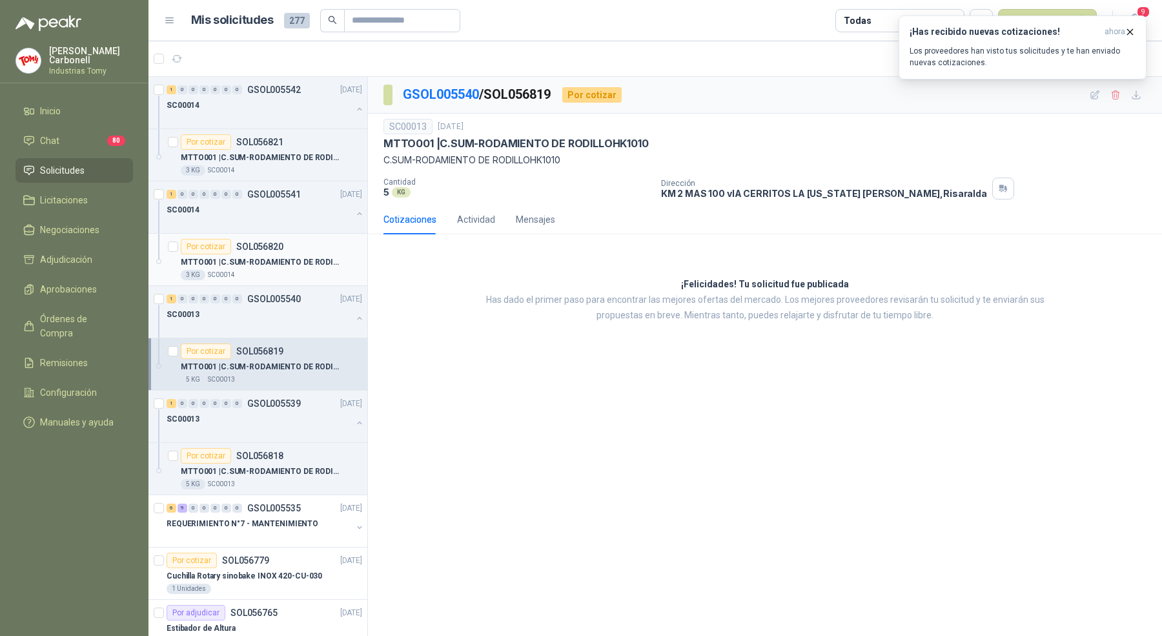
click at [277, 249] on p "SOL056820" at bounding box center [259, 246] width 47 height 9
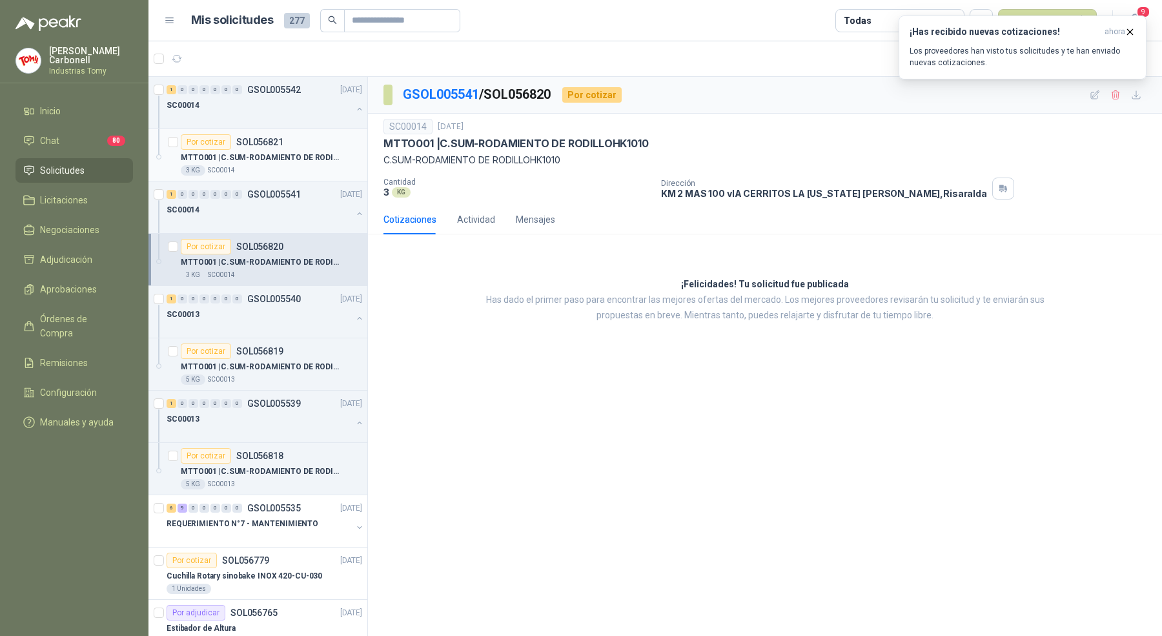
click at [273, 143] on p "SOL056821" at bounding box center [259, 142] width 47 height 9
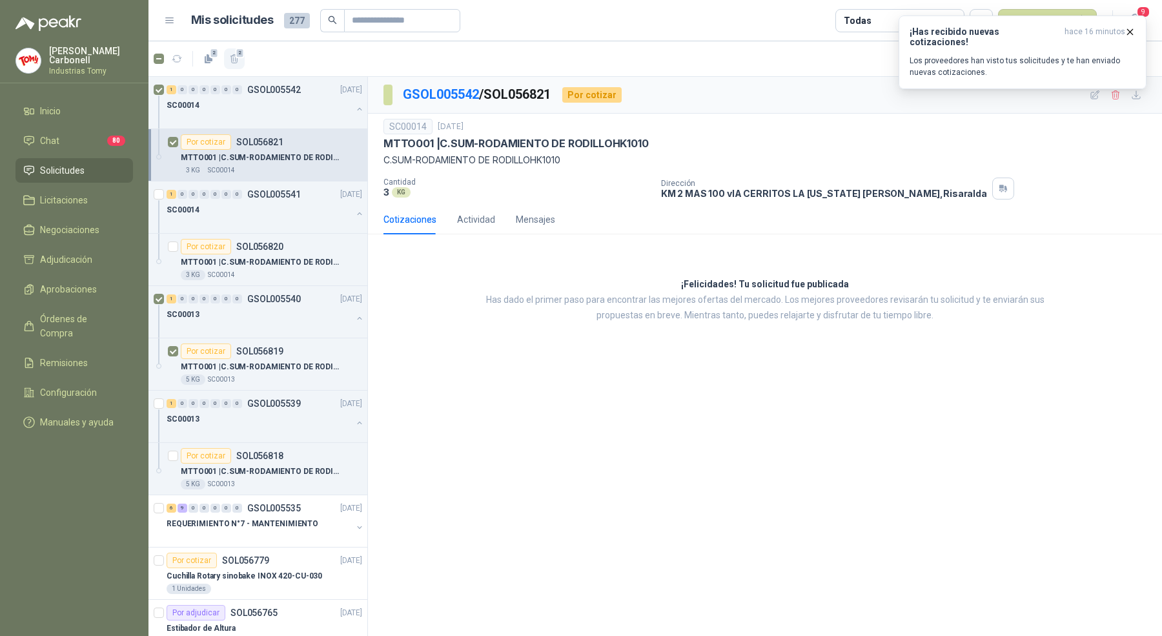
click at [236, 59] on icon "button" at bounding box center [234, 59] width 11 height 11
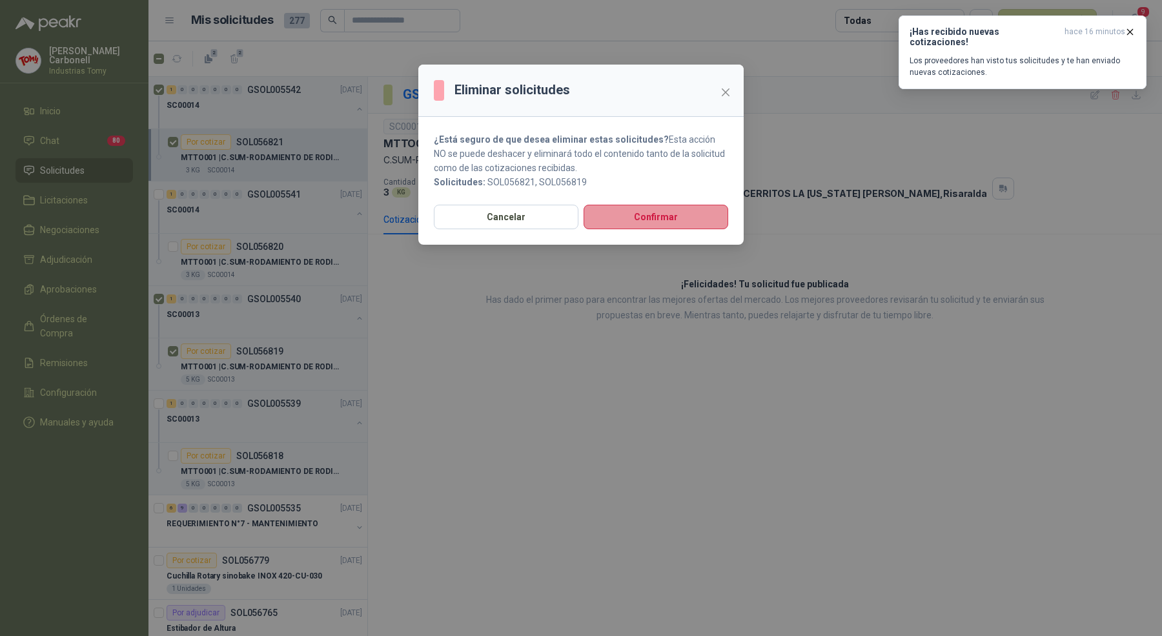
click at [677, 214] on button "Confirmar" at bounding box center [656, 217] width 145 height 25
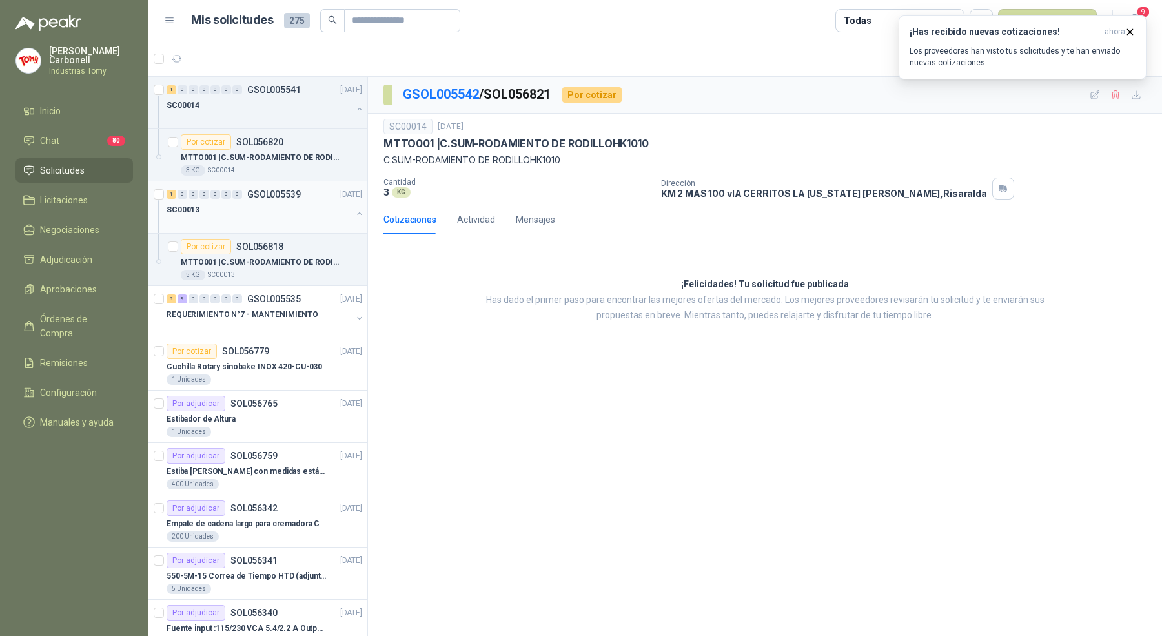
click at [355, 215] on button "button" at bounding box center [360, 214] width 10 height 10
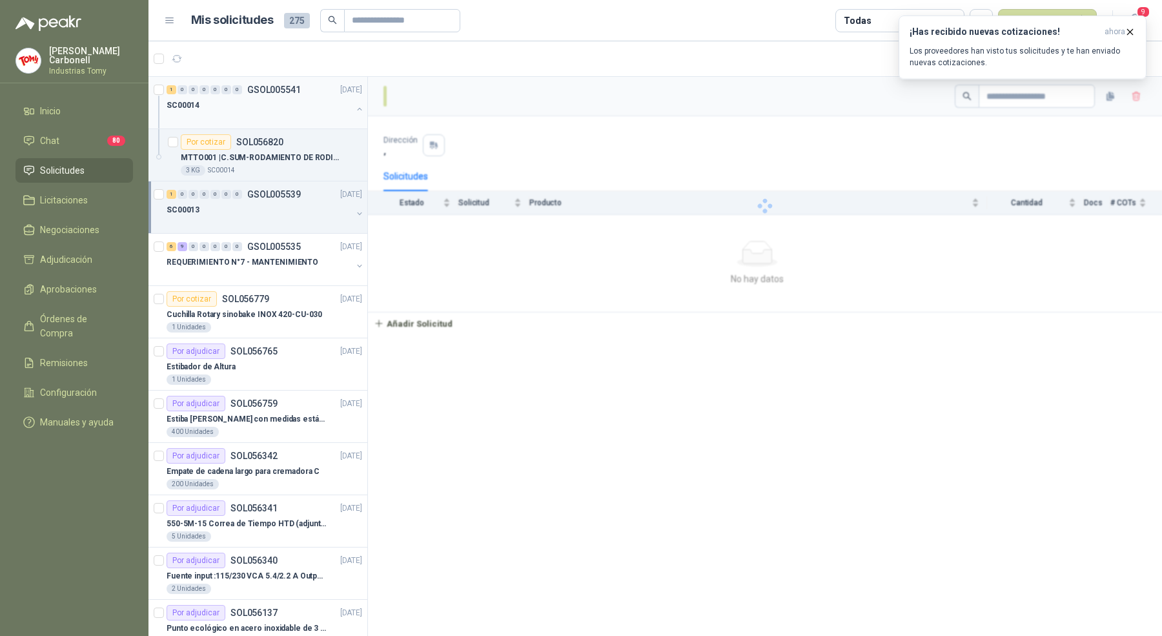
click at [355, 110] on button "button" at bounding box center [360, 109] width 10 height 10
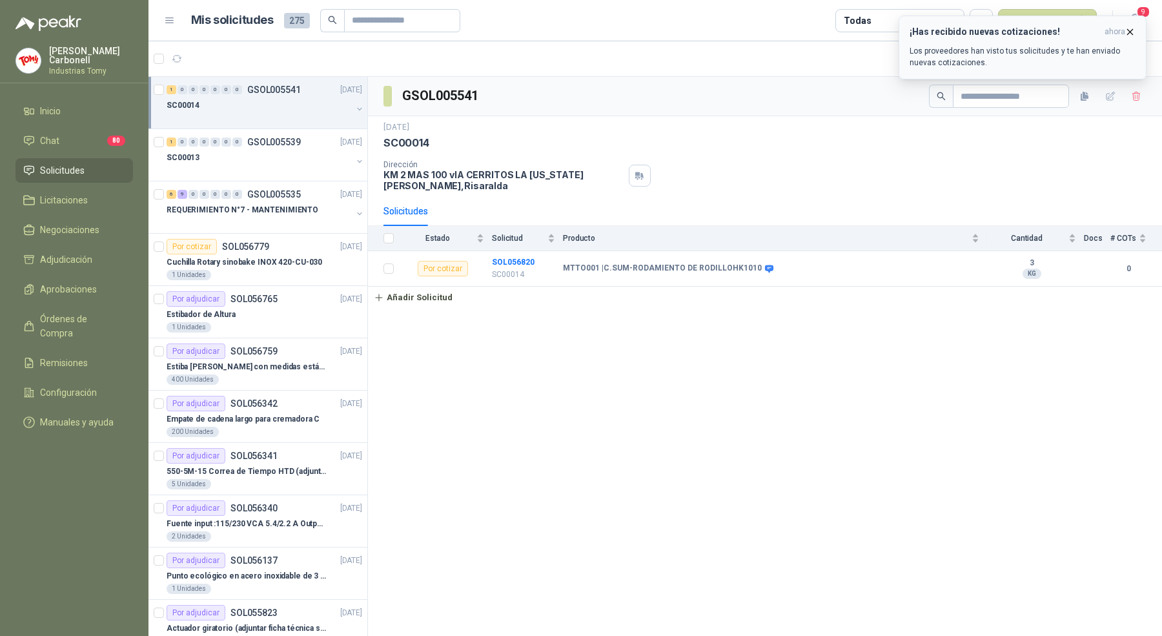
click at [1127, 30] on icon "button" at bounding box center [1130, 31] width 11 height 11
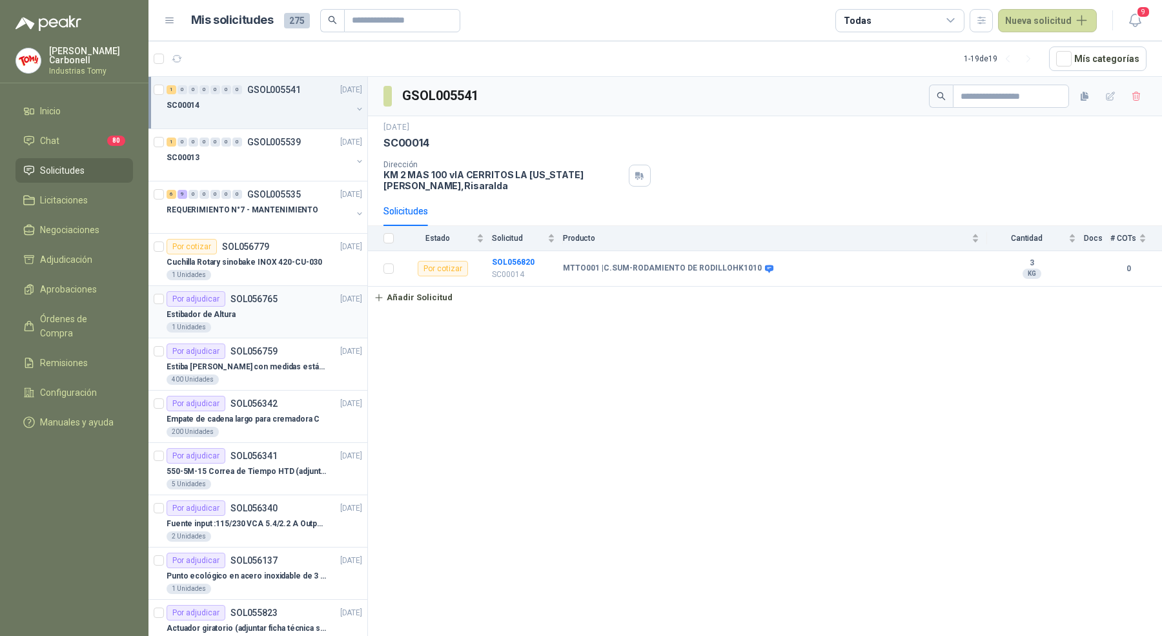
click at [294, 294] on div "Por adjudicar SOL056765 [DATE]" at bounding box center [265, 298] width 196 height 15
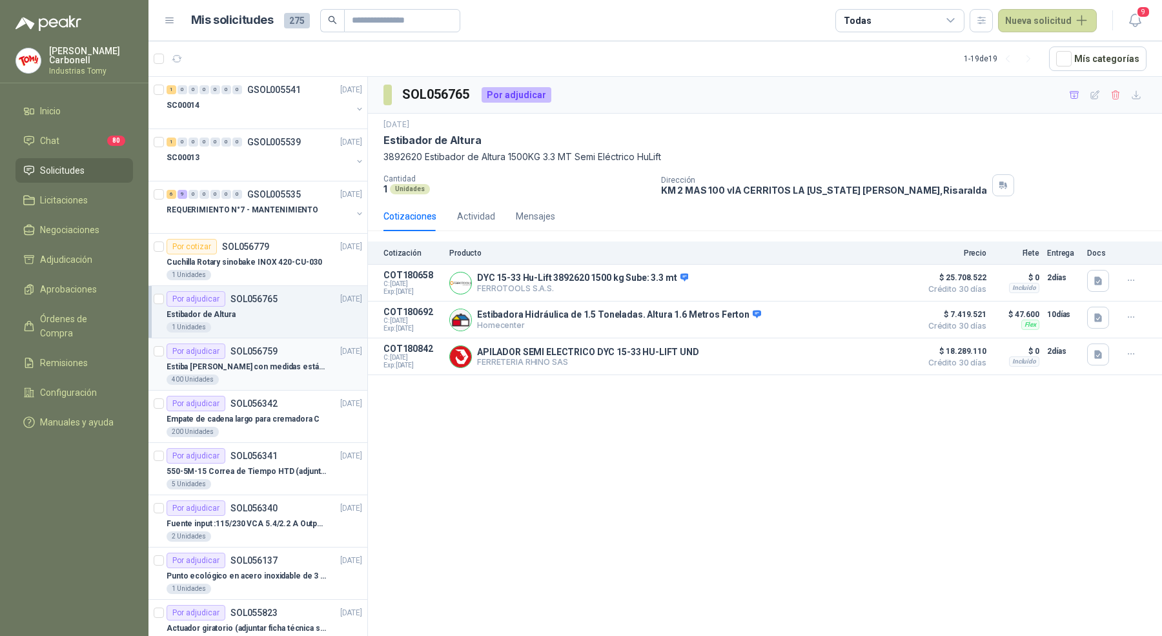
click at [281, 368] on p "Estiba [PERSON_NAME] con medidas estándar 1x120x15 de alto" at bounding box center [247, 367] width 161 height 12
